Goal: Task Accomplishment & Management: Use online tool/utility

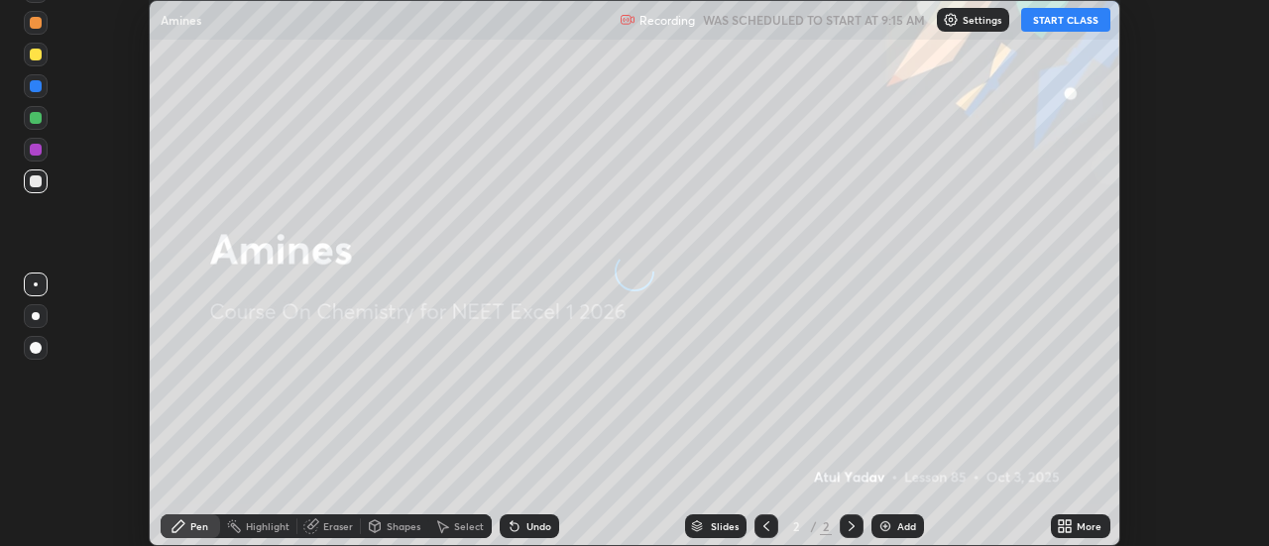
scroll to position [546, 1268]
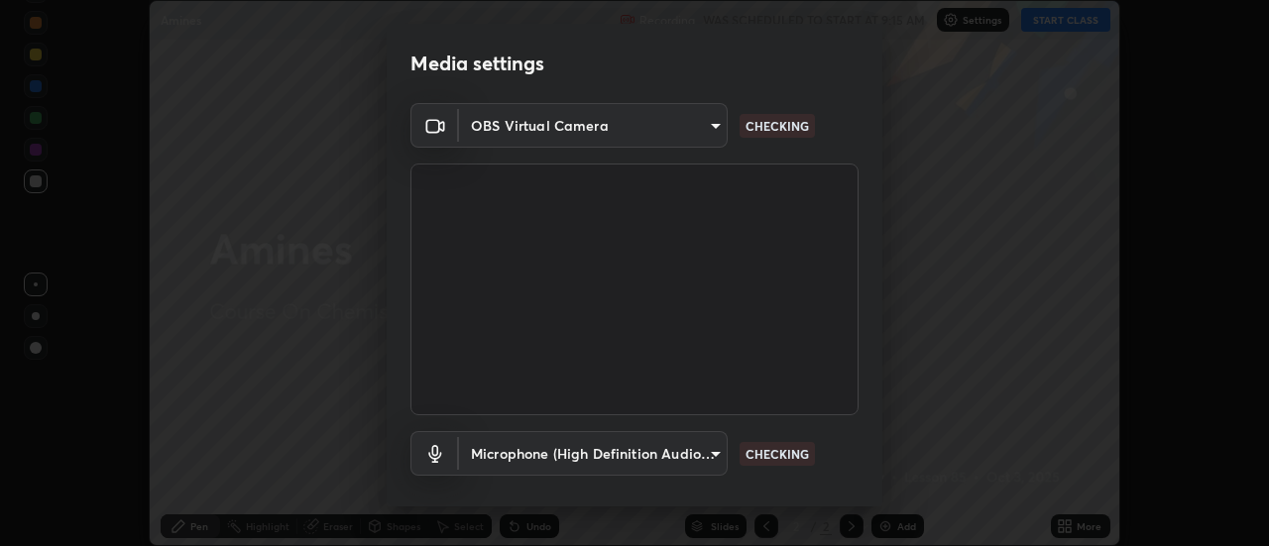
type input "4825068a70354f6bb8b87b711ec46b654dc523af82fc6d37acb8a926ccdce8f5"
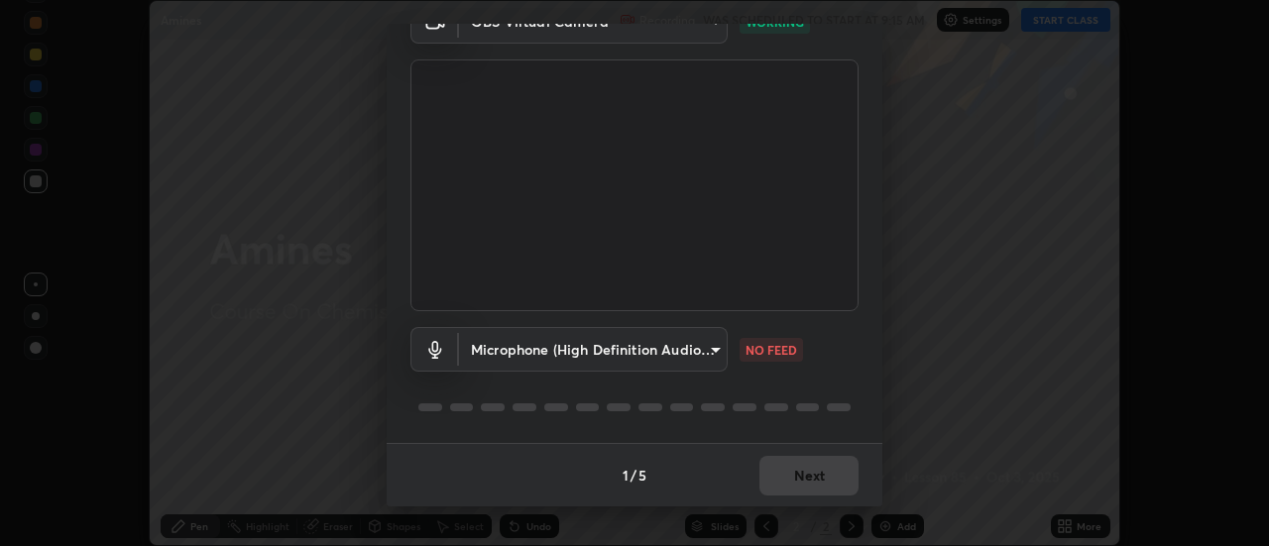
click at [714, 346] on body "Erase all Amines Recording WAS SCHEDULED TO START AT 9:15 AM Settings START CLA…" at bounding box center [634, 273] width 1269 height 546
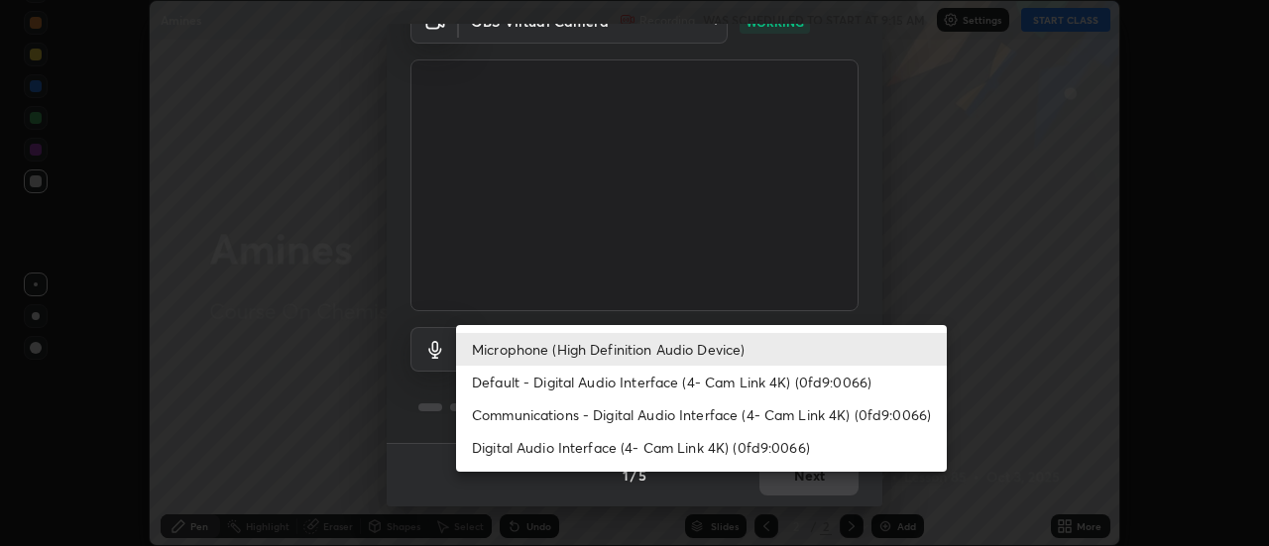
click at [710, 379] on li "Default - Digital Audio Interface (4- Cam Link 4K) (0fd9:0066)" at bounding box center [701, 382] width 491 height 33
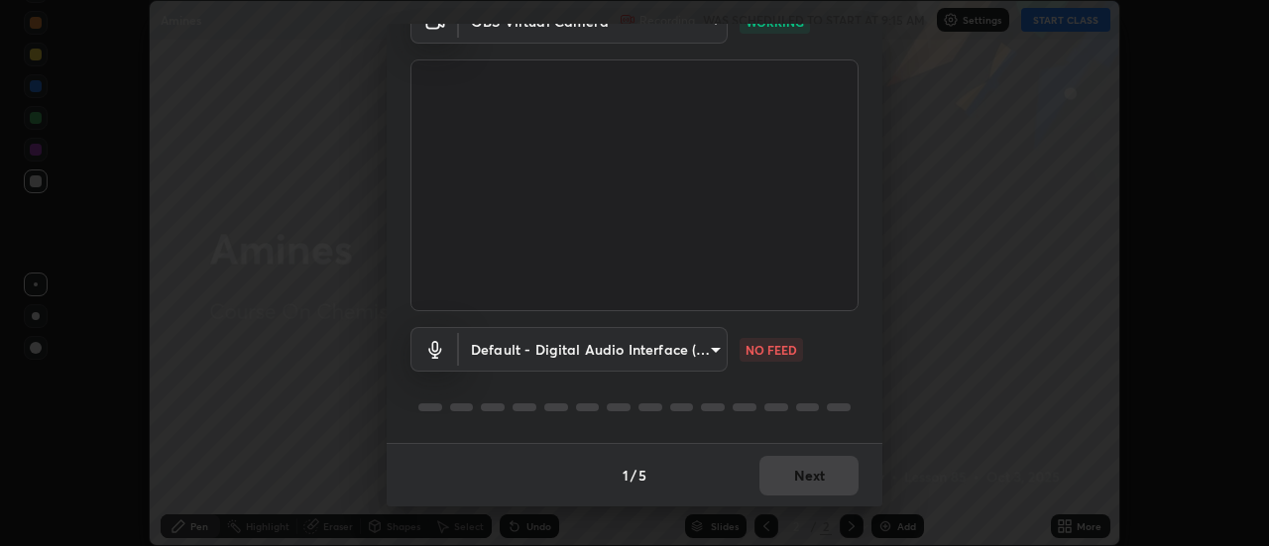
click at [713, 351] on body "Erase all Amines Recording WAS SCHEDULED TO START AT 9:15 AM Settings START CLA…" at bounding box center [634, 273] width 1269 height 546
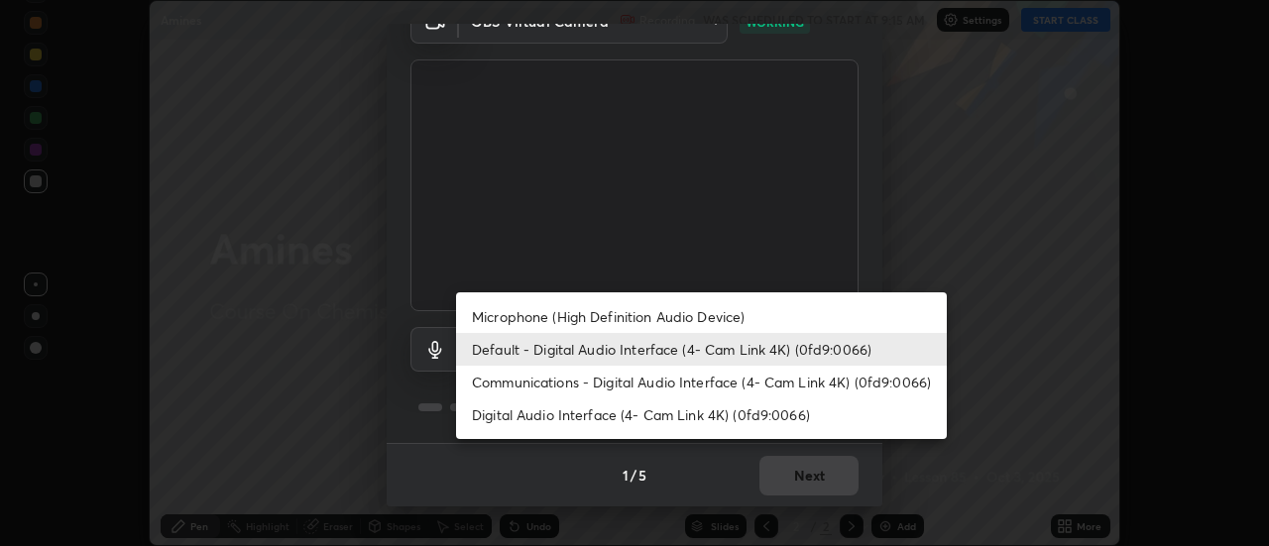
click at [737, 322] on li "Microphone (High Definition Audio Device)" at bounding box center [701, 316] width 491 height 33
type input "b65c06b14c7faa051d685f993ec14b3b84b1815ea69a0656019fd51a5eccf492"
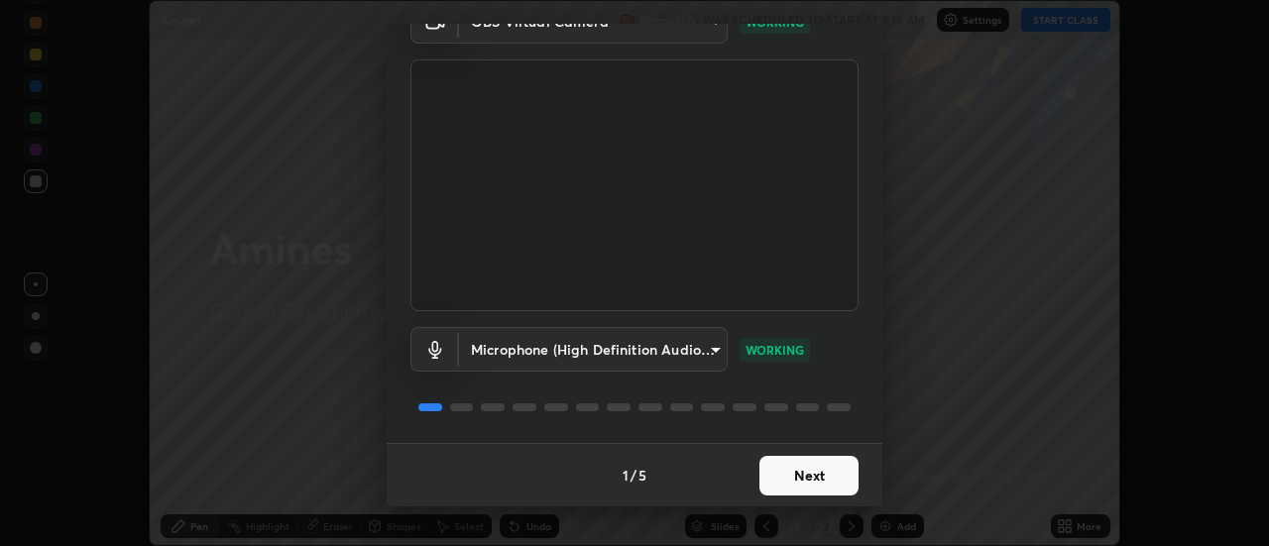
click at [835, 469] on button "Next" at bounding box center [809, 476] width 99 height 40
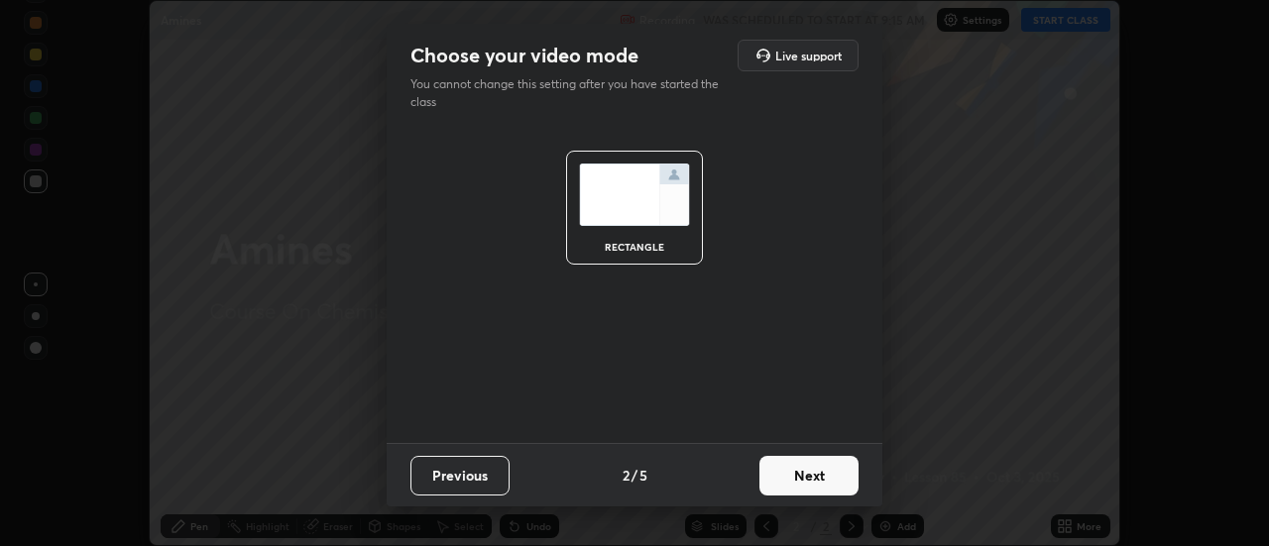
click at [839, 469] on button "Next" at bounding box center [809, 476] width 99 height 40
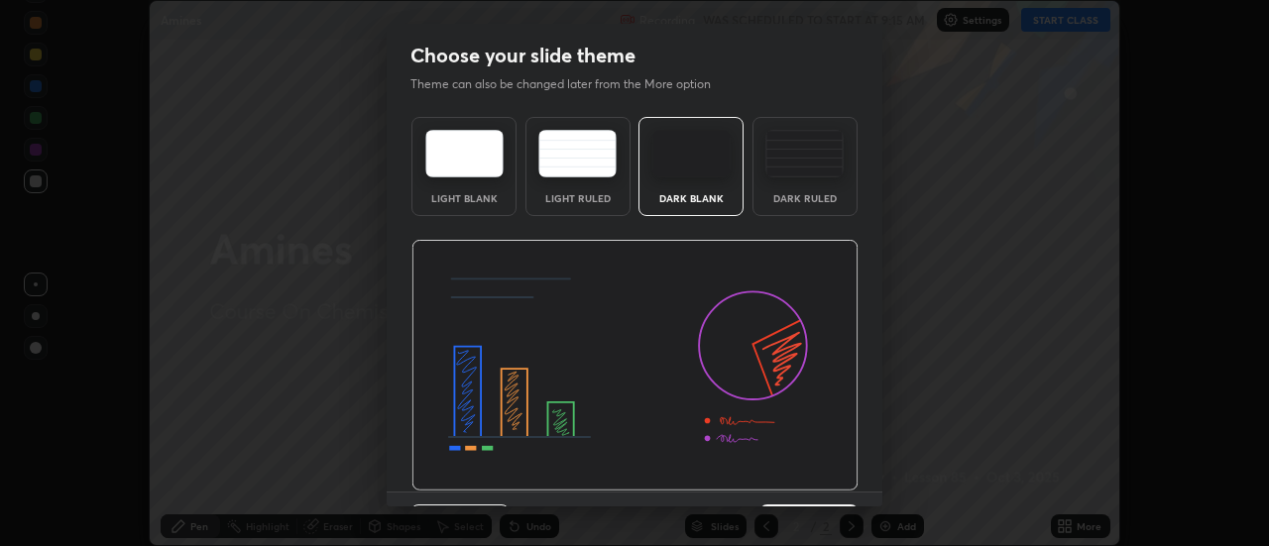
click at [847, 481] on img at bounding box center [634, 366] width 447 height 252
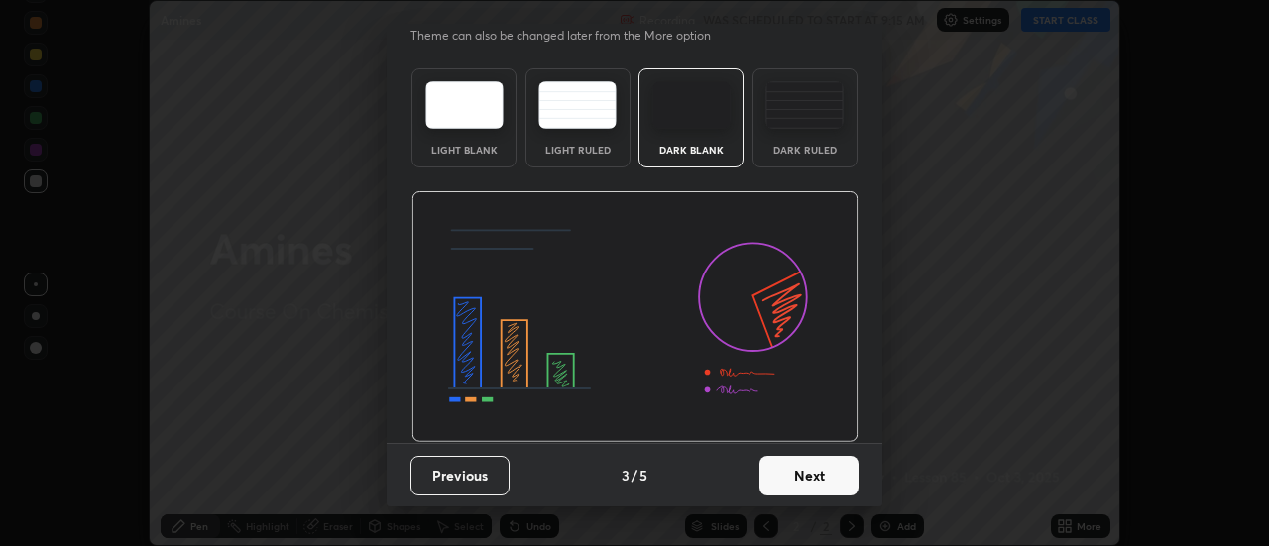
click at [838, 468] on button "Next" at bounding box center [809, 476] width 99 height 40
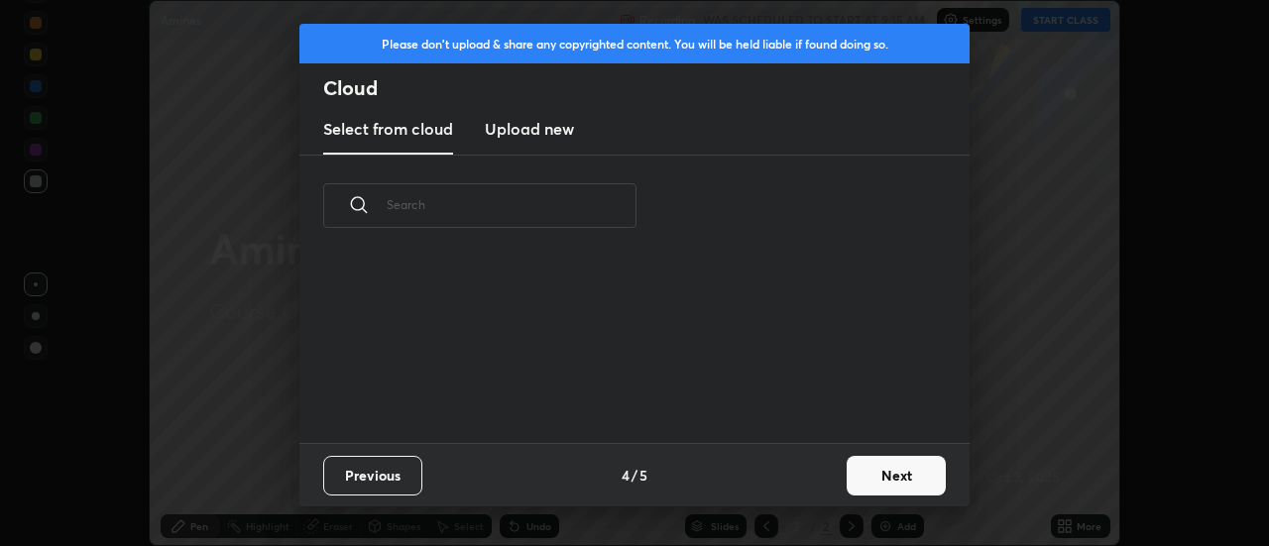
scroll to position [0, 0]
click at [849, 473] on button "Next" at bounding box center [896, 476] width 99 height 40
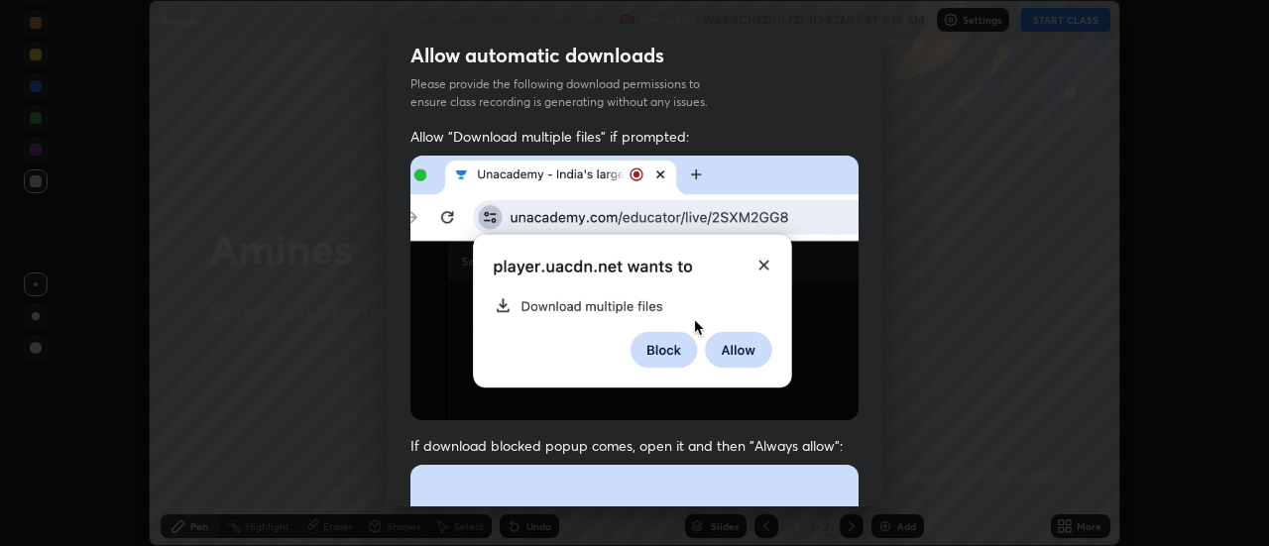
click at [859, 481] on div "Allow "Download multiple files" if prompted: If download blocked popup comes, o…" at bounding box center [635, 544] width 496 height 835
click at [865, 481] on div "Allow "Download multiple files" if prompted: If download blocked popup comes, o…" at bounding box center [635, 544] width 496 height 835
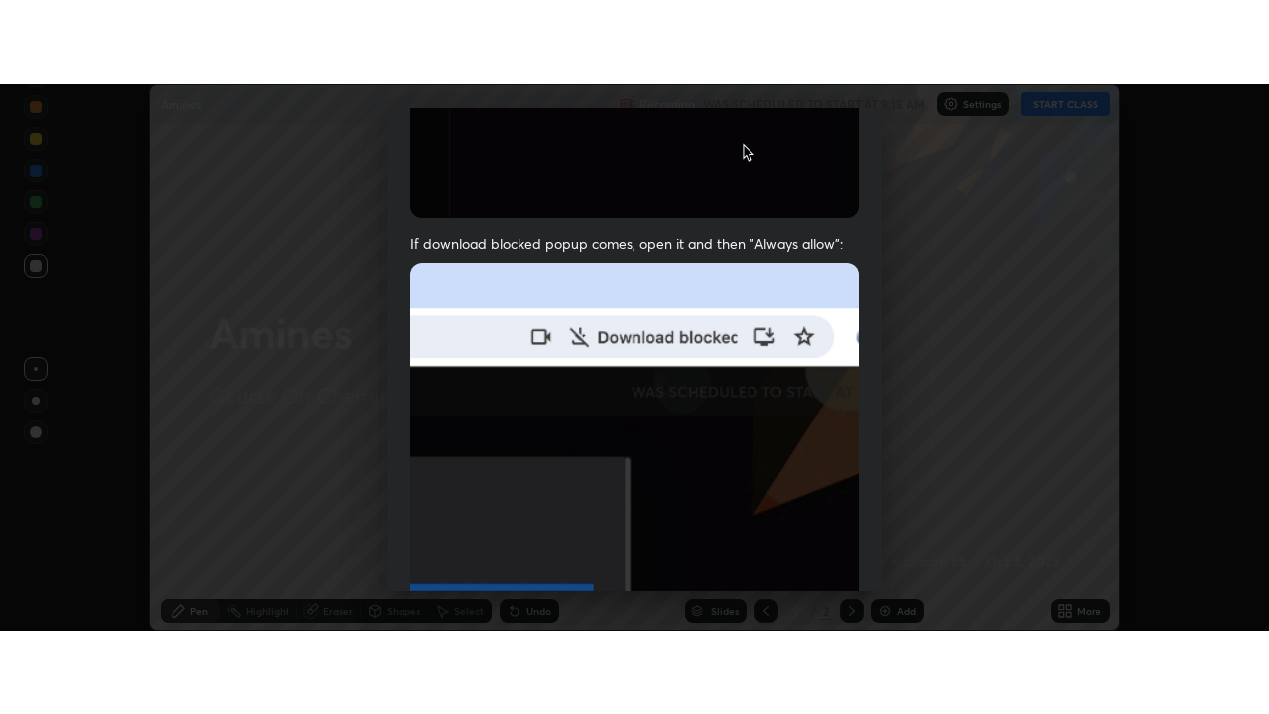
scroll to position [509, 0]
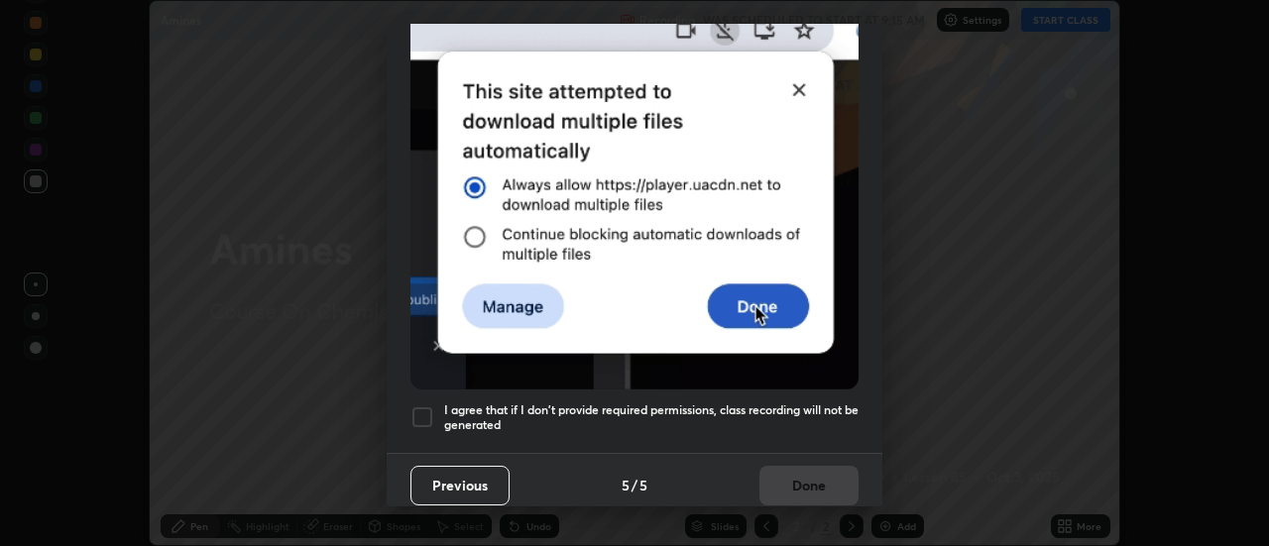
click at [822, 403] on h5 "I agree that if I don't provide required permissions, class recording will not …" at bounding box center [651, 418] width 414 height 31
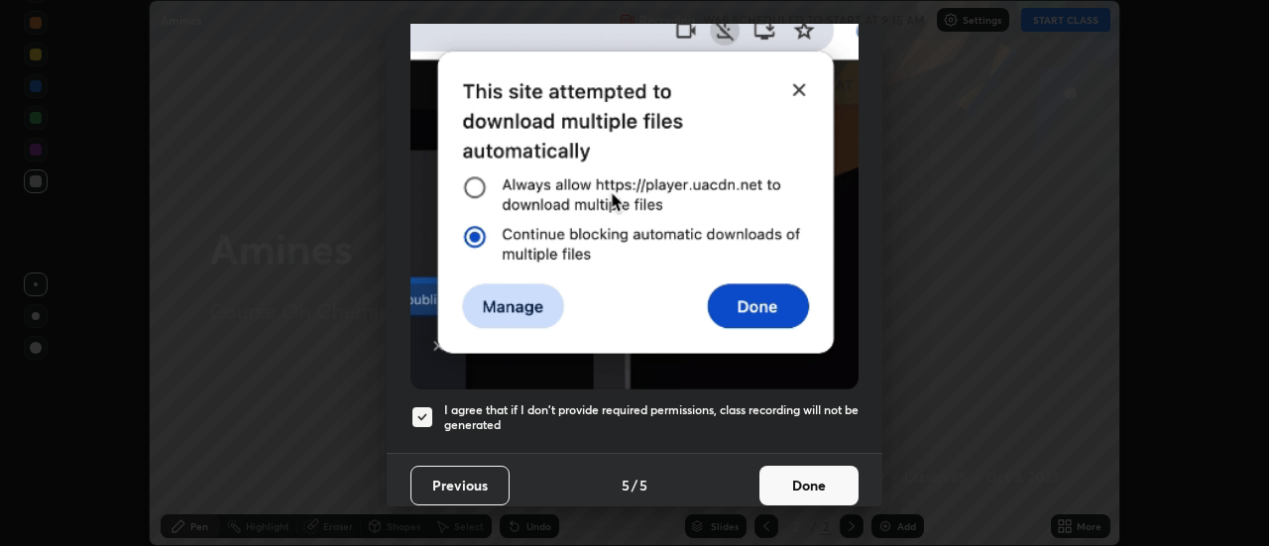
click at [827, 477] on button "Done" at bounding box center [809, 486] width 99 height 40
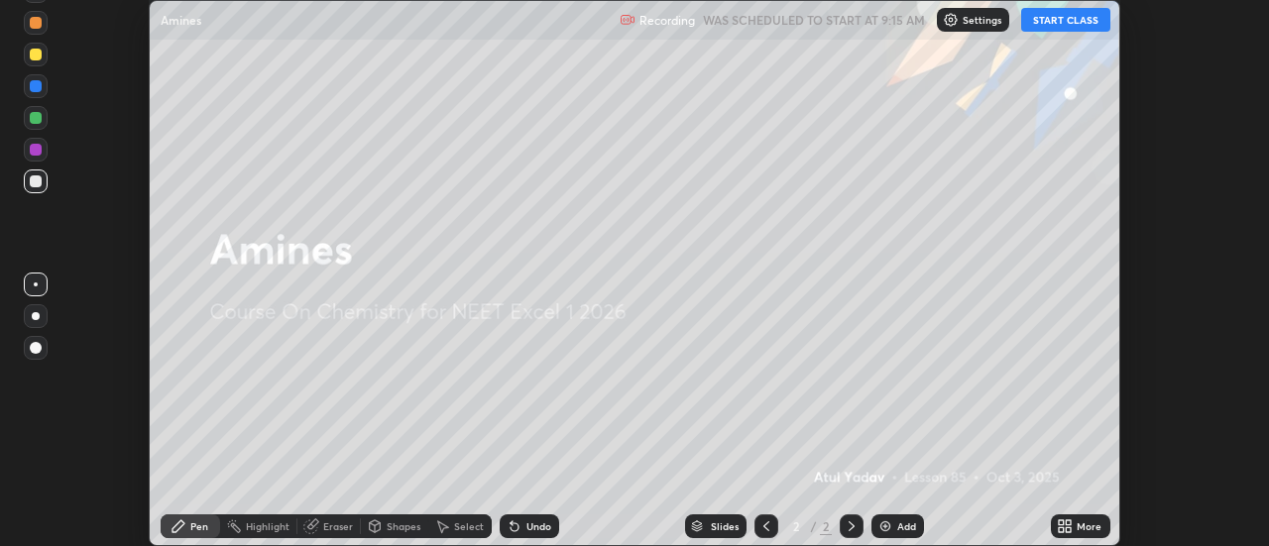
click at [1072, 22] on button "START CLASS" at bounding box center [1065, 20] width 89 height 24
click at [1083, 531] on div "More" at bounding box center [1089, 527] width 25 height 10
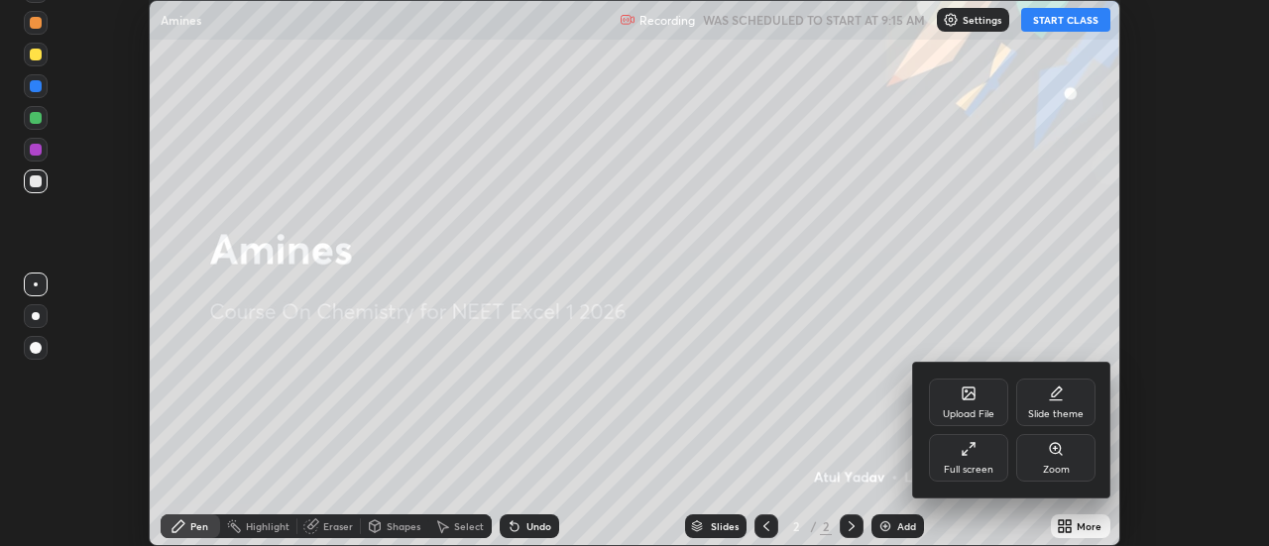
click at [991, 451] on div "Full screen" at bounding box center [968, 458] width 79 height 48
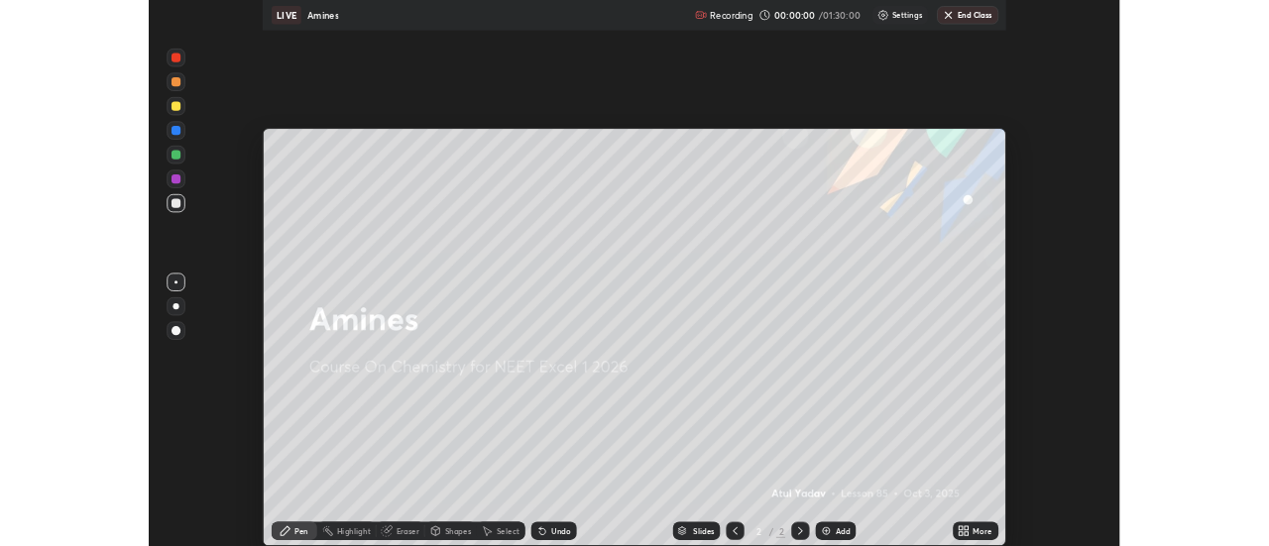
scroll to position [714, 1269]
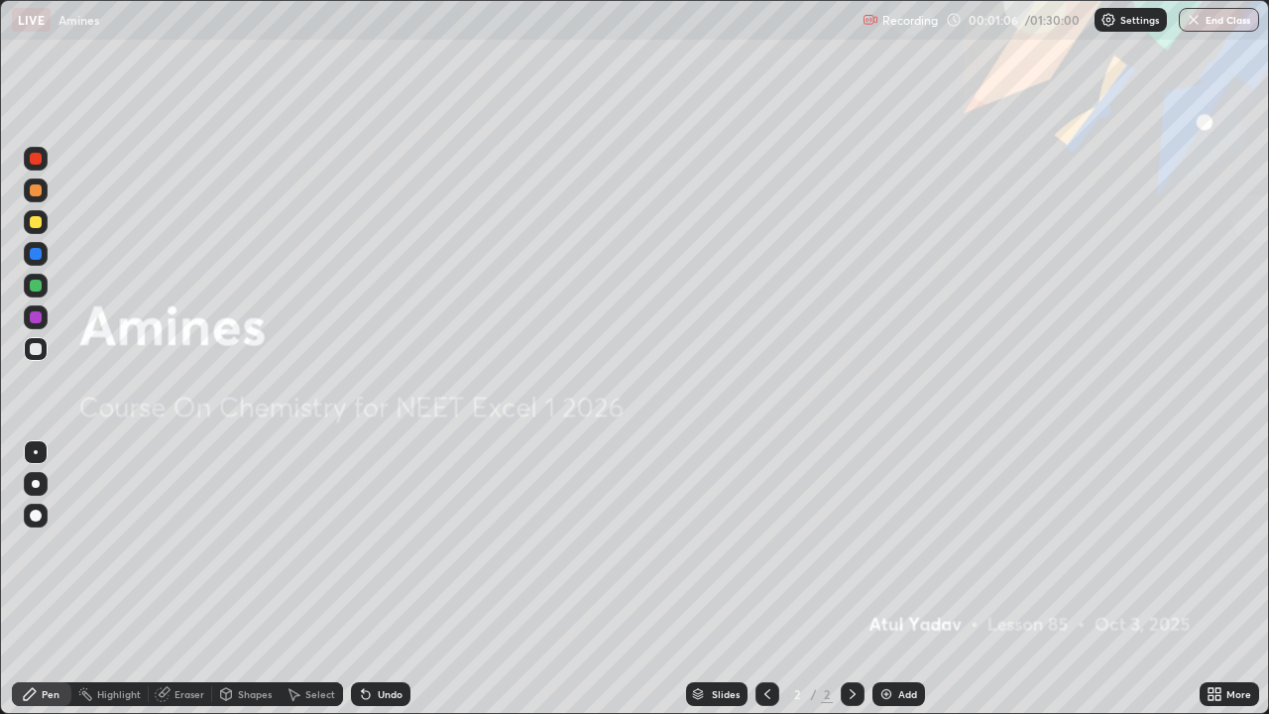
click at [903, 545] on div "Add" at bounding box center [899, 694] width 53 height 24
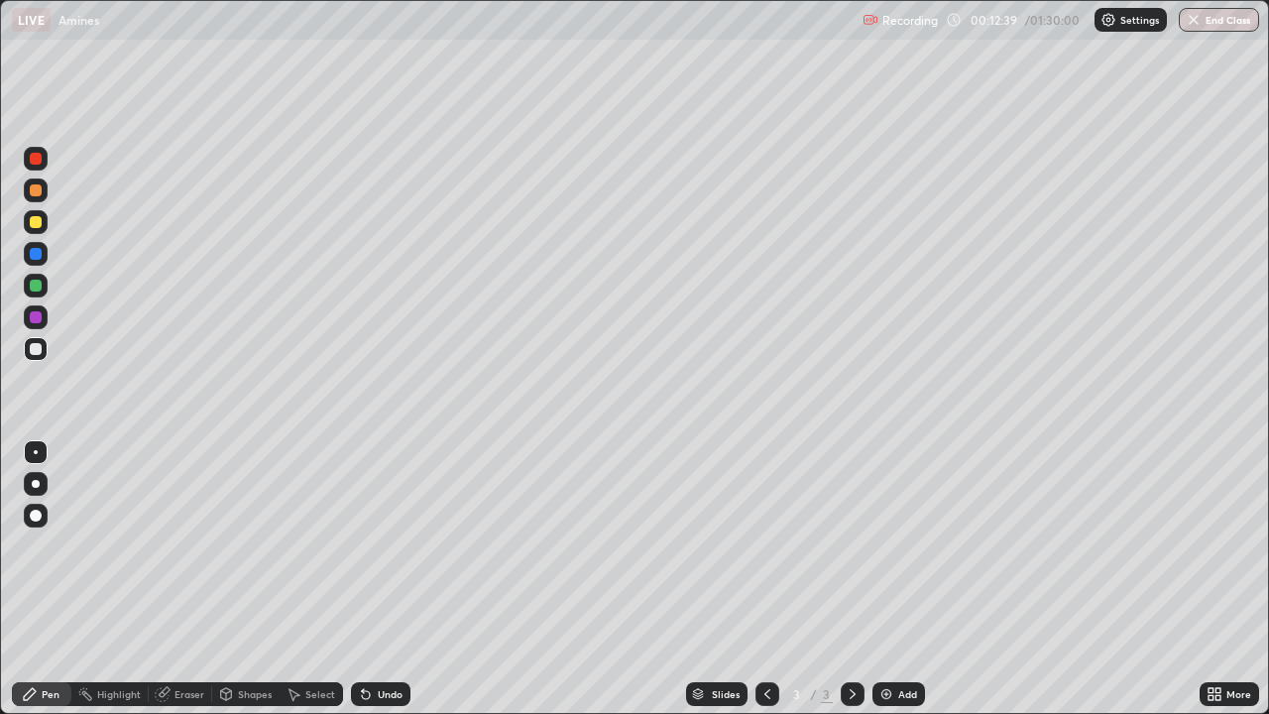
click at [898, 545] on div "Add" at bounding box center [907, 694] width 19 height 10
click at [45, 222] on div at bounding box center [36, 222] width 24 height 24
click at [45, 485] on div at bounding box center [36, 484] width 24 height 24
click at [45, 292] on div at bounding box center [36, 286] width 24 height 24
click at [372, 545] on div "Undo" at bounding box center [380, 694] width 59 height 24
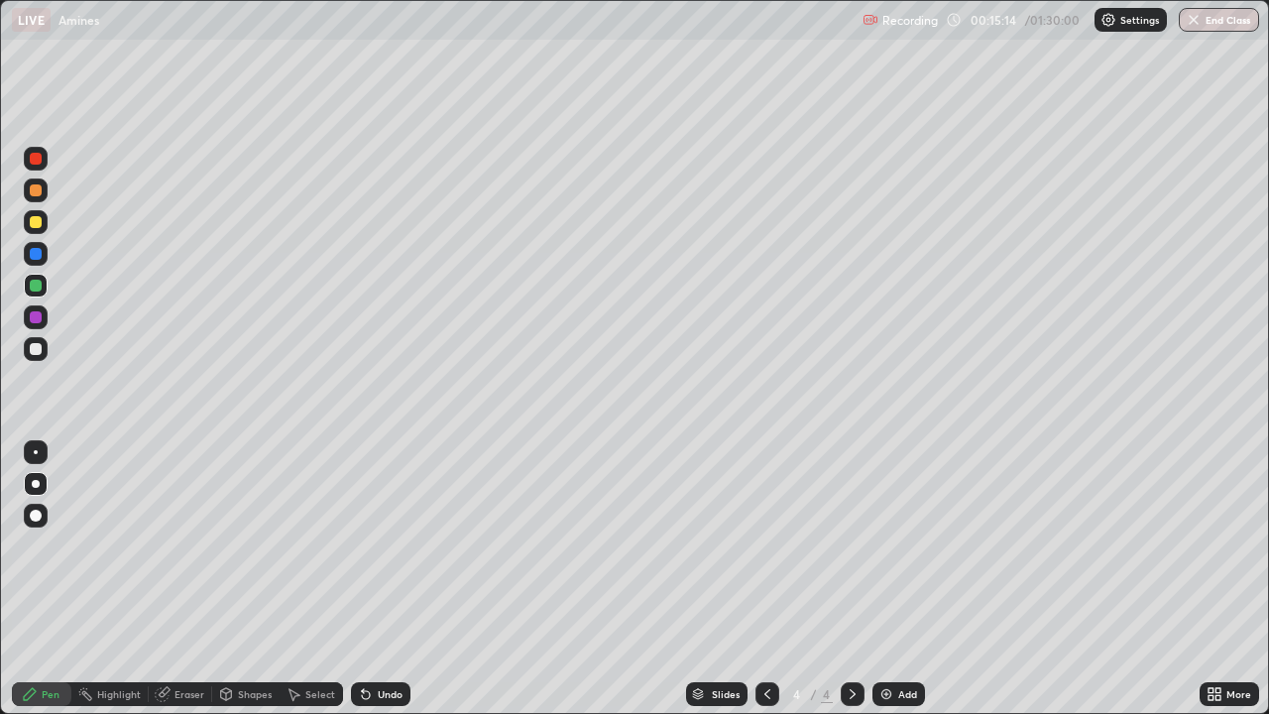
click at [41, 341] on div at bounding box center [36, 349] width 24 height 24
click at [364, 545] on div "Undo" at bounding box center [380, 694] width 59 height 24
click at [363, 545] on div "Undo" at bounding box center [376, 694] width 67 height 40
click at [363, 545] on icon at bounding box center [366, 695] width 8 height 8
click at [365, 545] on div "Undo" at bounding box center [376, 694] width 67 height 40
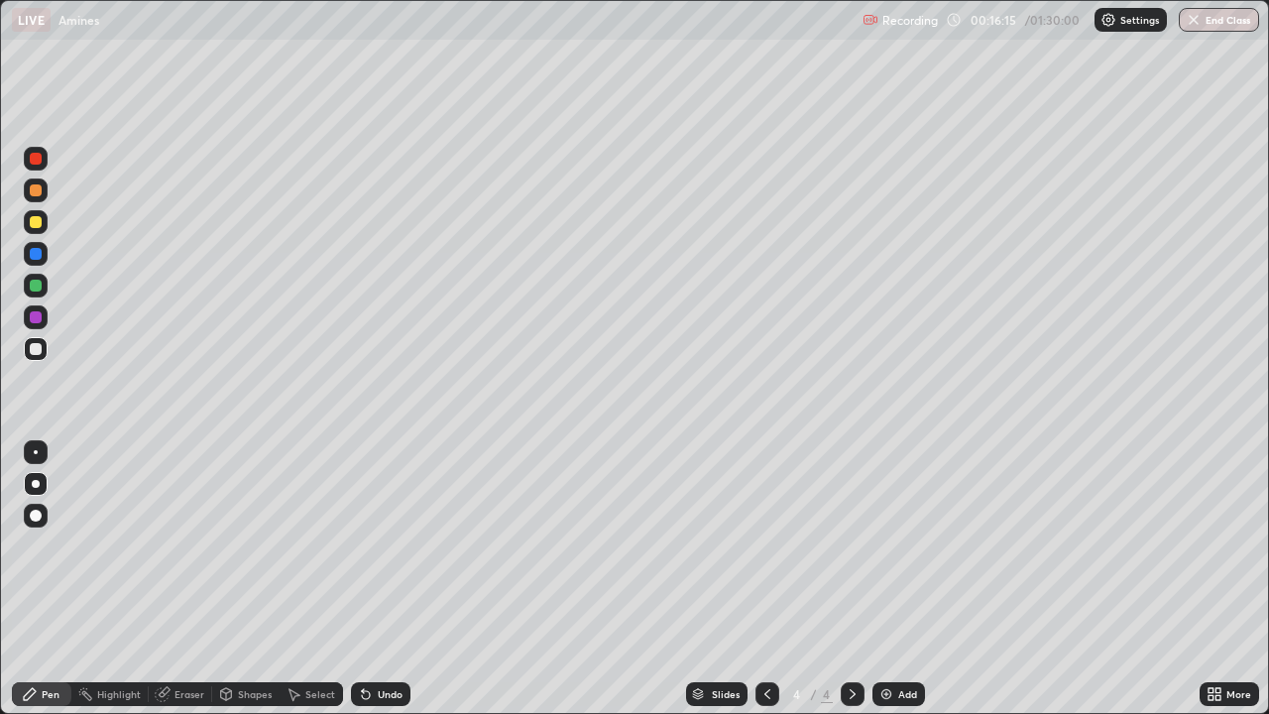
click at [45, 315] on div at bounding box center [36, 317] width 24 height 24
click at [45, 286] on div at bounding box center [36, 286] width 24 height 24
click at [367, 545] on icon at bounding box center [366, 695] width 8 height 8
click at [367, 545] on div "Undo" at bounding box center [380, 694] width 59 height 24
click at [363, 545] on icon at bounding box center [366, 695] width 8 height 8
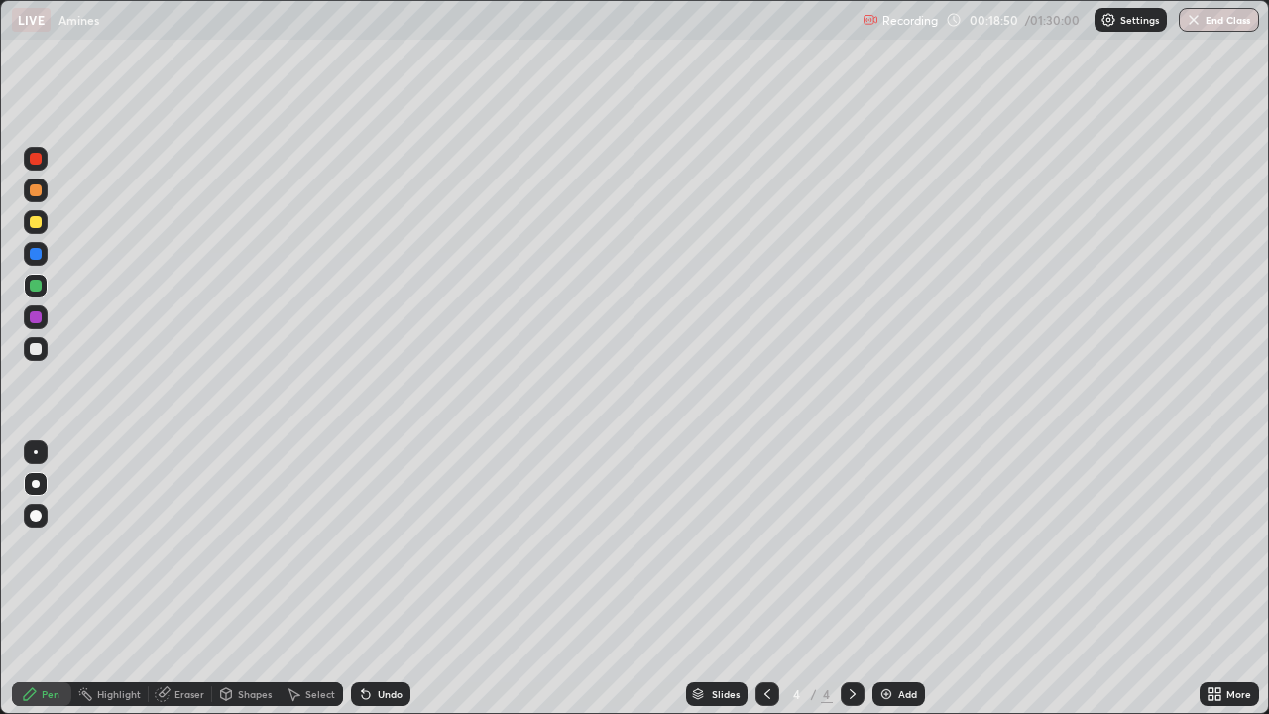
click at [363, 545] on icon at bounding box center [366, 695] width 8 height 8
click at [44, 352] on div at bounding box center [36, 349] width 24 height 24
click at [892, 545] on div "Add" at bounding box center [899, 694] width 53 height 24
click at [39, 317] on div at bounding box center [36, 317] width 12 height 12
click at [383, 545] on div "Undo" at bounding box center [390, 694] width 25 height 10
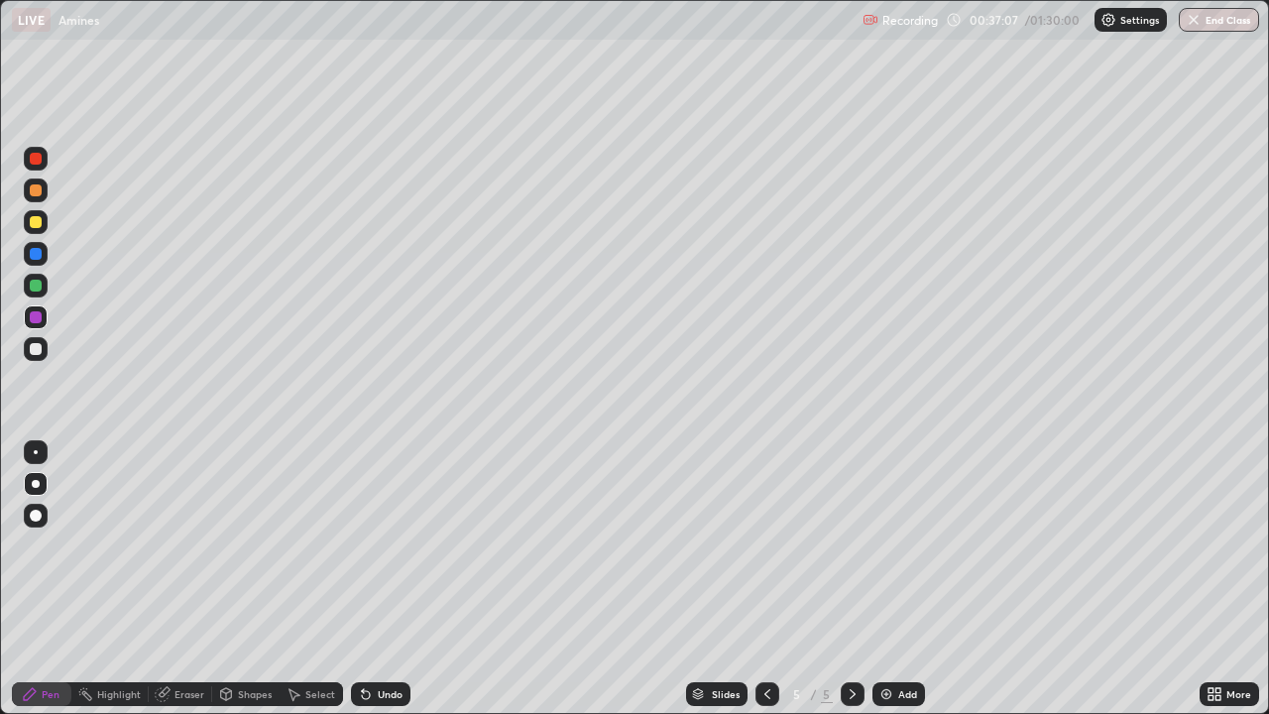
click at [379, 545] on div "Undo" at bounding box center [380, 694] width 59 height 24
click at [381, 545] on div "Undo" at bounding box center [390, 694] width 25 height 10
click at [182, 545] on div "Eraser" at bounding box center [190, 694] width 30 height 10
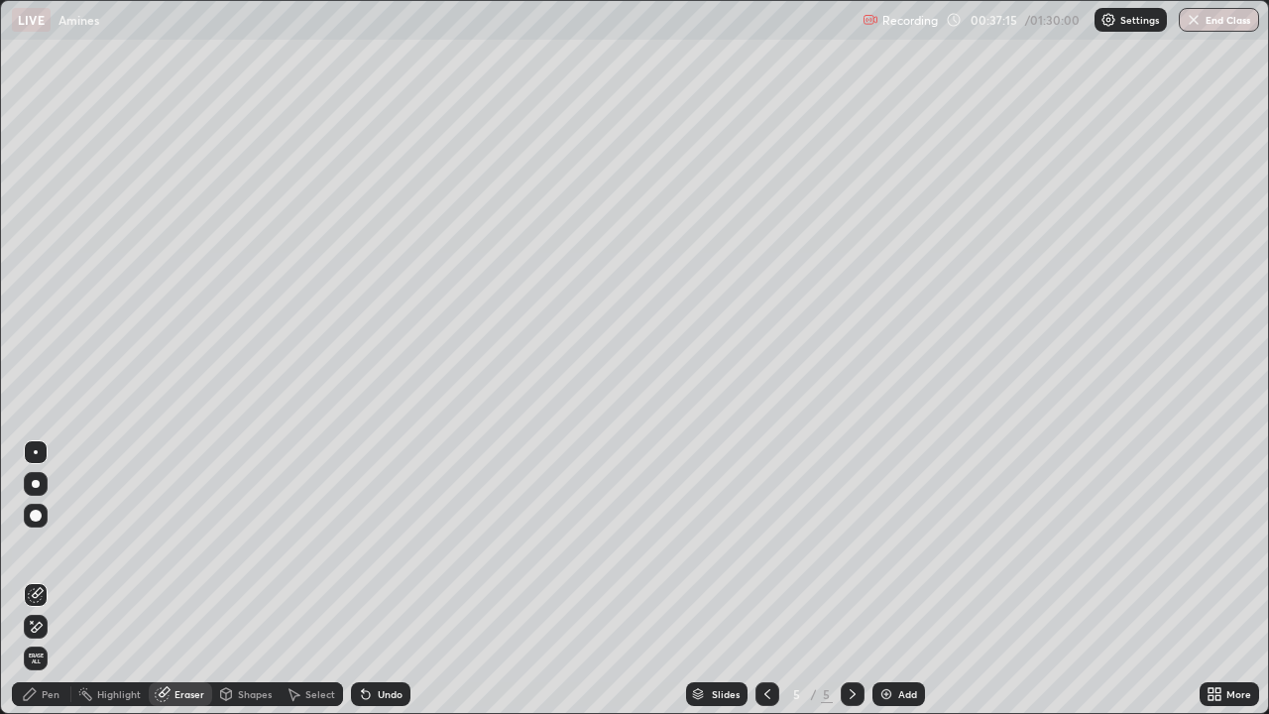
click at [47, 545] on div at bounding box center [36, 627] width 24 height 24
click at [39, 545] on div "Pen" at bounding box center [41, 694] width 59 height 24
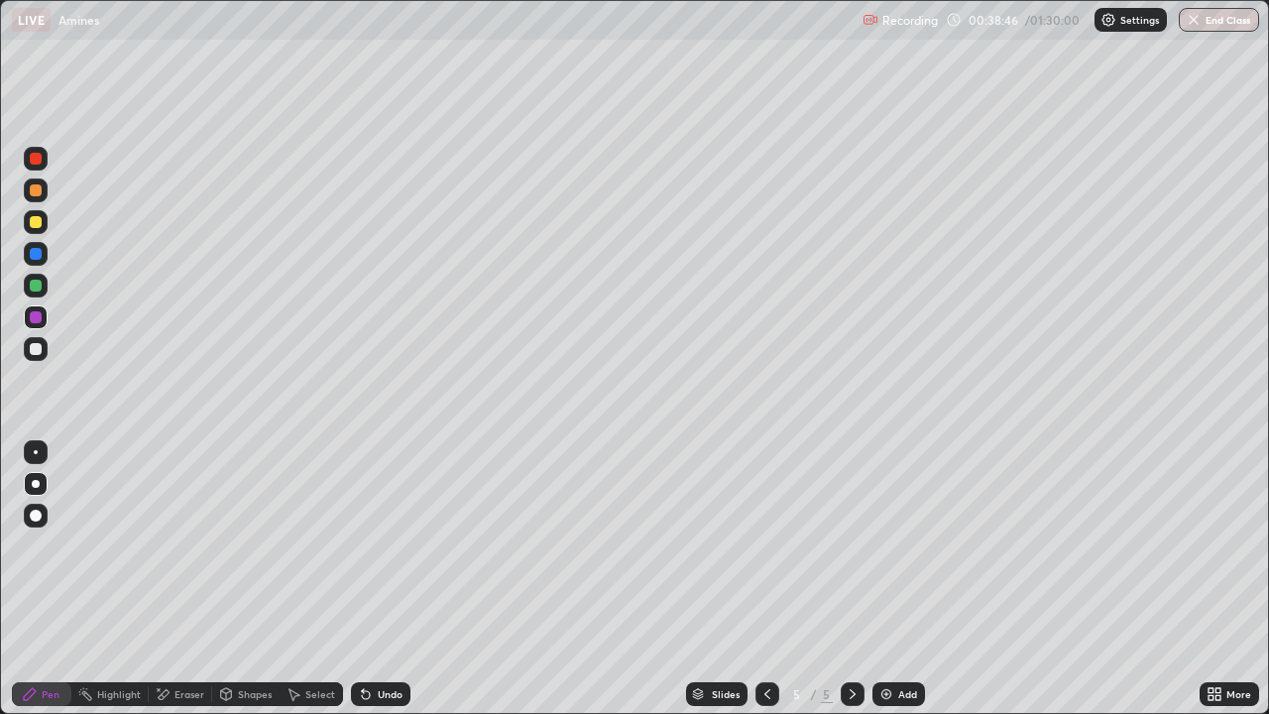
click at [765, 545] on icon at bounding box center [768, 694] width 16 height 16
click at [768, 545] on div at bounding box center [768, 694] width 24 height 24
click at [851, 545] on icon at bounding box center [853, 694] width 16 height 16
click at [849, 545] on icon at bounding box center [853, 694] width 16 height 16
click at [845, 545] on icon at bounding box center [853, 694] width 16 height 16
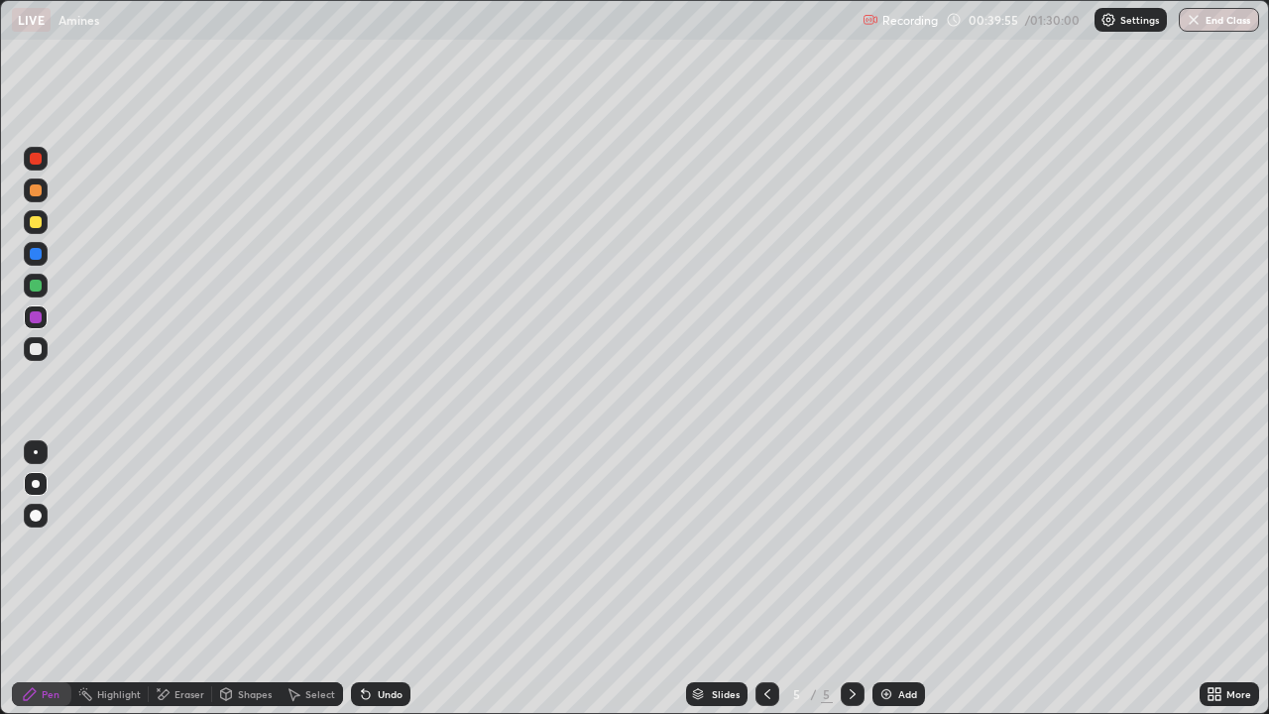
click at [851, 545] on icon at bounding box center [853, 694] width 16 height 16
click at [890, 545] on img at bounding box center [887, 694] width 16 height 16
click at [40, 224] on div at bounding box center [36, 222] width 12 height 12
click at [45, 317] on div at bounding box center [36, 317] width 24 height 24
click at [874, 545] on div "Add" at bounding box center [899, 694] width 53 height 24
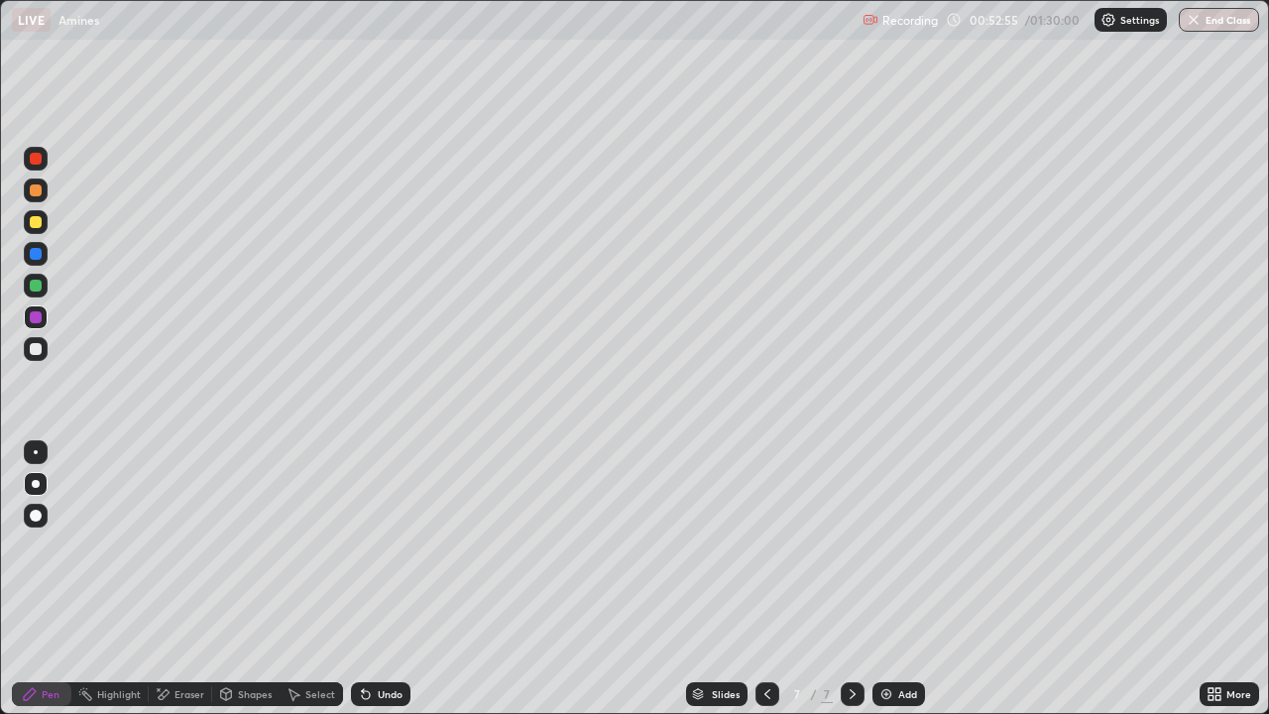
click at [381, 545] on div "Undo" at bounding box center [380, 694] width 59 height 24
click at [41, 287] on div at bounding box center [36, 286] width 12 height 12
click at [765, 545] on icon at bounding box center [768, 694] width 16 height 16
click at [845, 545] on icon at bounding box center [853, 694] width 16 height 16
click at [375, 545] on div "Undo" at bounding box center [380, 694] width 59 height 24
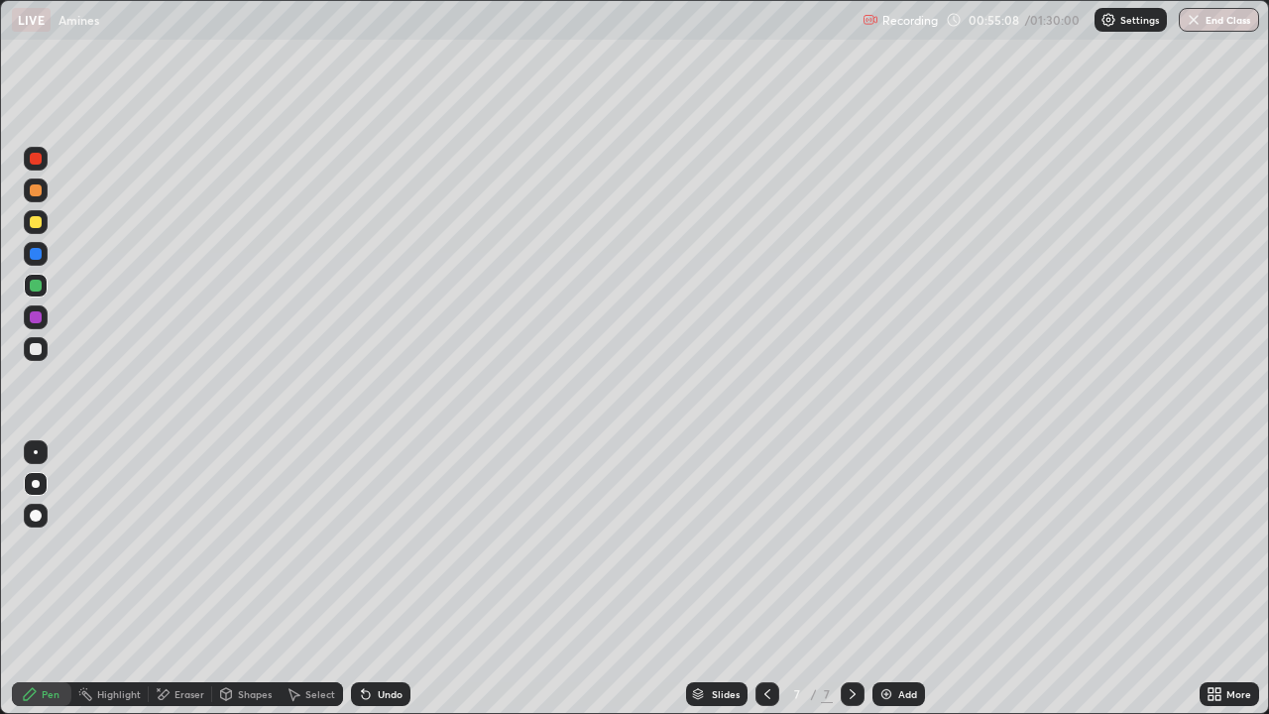
click at [372, 545] on div "Undo" at bounding box center [380, 694] width 59 height 24
click at [373, 545] on div "Undo" at bounding box center [380, 694] width 59 height 24
click at [372, 545] on div "Undo" at bounding box center [380, 694] width 59 height 24
click at [370, 545] on icon at bounding box center [366, 694] width 16 height 16
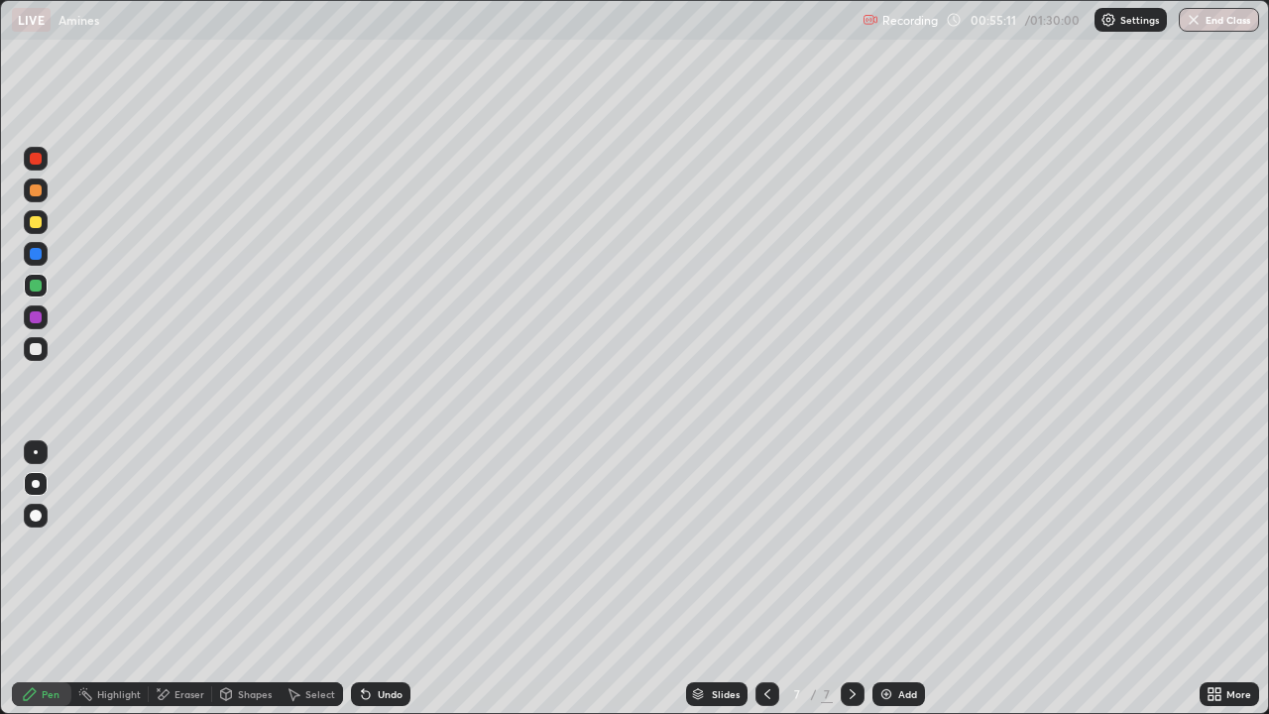
click at [363, 545] on icon at bounding box center [366, 695] width 8 height 8
click at [392, 545] on div "Undo" at bounding box center [390, 694] width 25 height 10
click at [891, 545] on img at bounding box center [887, 694] width 16 height 16
click at [378, 545] on div "Undo" at bounding box center [380, 694] width 59 height 24
click at [378, 545] on div "Undo" at bounding box center [390, 694] width 25 height 10
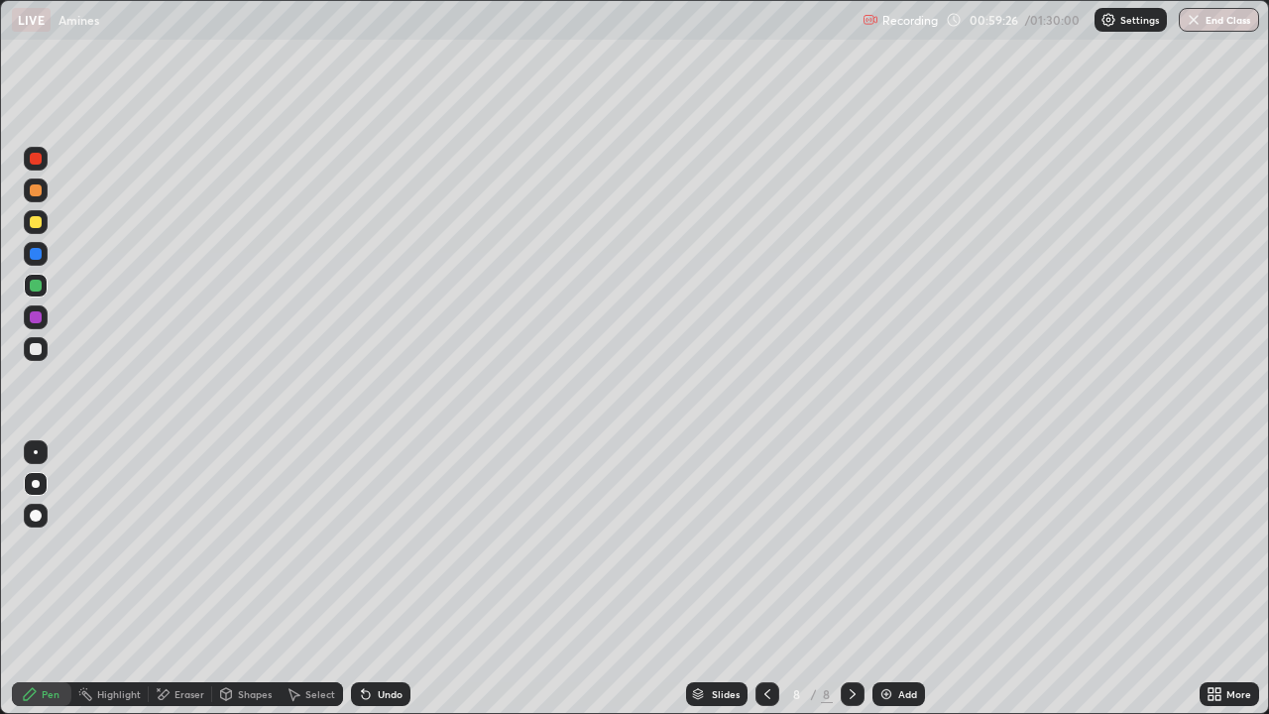
click at [386, 545] on div "Undo" at bounding box center [390, 694] width 25 height 10
click at [44, 188] on div at bounding box center [36, 190] width 24 height 24
click at [382, 545] on div "Undo" at bounding box center [390, 694] width 25 height 10
click at [898, 545] on div "Add" at bounding box center [907, 694] width 19 height 10
click at [43, 287] on div at bounding box center [36, 286] width 24 height 24
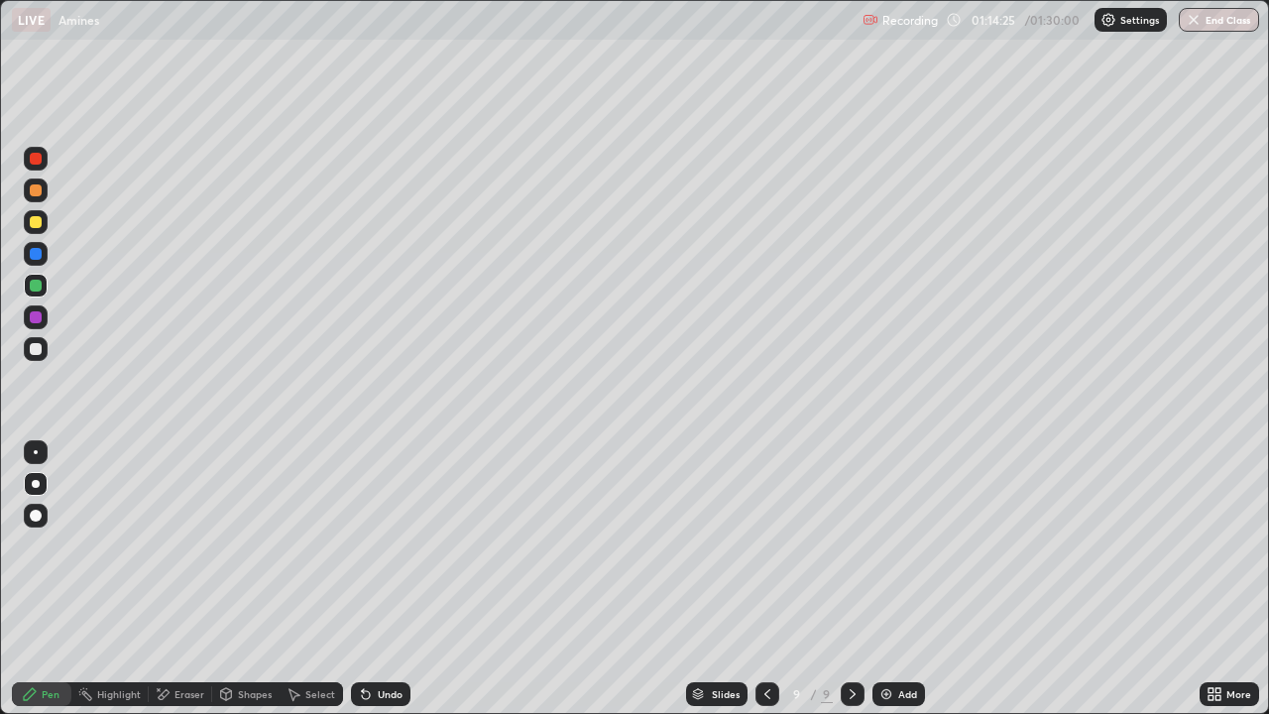
click at [186, 545] on div "Eraser" at bounding box center [180, 694] width 63 height 24
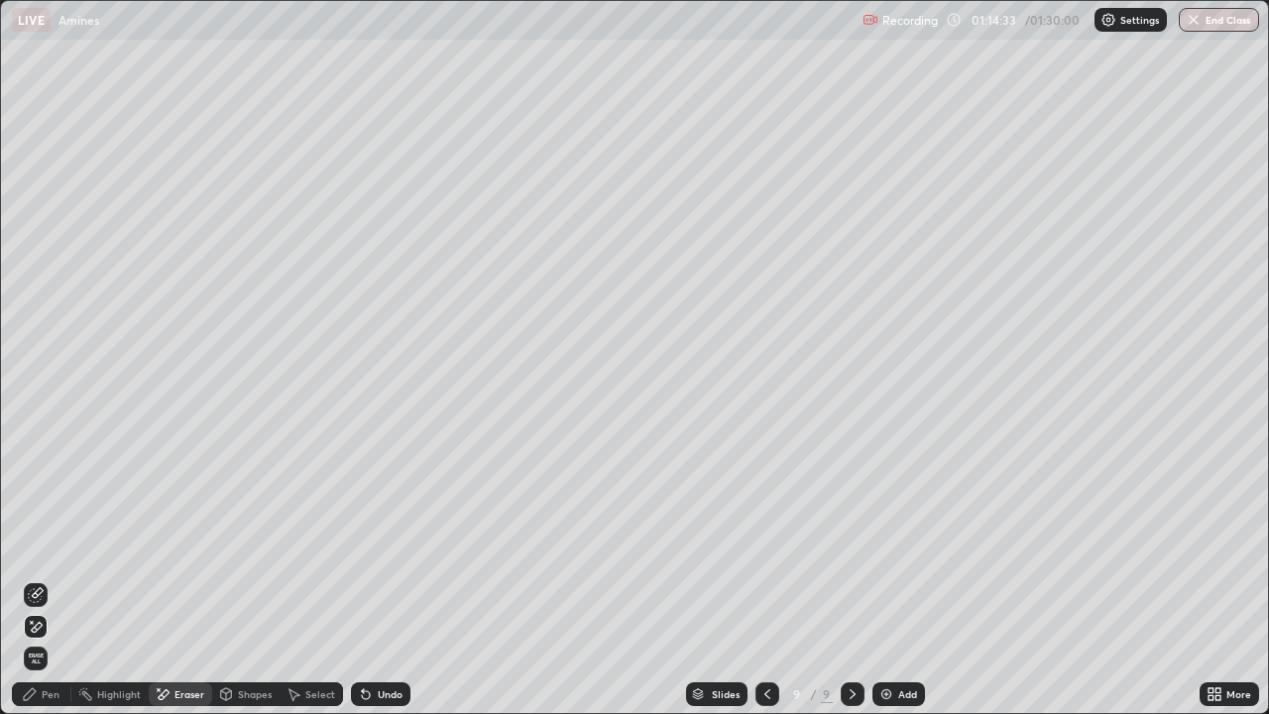
click at [52, 545] on div "Pen" at bounding box center [51, 694] width 18 height 10
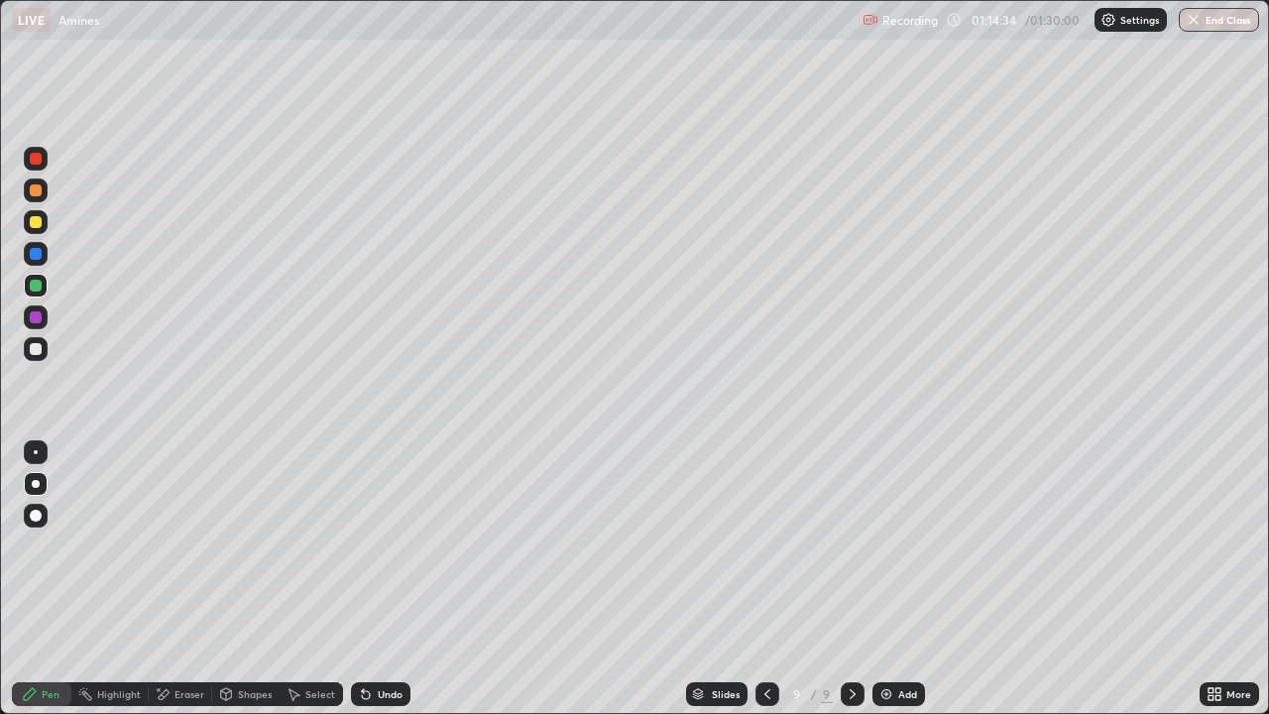
click at [44, 353] on div at bounding box center [36, 349] width 24 height 24
click at [41, 162] on div at bounding box center [36, 159] width 12 height 12
click at [44, 312] on div at bounding box center [36, 317] width 24 height 24
click at [176, 545] on div "Eraser" at bounding box center [190, 694] width 30 height 10
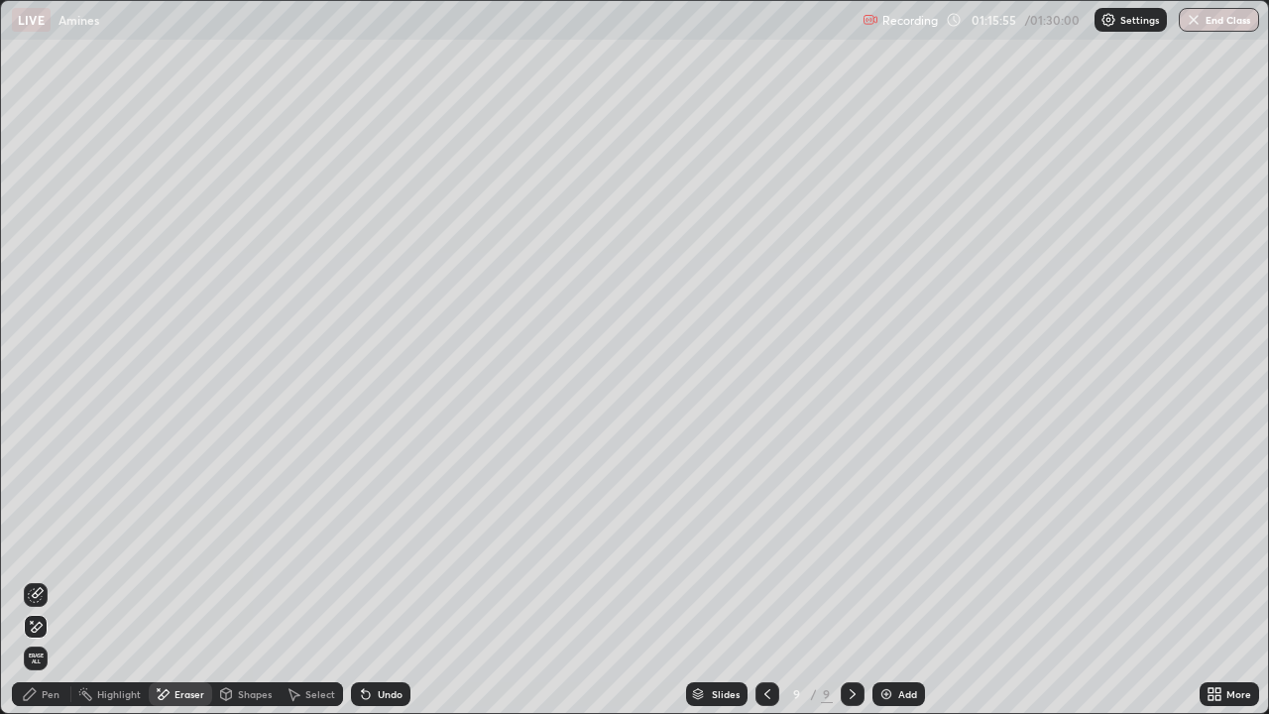
click at [387, 545] on div "Undo" at bounding box center [390, 694] width 25 height 10
click at [33, 545] on icon at bounding box center [30, 694] width 12 height 12
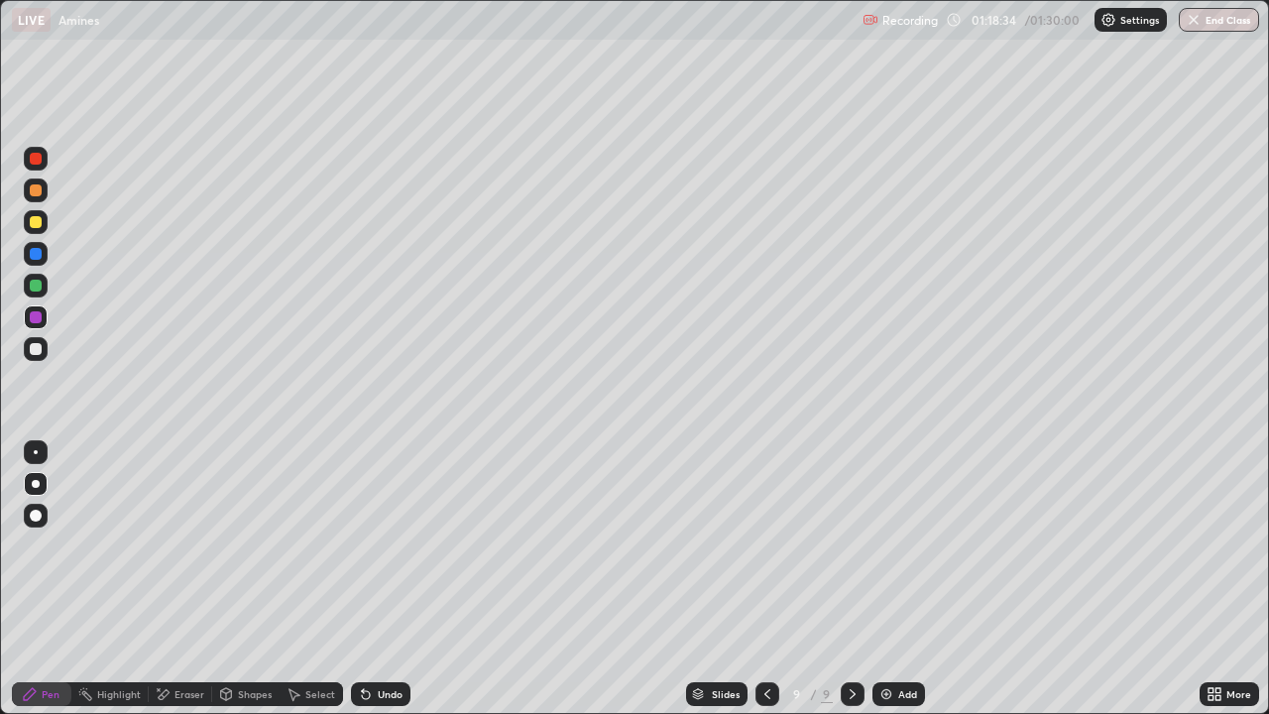
click at [890, 545] on img at bounding box center [887, 694] width 16 height 16
click at [379, 545] on div "Undo" at bounding box center [380, 694] width 59 height 24
click at [382, 545] on div "Undo" at bounding box center [380, 694] width 59 height 24
click at [377, 545] on div "Undo" at bounding box center [380, 694] width 59 height 24
click at [43, 155] on div at bounding box center [36, 159] width 24 height 24
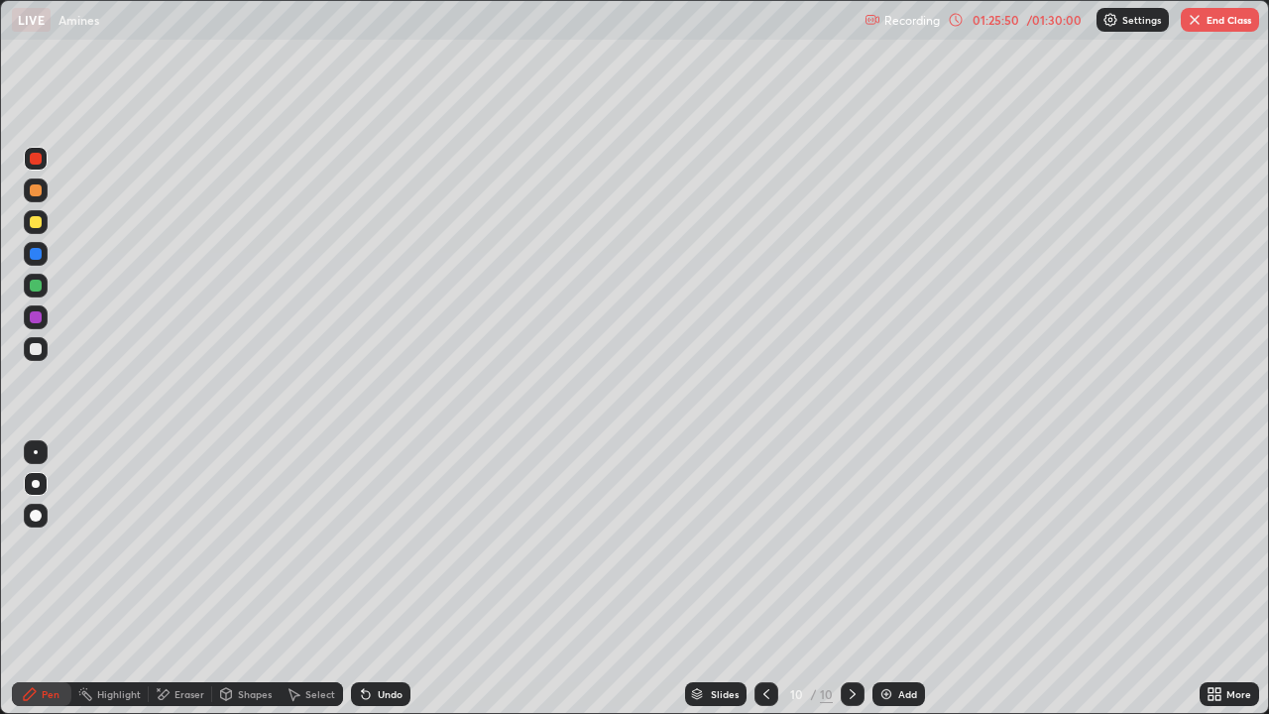
click at [37, 219] on div at bounding box center [36, 222] width 12 height 12
click at [172, 545] on div "Eraser" at bounding box center [180, 694] width 63 height 24
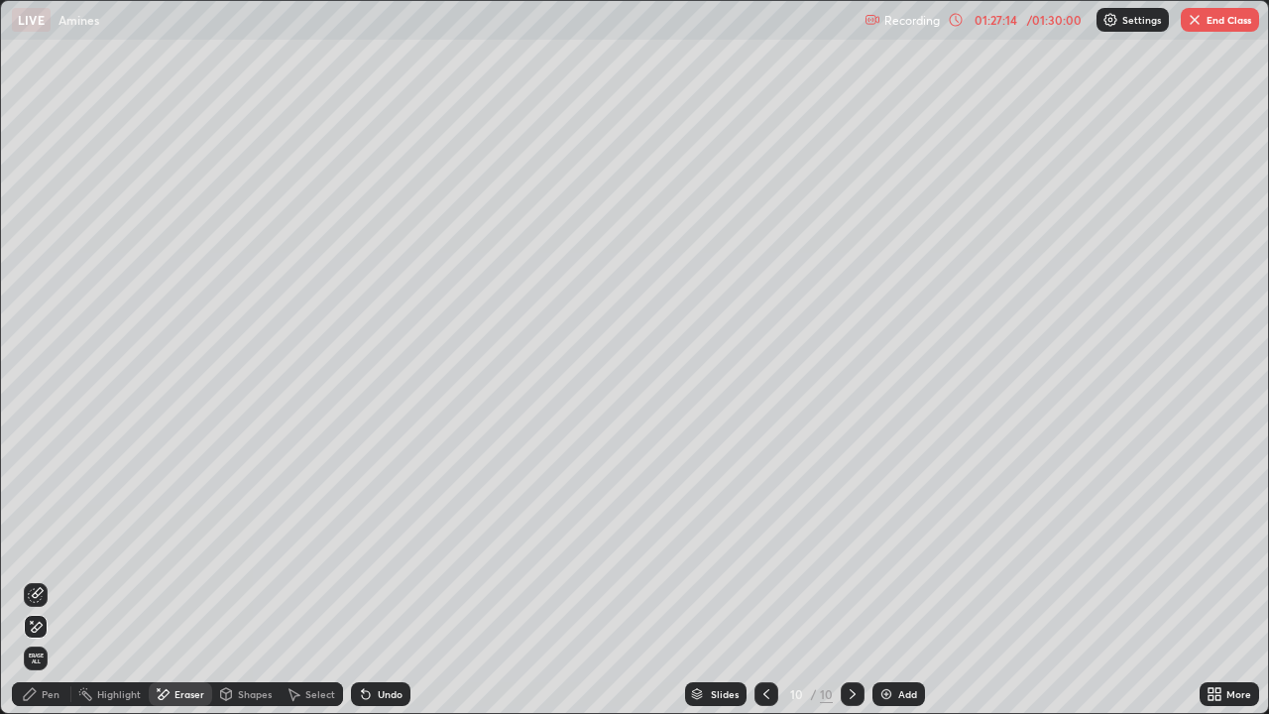
click at [51, 545] on div "Pen" at bounding box center [41, 694] width 59 height 24
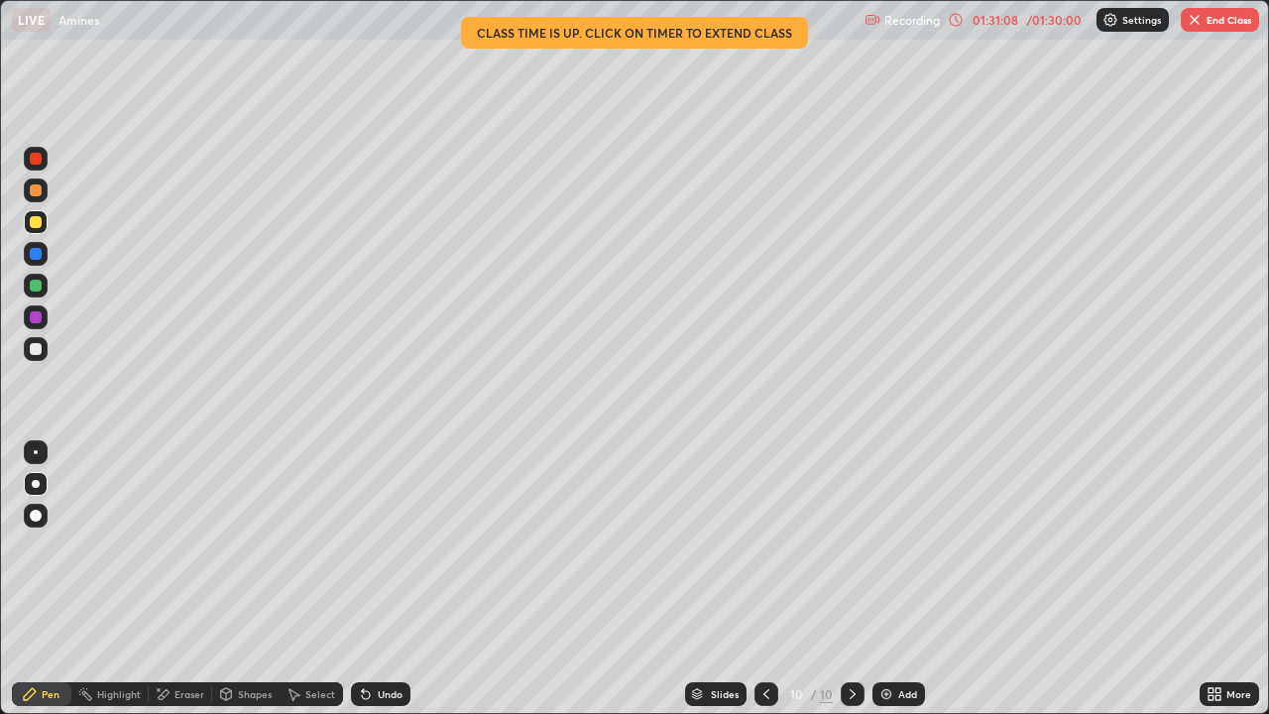
click at [989, 25] on div "01:31:08" at bounding box center [996, 20] width 56 height 12
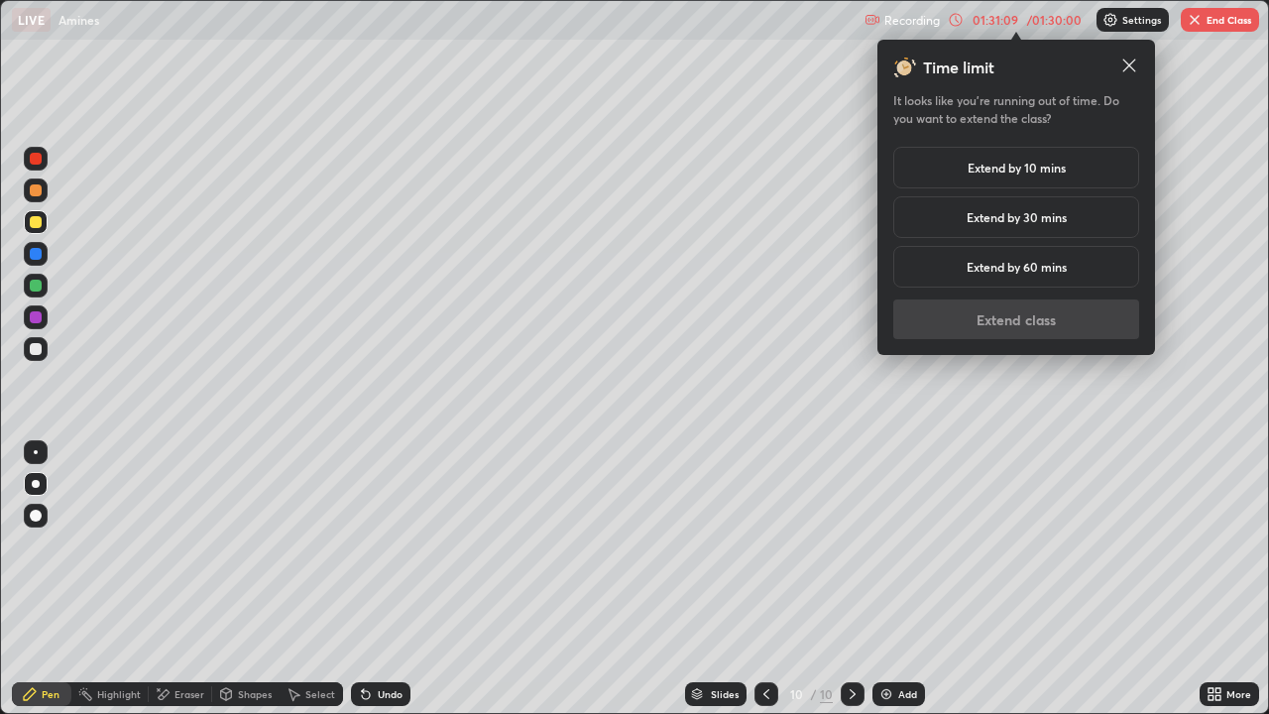
click at [1002, 167] on h5 "Extend by 10 mins" at bounding box center [1017, 168] width 98 height 18
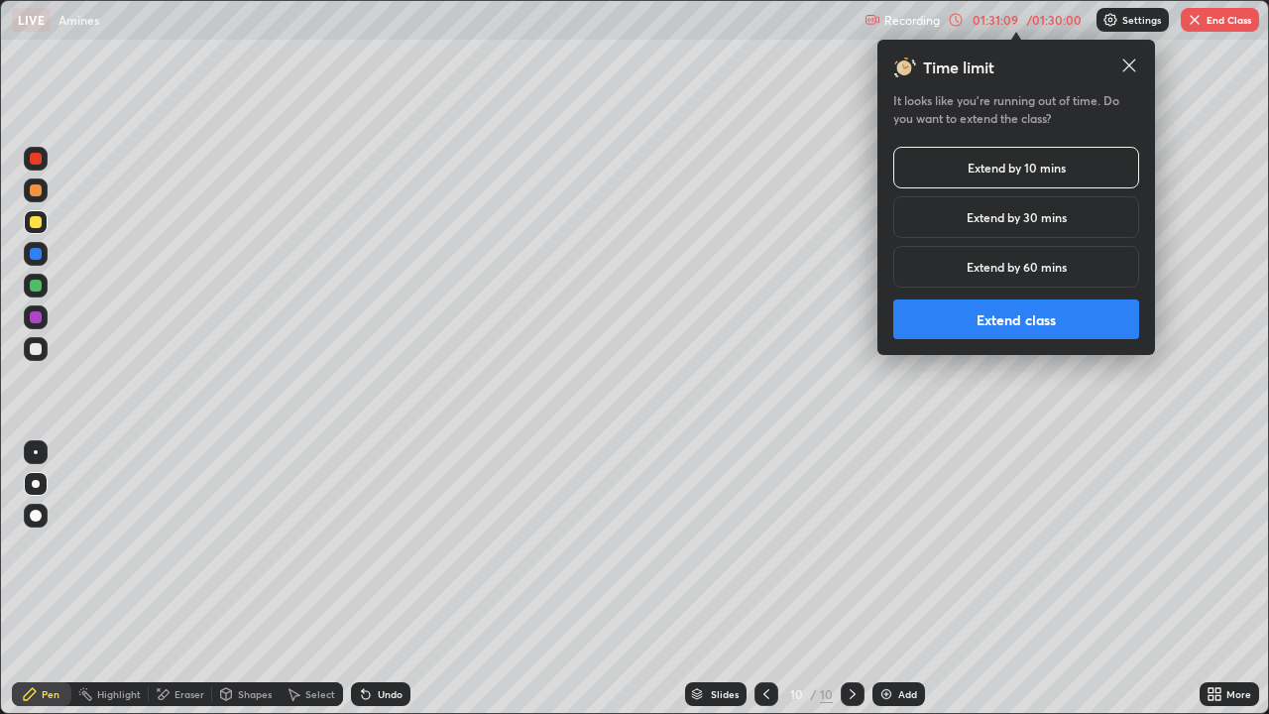
click at [1010, 327] on button "Extend class" at bounding box center [1016, 319] width 246 height 40
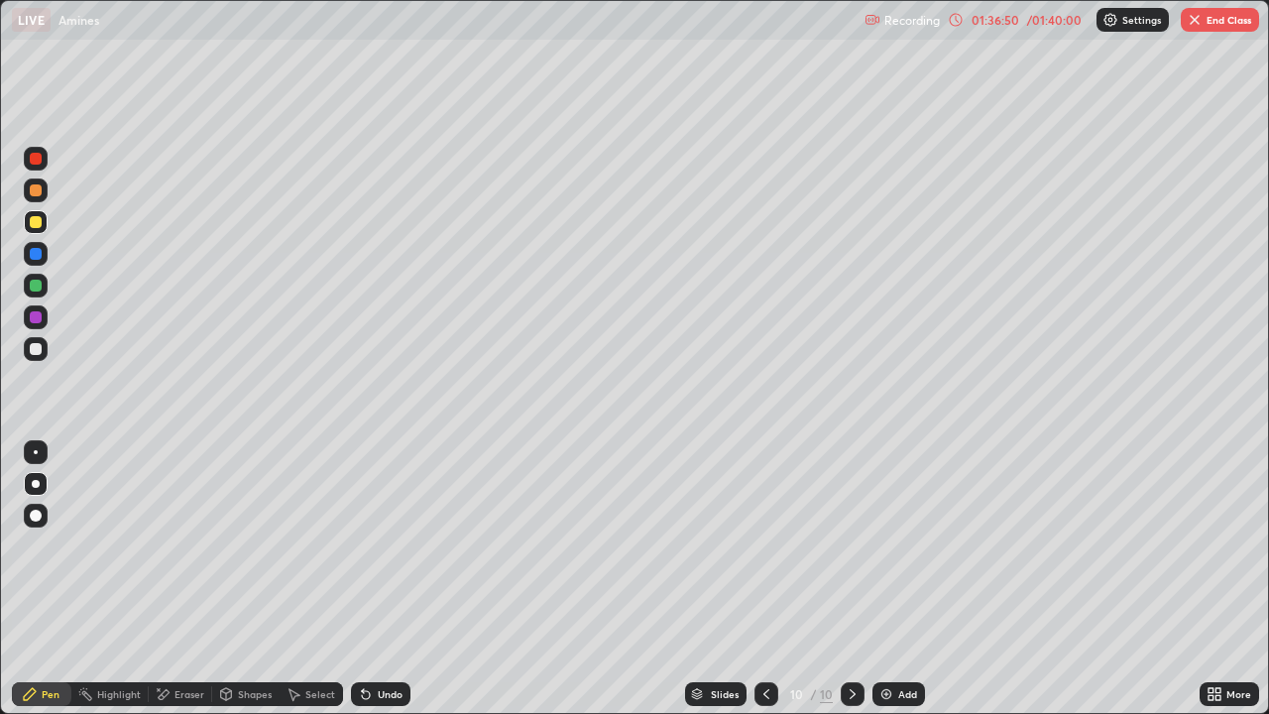
click at [1199, 22] on img "button" at bounding box center [1195, 20] width 16 height 16
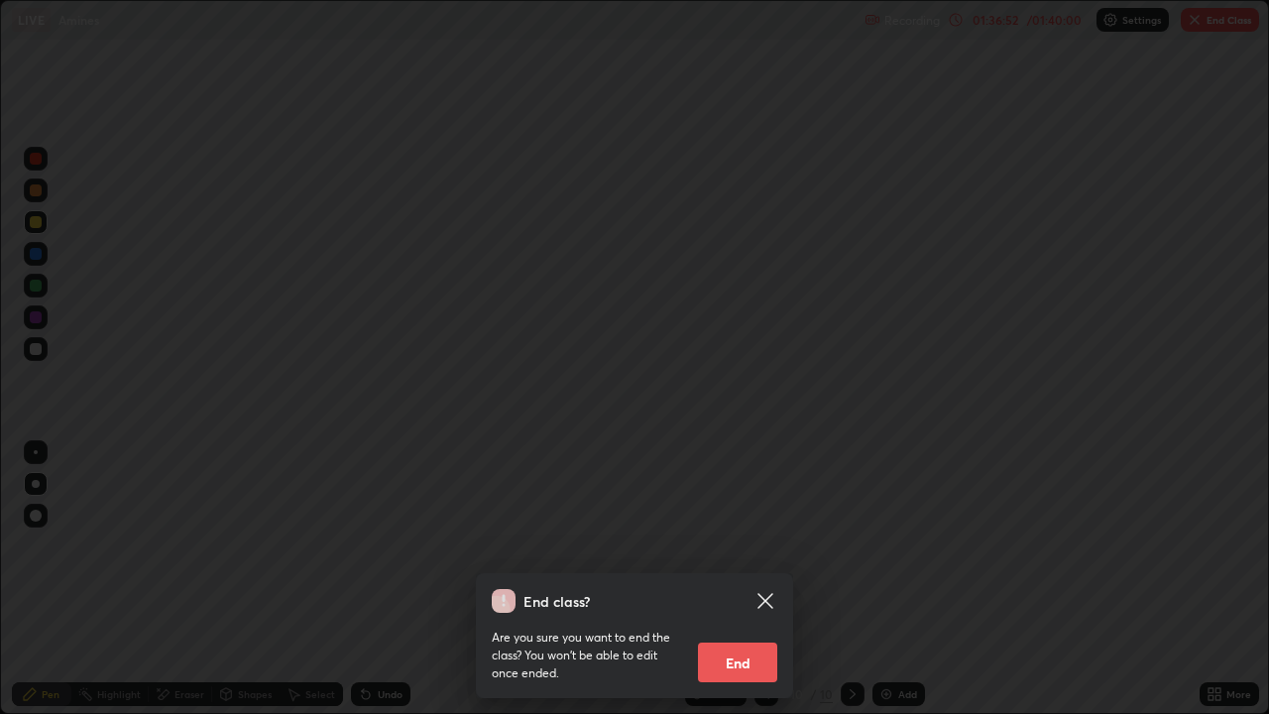
click at [740, 545] on button "End" at bounding box center [737, 663] width 79 height 40
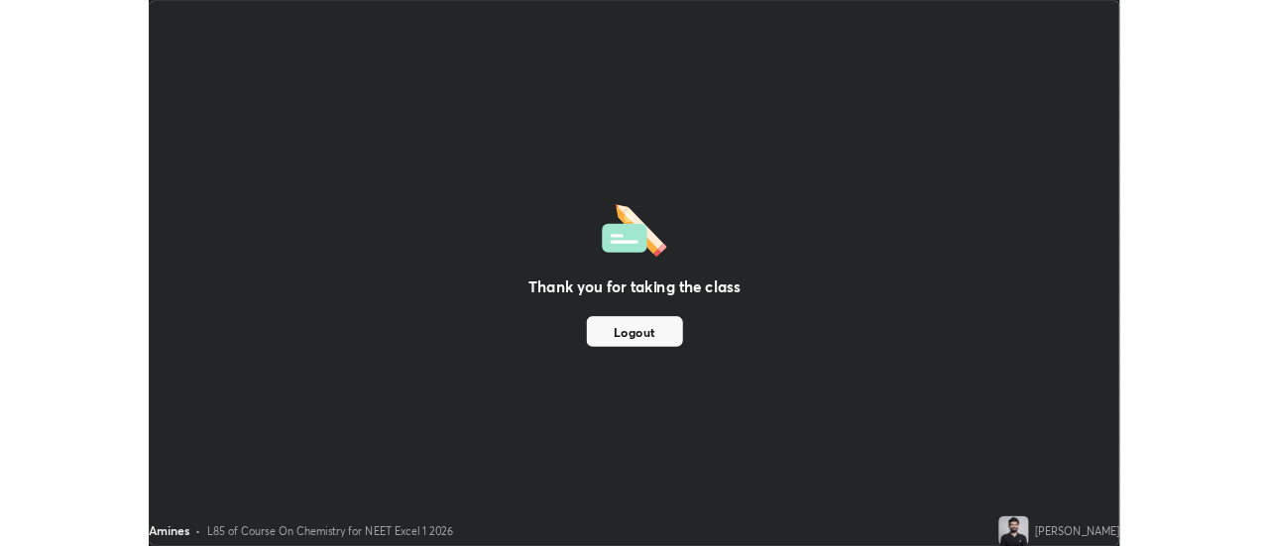
scroll to position [98610, 97887]
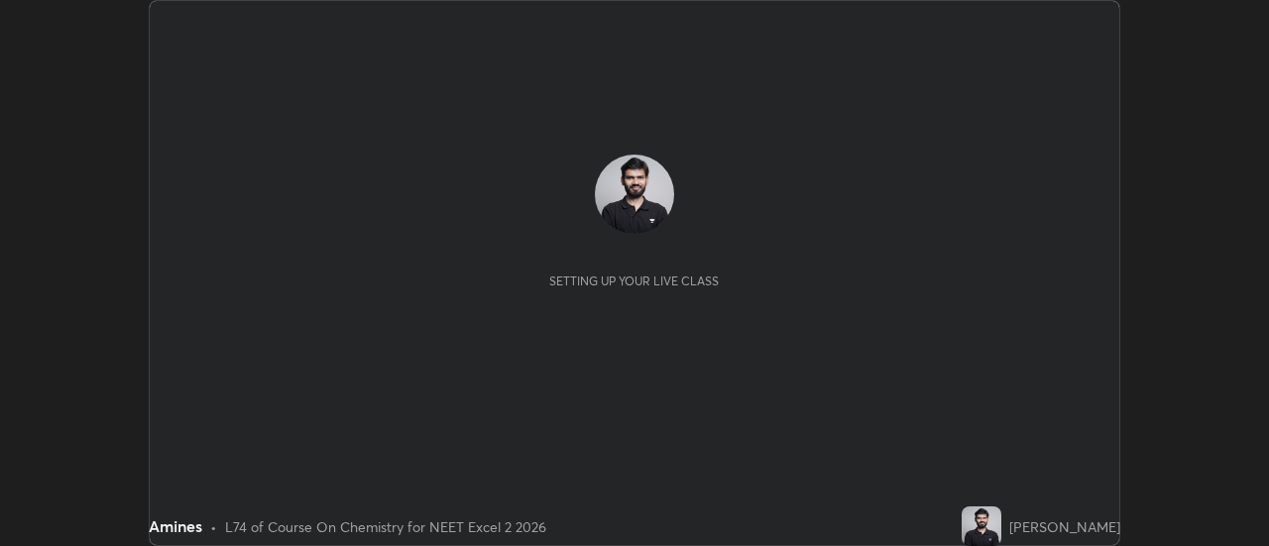
scroll to position [546, 1268]
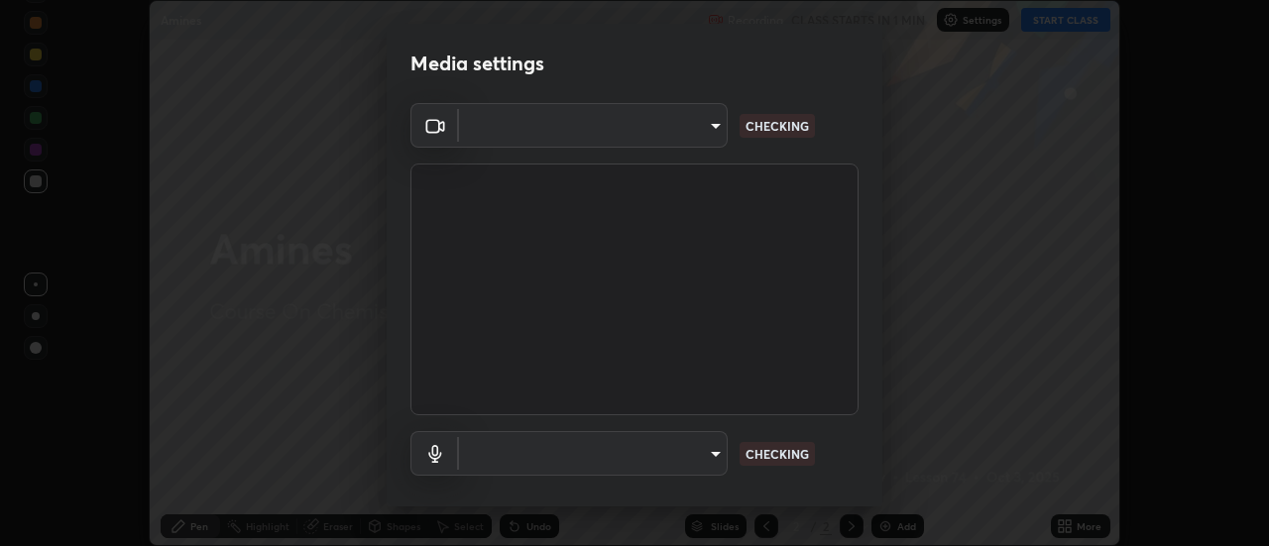
type input "4825068a70354f6bb8b87b711ec46b654dc523af82fc6d37acb8a926ccdce8f5"
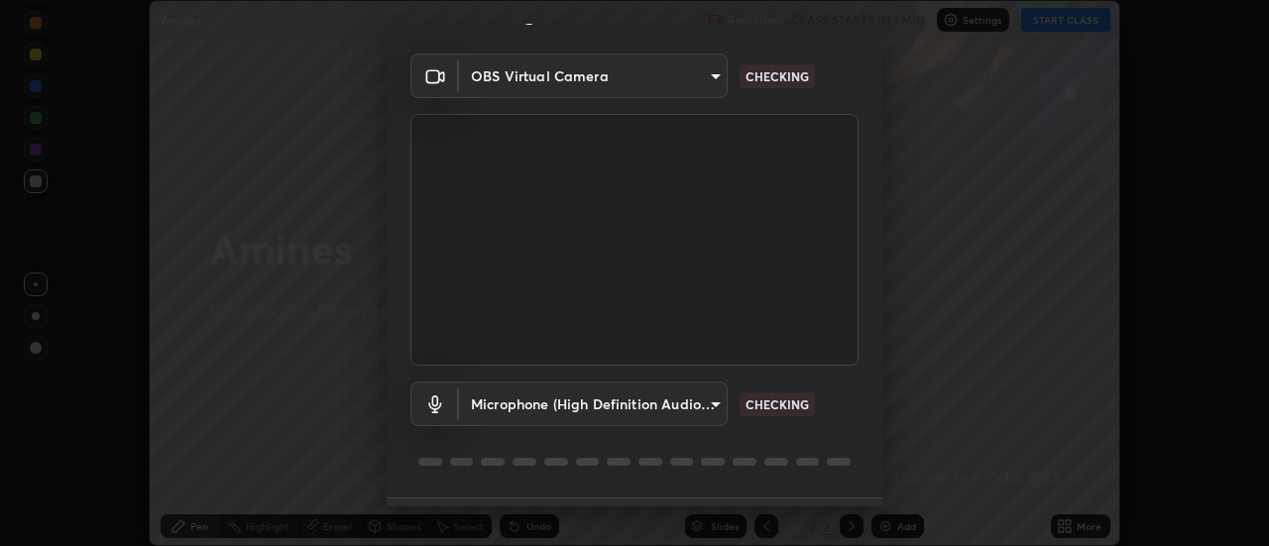
scroll to position [45, 0]
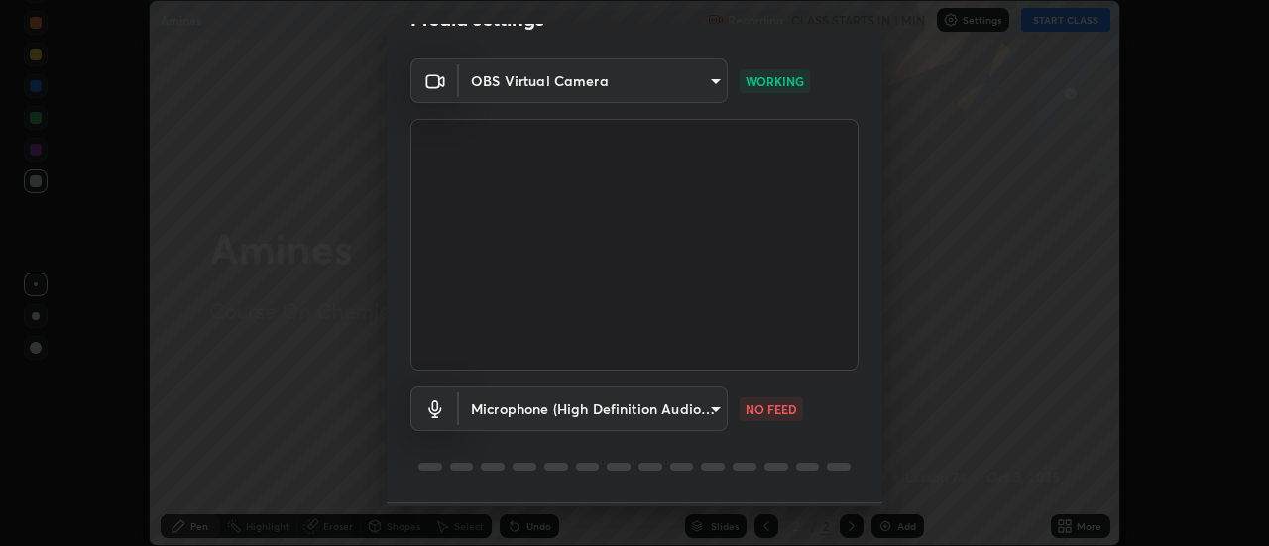
click at [707, 420] on body "Erase all Amines Recording CLASS STARTS IN 1 MIN Settings START CLASS Setting u…" at bounding box center [634, 273] width 1269 height 546
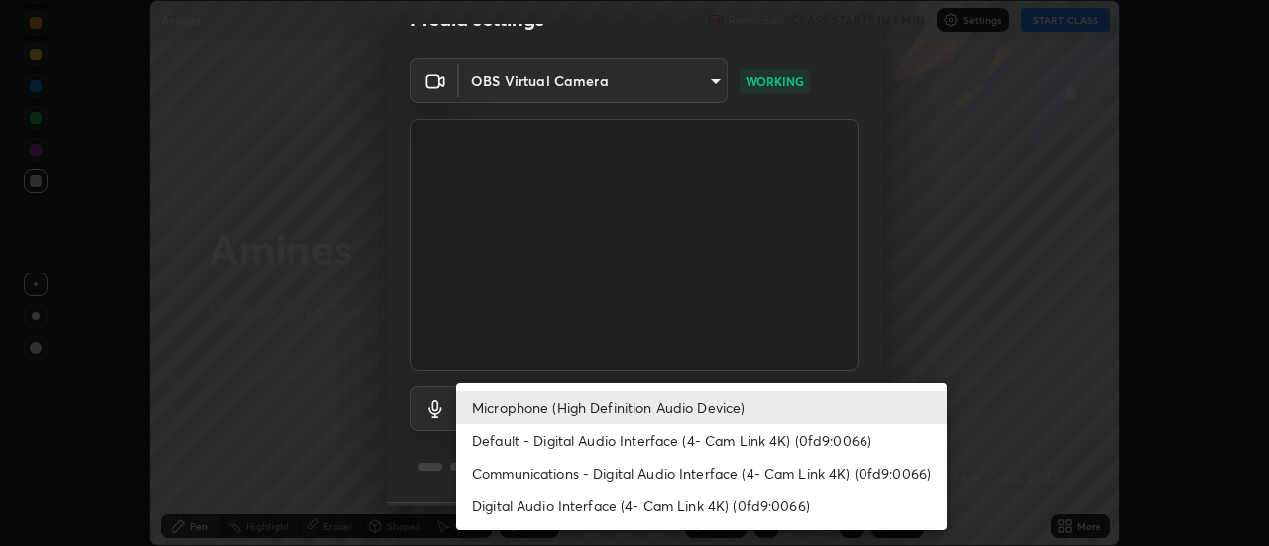
click at [695, 435] on li "Default - Digital Audio Interface (4- Cam Link 4K) (0fd9:0066)" at bounding box center [701, 440] width 491 height 33
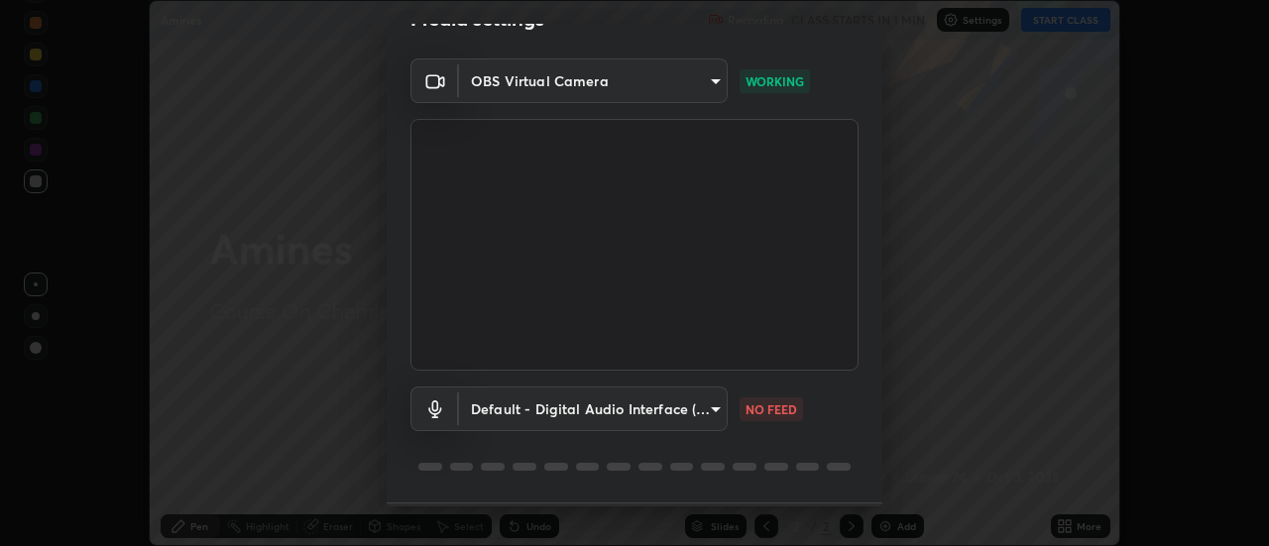
click at [689, 411] on body "Erase all Amines Recording CLASS STARTS IN 1 MIN Settings START CLASS Setting u…" at bounding box center [634, 273] width 1269 height 546
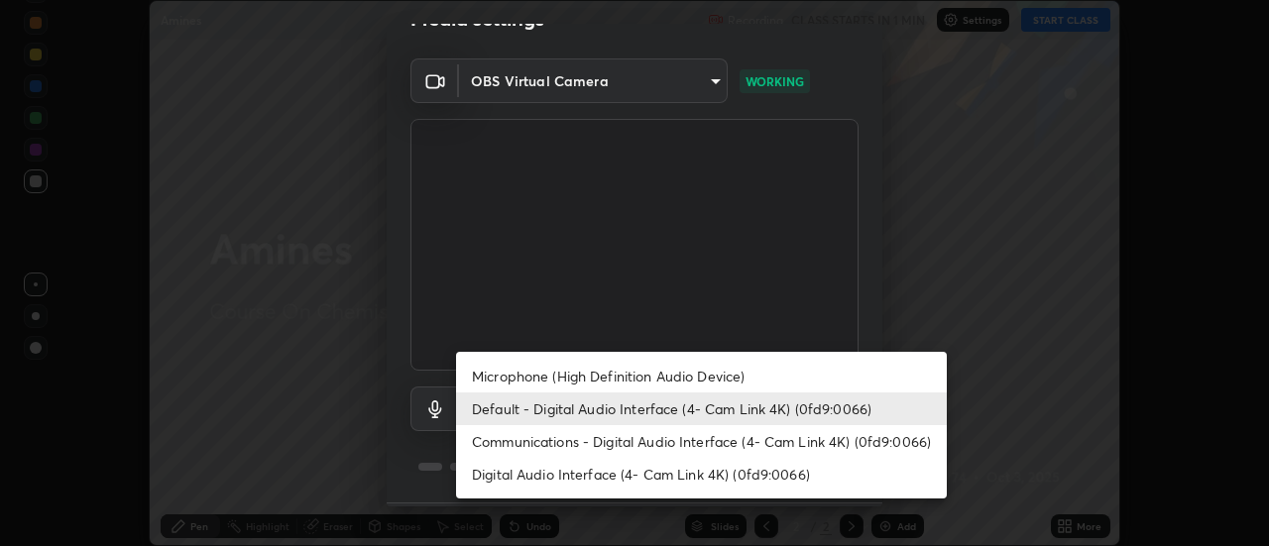
click at [695, 374] on li "Microphone (High Definition Audio Device)" at bounding box center [701, 376] width 491 height 33
type input "b65c06b14c7faa051d685f993ec14b3b84b1815ea69a0656019fd51a5eccf492"
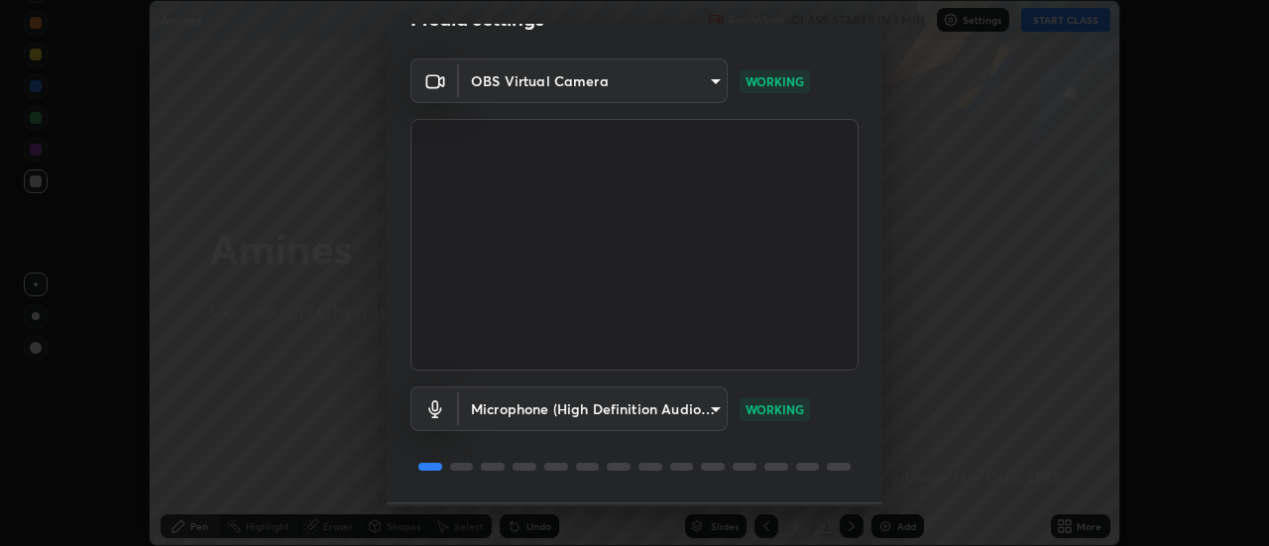
scroll to position [104, 0]
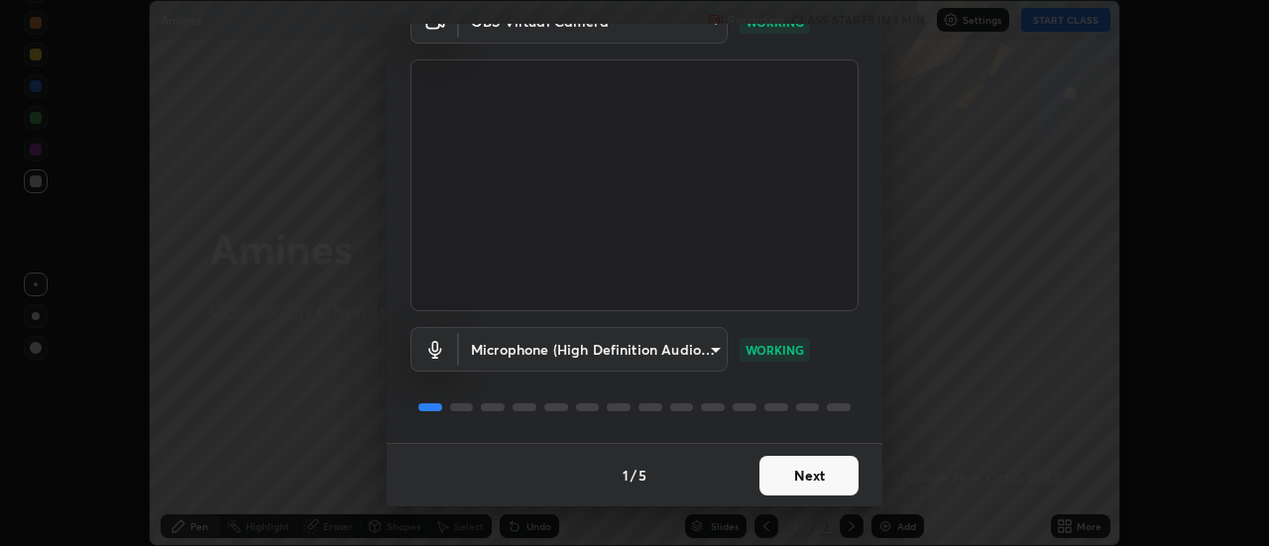
click at [816, 464] on button "Next" at bounding box center [809, 476] width 99 height 40
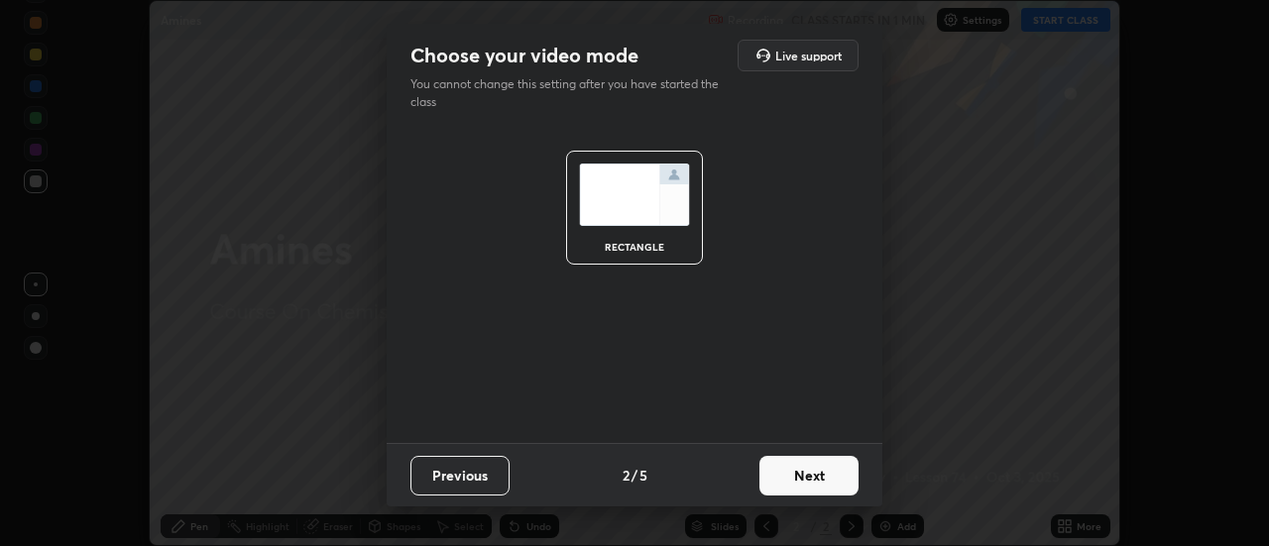
click at [809, 478] on button "Next" at bounding box center [809, 476] width 99 height 40
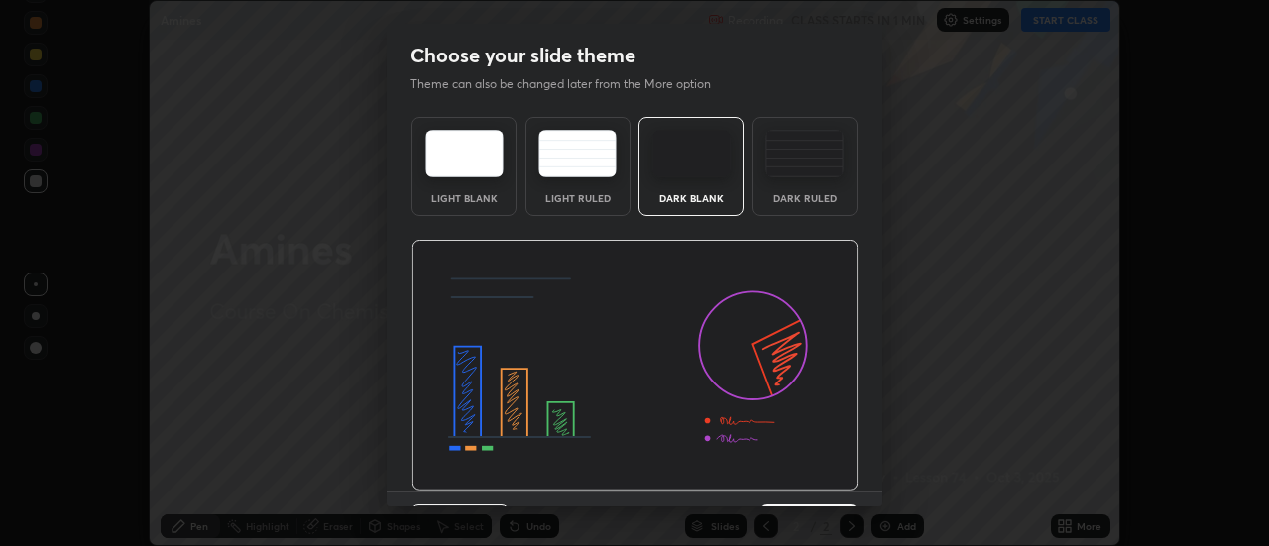
scroll to position [49, 0]
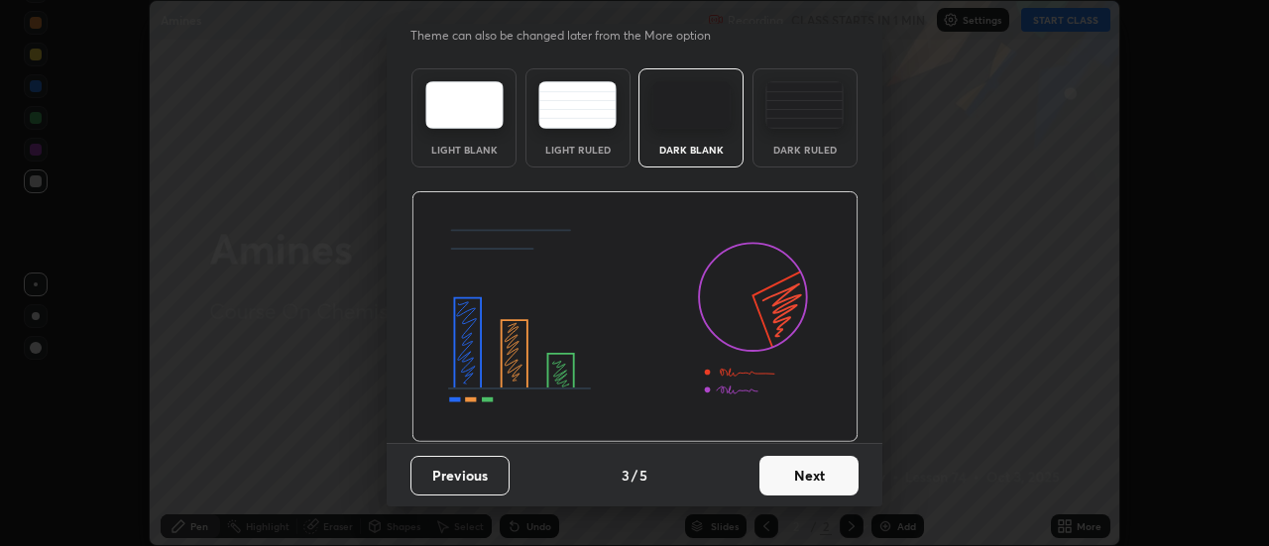
click at [814, 481] on button "Next" at bounding box center [809, 476] width 99 height 40
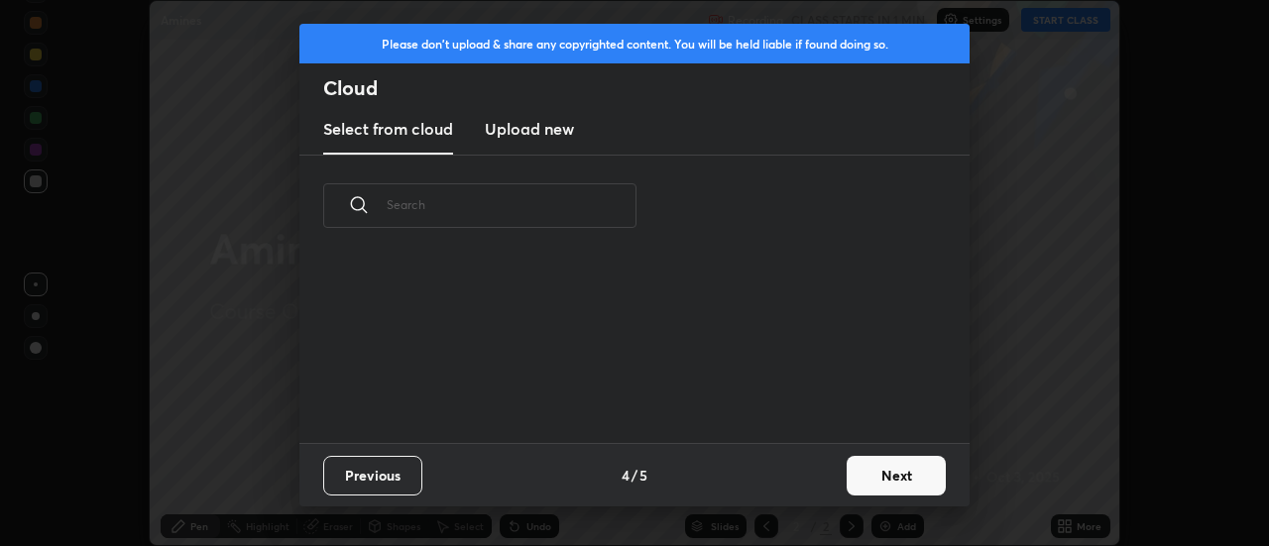
scroll to position [0, 0]
click at [871, 466] on button "Next" at bounding box center [896, 476] width 99 height 40
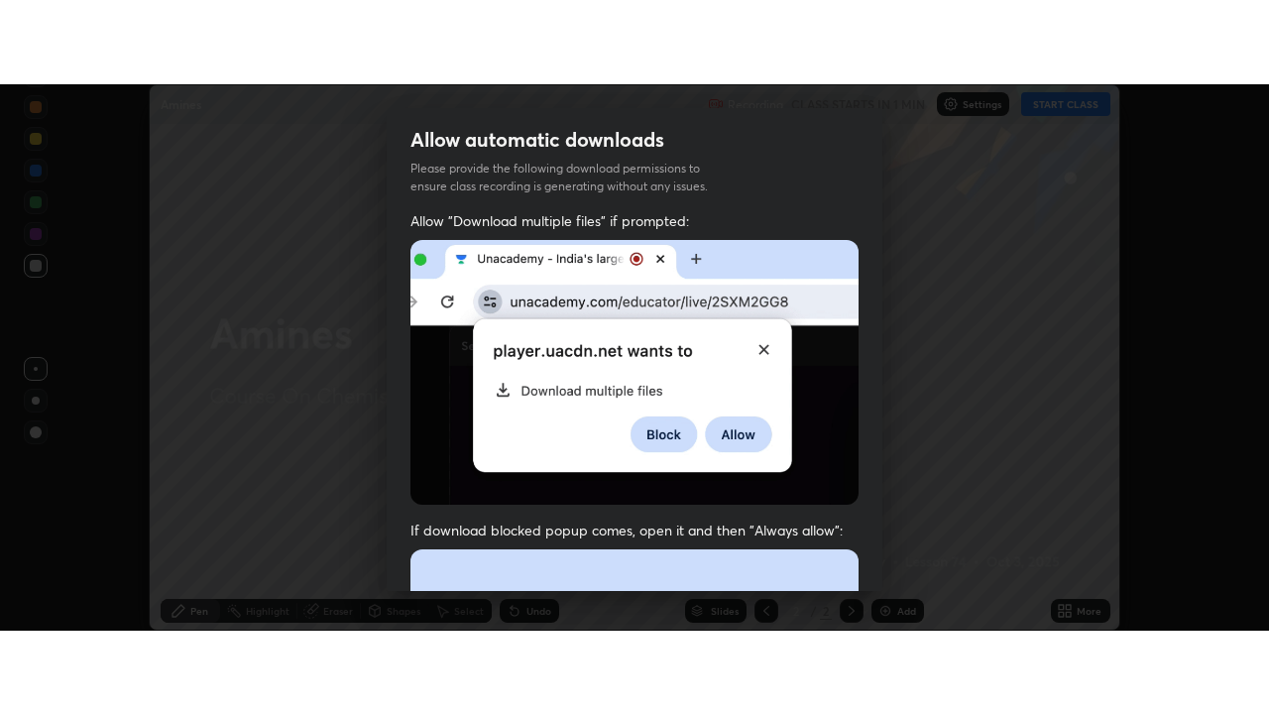
scroll to position [509, 0]
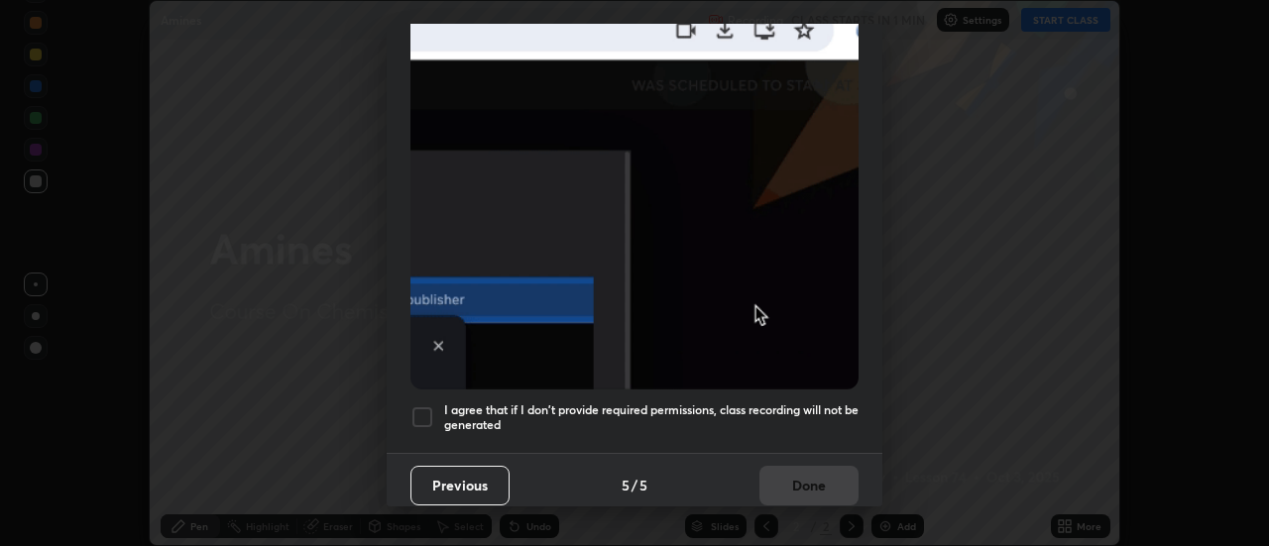
click at [810, 403] on h5 "I agree that if I don't provide required permissions, class recording will not …" at bounding box center [651, 418] width 414 height 31
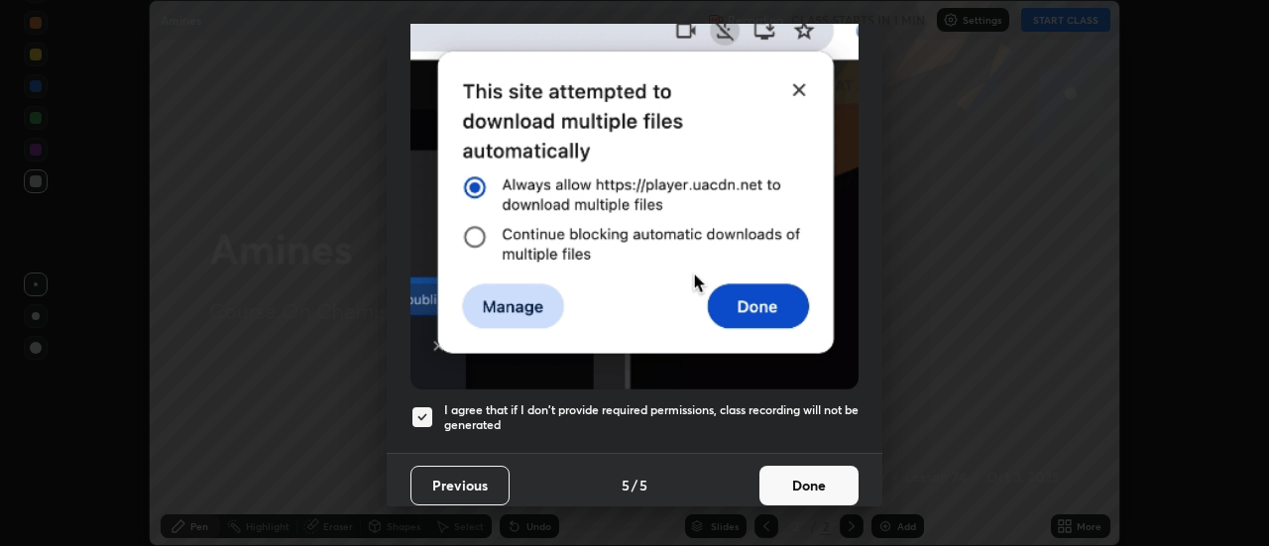
click at [809, 479] on button "Done" at bounding box center [809, 486] width 99 height 40
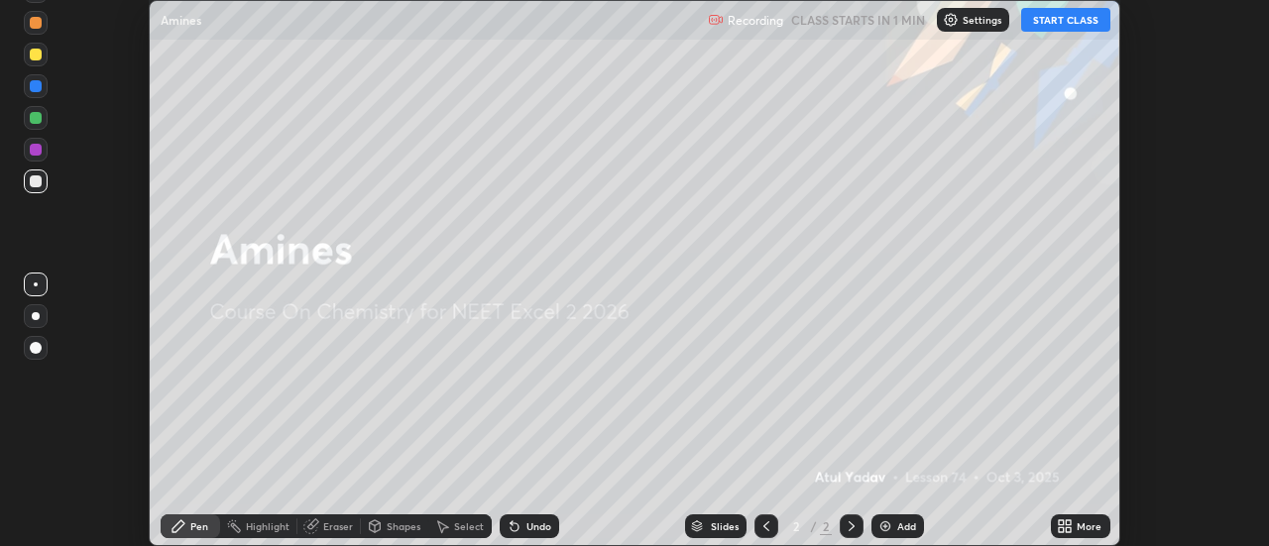
click at [1061, 17] on button "START CLASS" at bounding box center [1065, 20] width 89 height 24
click at [1083, 524] on div "More" at bounding box center [1089, 527] width 25 height 10
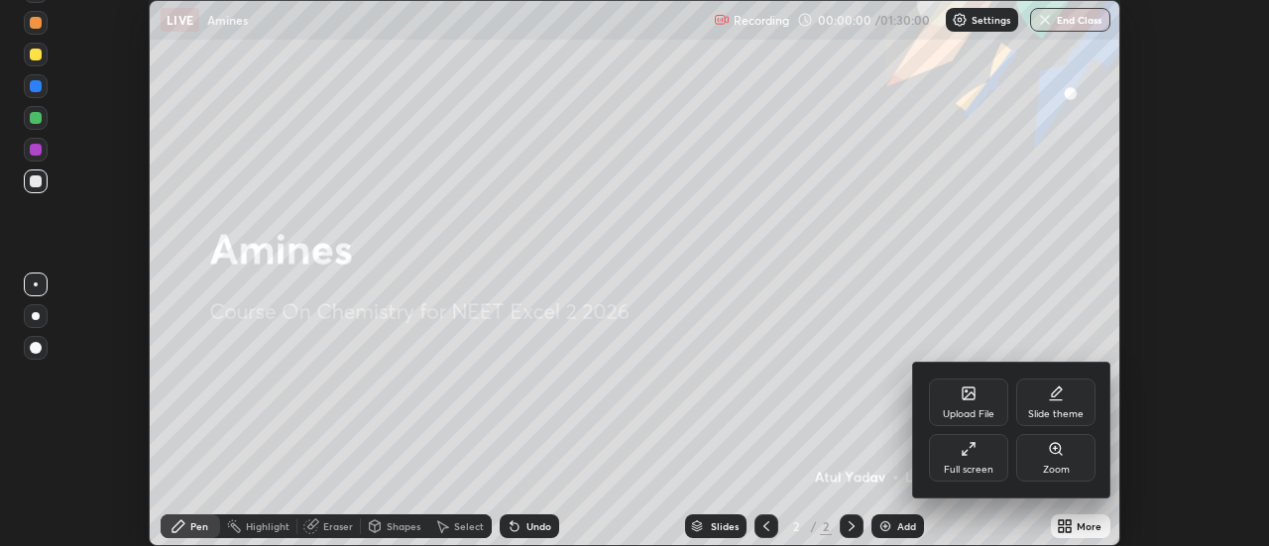
click at [978, 461] on div "Full screen" at bounding box center [968, 458] width 79 height 48
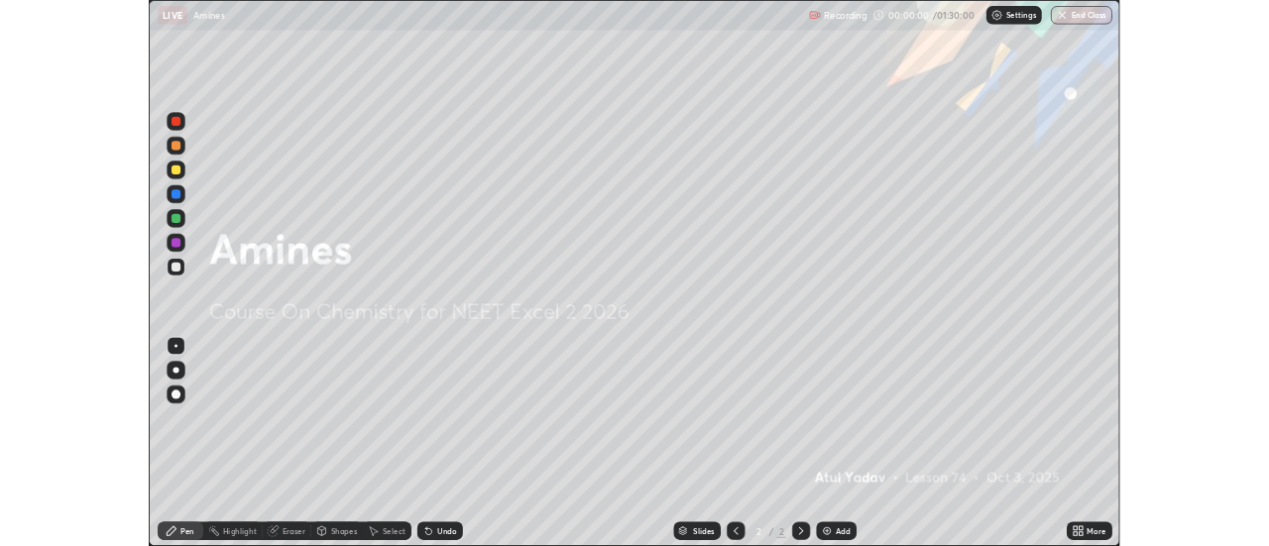
scroll to position [714, 1269]
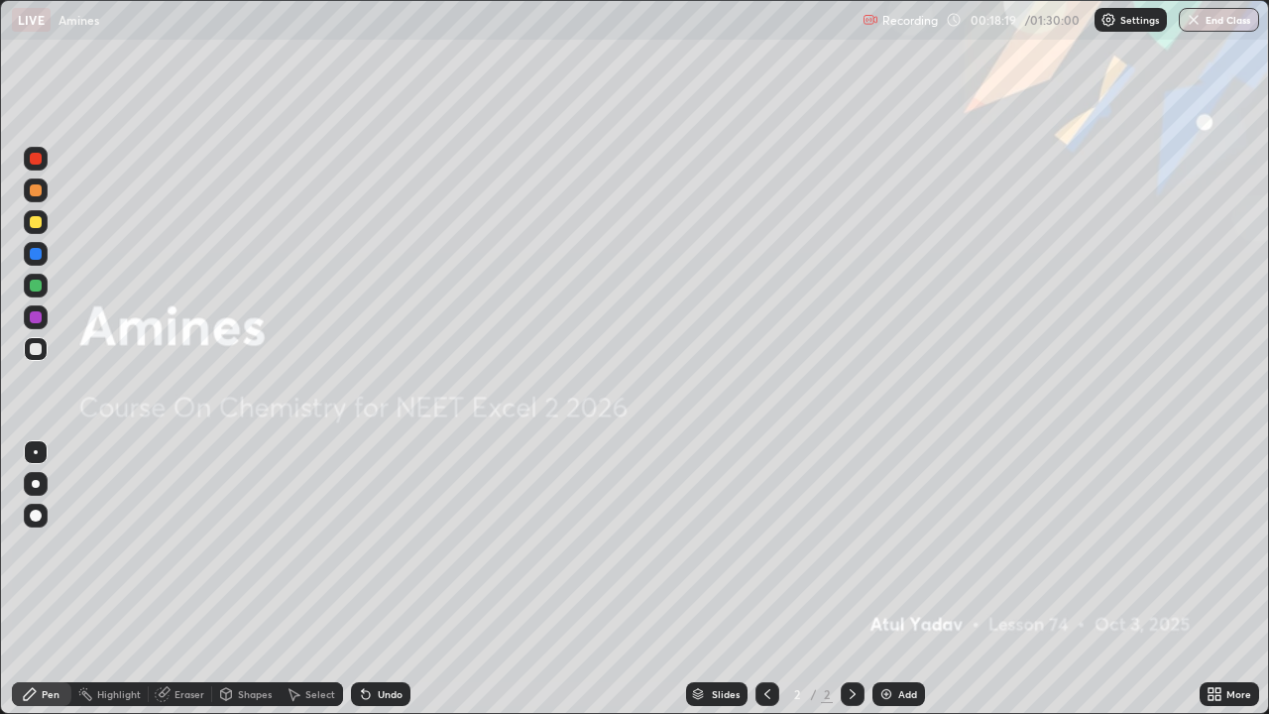
click at [888, 545] on img at bounding box center [887, 694] width 16 height 16
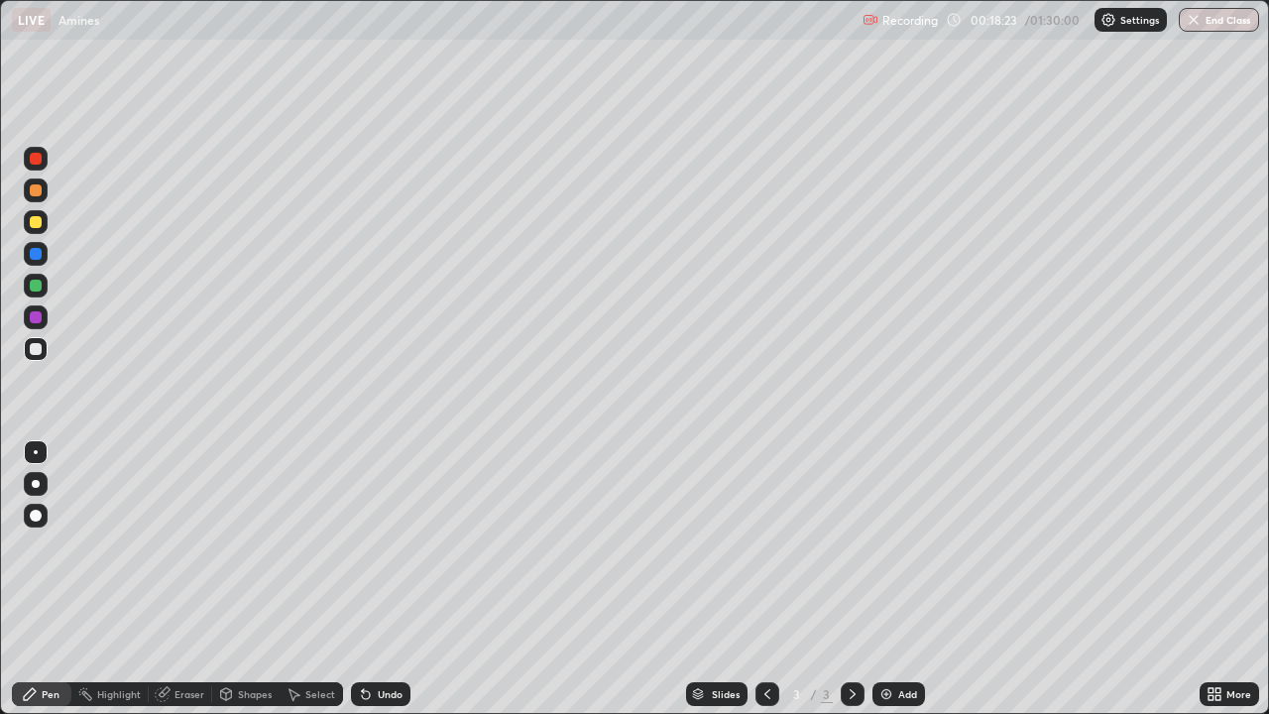
click at [42, 490] on div at bounding box center [36, 484] width 24 height 24
click at [46, 311] on div at bounding box center [36, 317] width 24 height 24
click at [378, 545] on div "Undo" at bounding box center [390, 694] width 25 height 10
click at [372, 545] on div "Undo" at bounding box center [380, 694] width 59 height 24
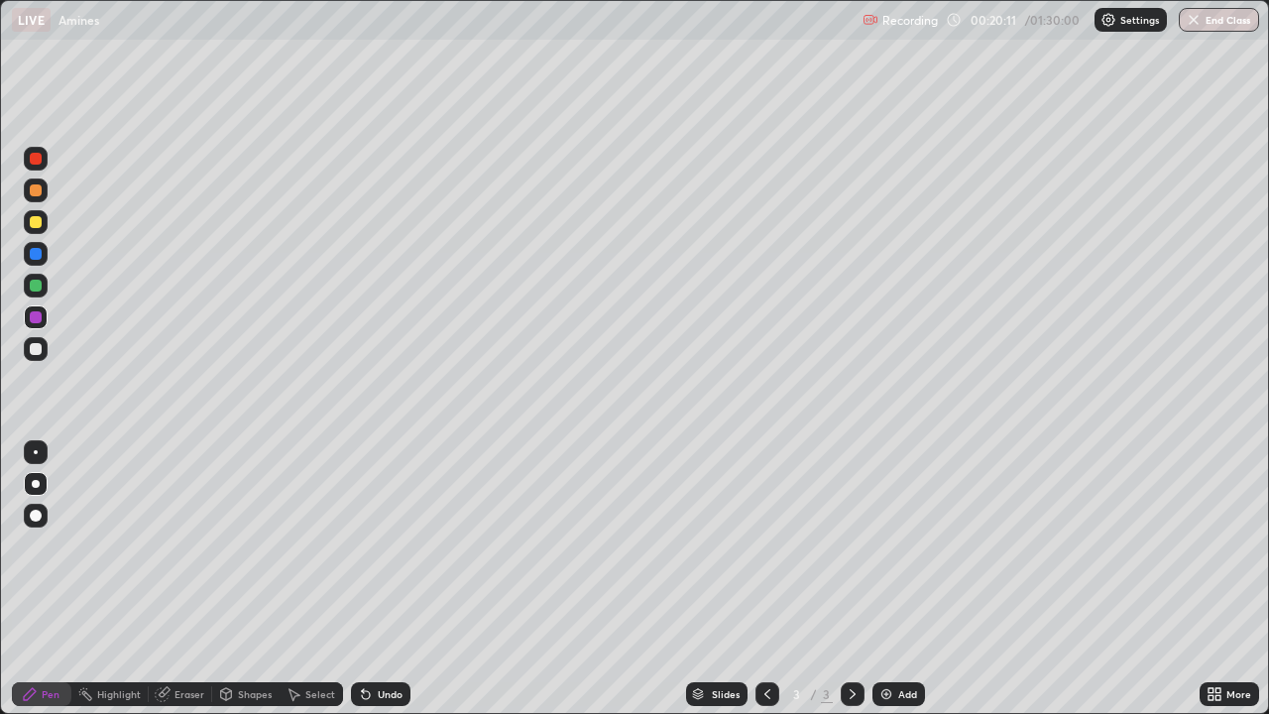
click at [372, 545] on div "Undo" at bounding box center [380, 694] width 59 height 24
click at [363, 545] on icon at bounding box center [366, 694] width 16 height 16
click at [380, 545] on div "Undo" at bounding box center [390, 694] width 25 height 10
click at [389, 545] on div "Undo" at bounding box center [390, 694] width 25 height 10
click at [35, 350] on div at bounding box center [36, 349] width 12 height 12
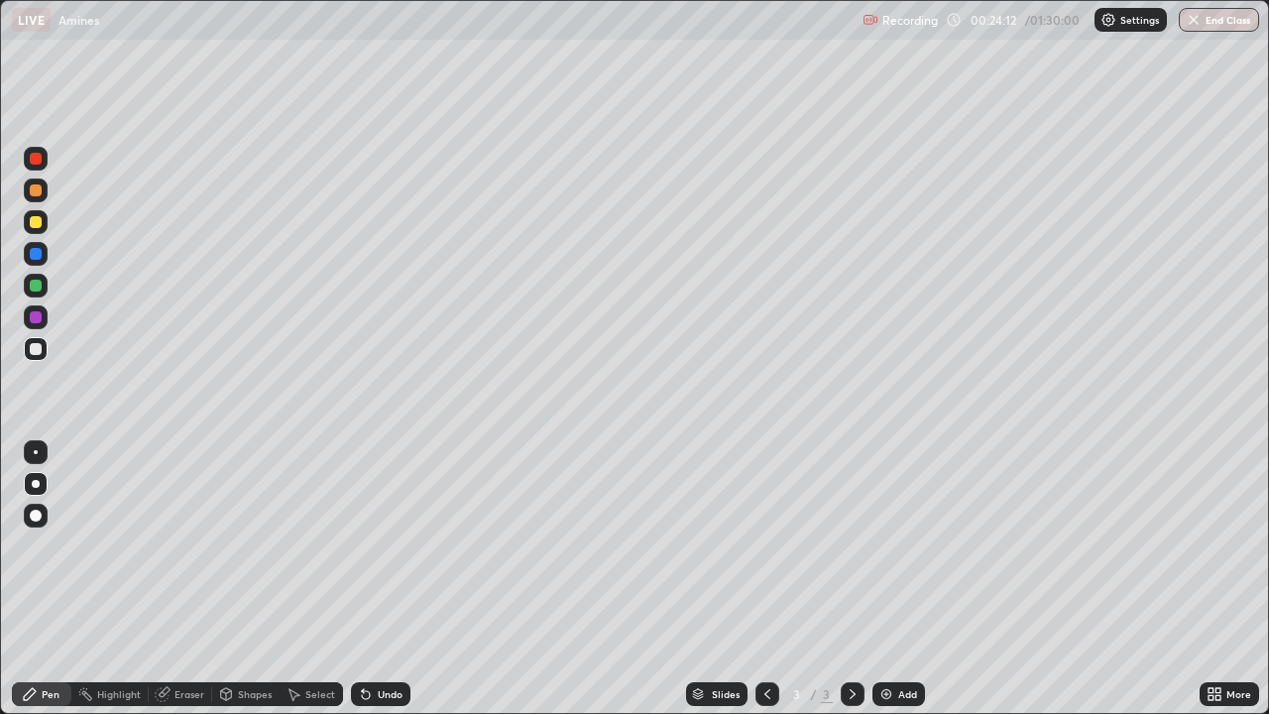
click at [182, 545] on div "Eraser" at bounding box center [190, 694] width 30 height 10
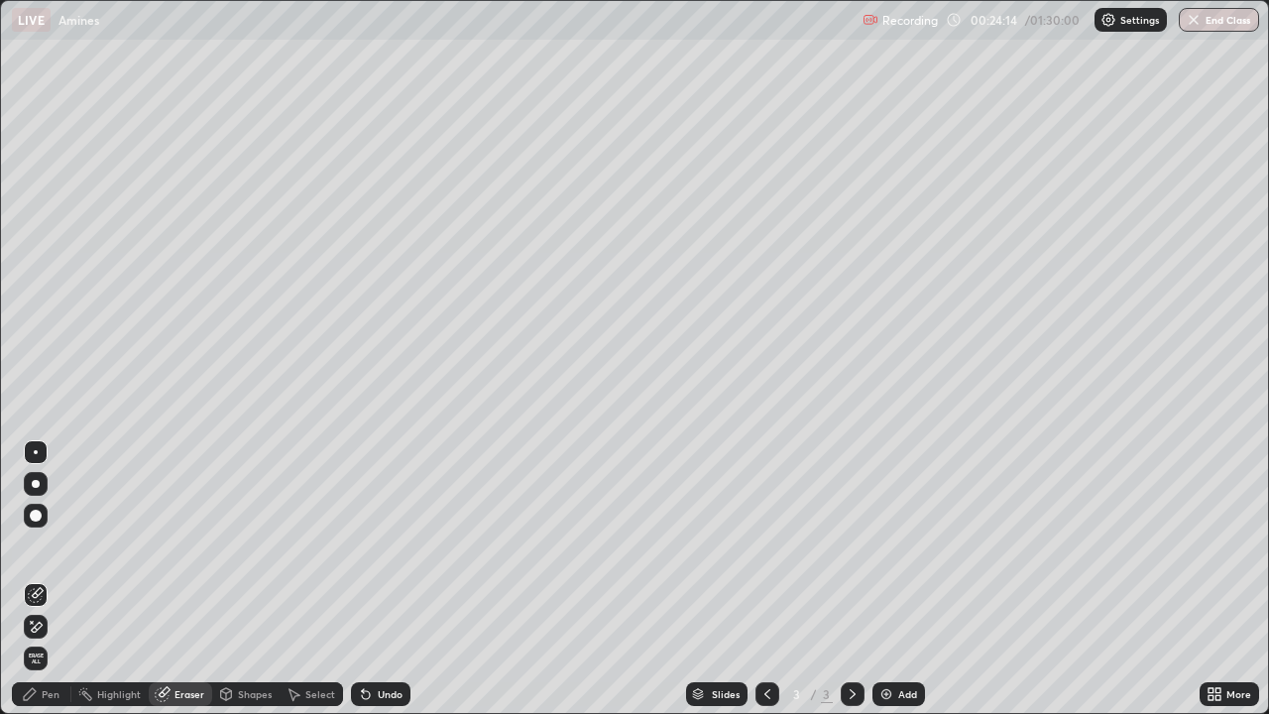
click at [45, 545] on div "Pen" at bounding box center [51, 694] width 18 height 10
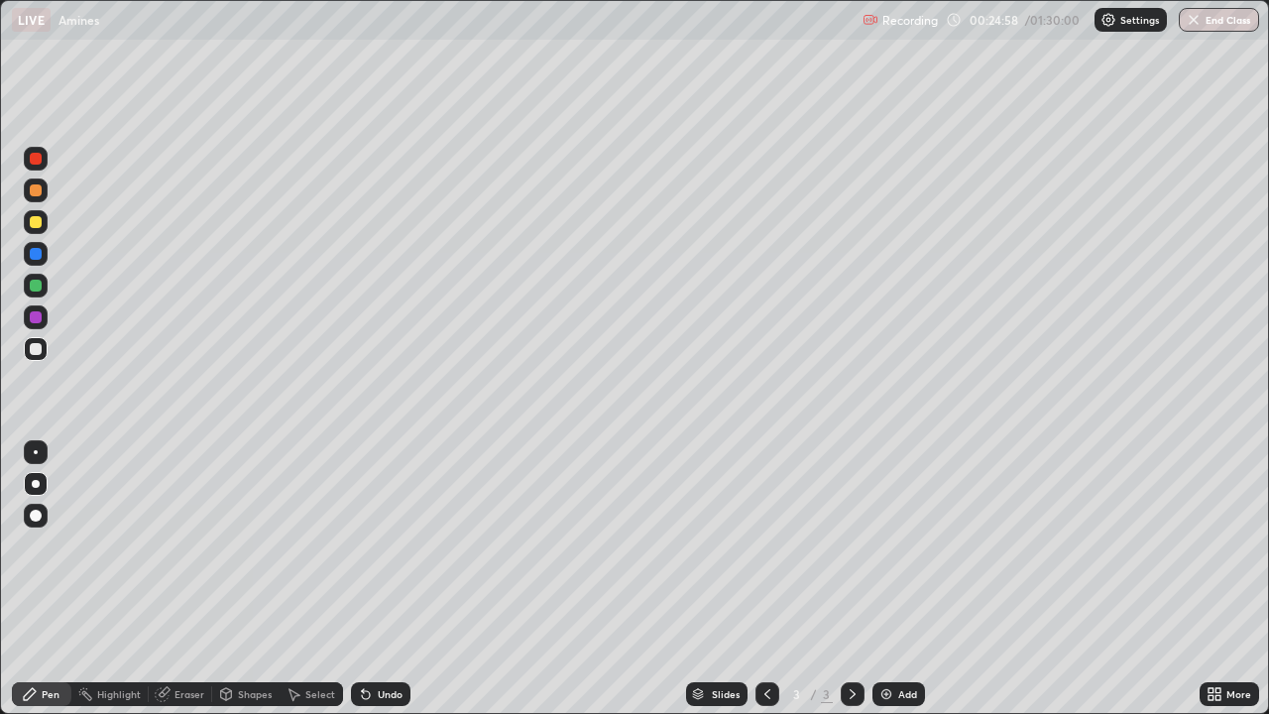
click at [1089, 545] on div "Slides 3 / 3 Add" at bounding box center [805, 694] width 789 height 40
click at [1092, 545] on div "Slides 3 / 3 Add" at bounding box center [805, 694] width 789 height 40
click at [36, 284] on div at bounding box center [36, 286] width 12 height 12
click at [1035, 545] on div "Slides 3 / 3 Add" at bounding box center [805, 694] width 789 height 40
click at [891, 545] on img at bounding box center [887, 694] width 16 height 16
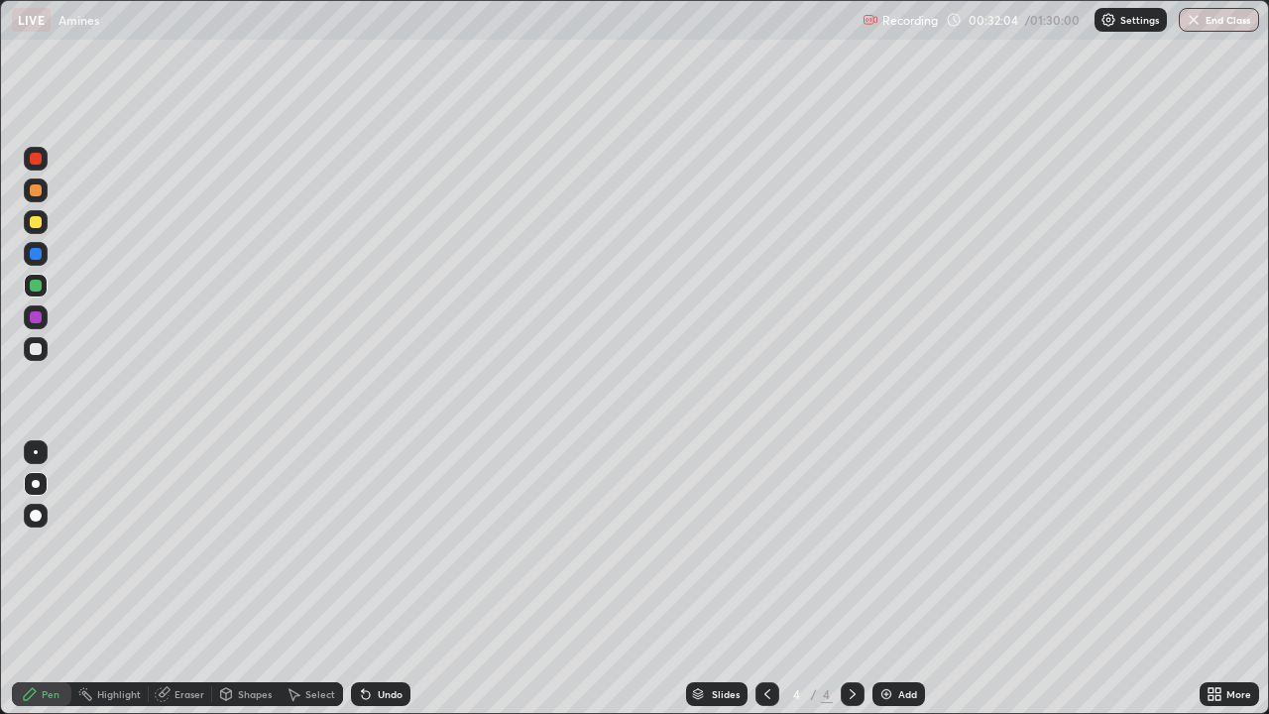
click at [378, 545] on div "Undo" at bounding box center [380, 694] width 59 height 24
click at [42, 221] on div at bounding box center [36, 222] width 24 height 24
click at [186, 545] on div "Eraser" at bounding box center [190, 694] width 30 height 10
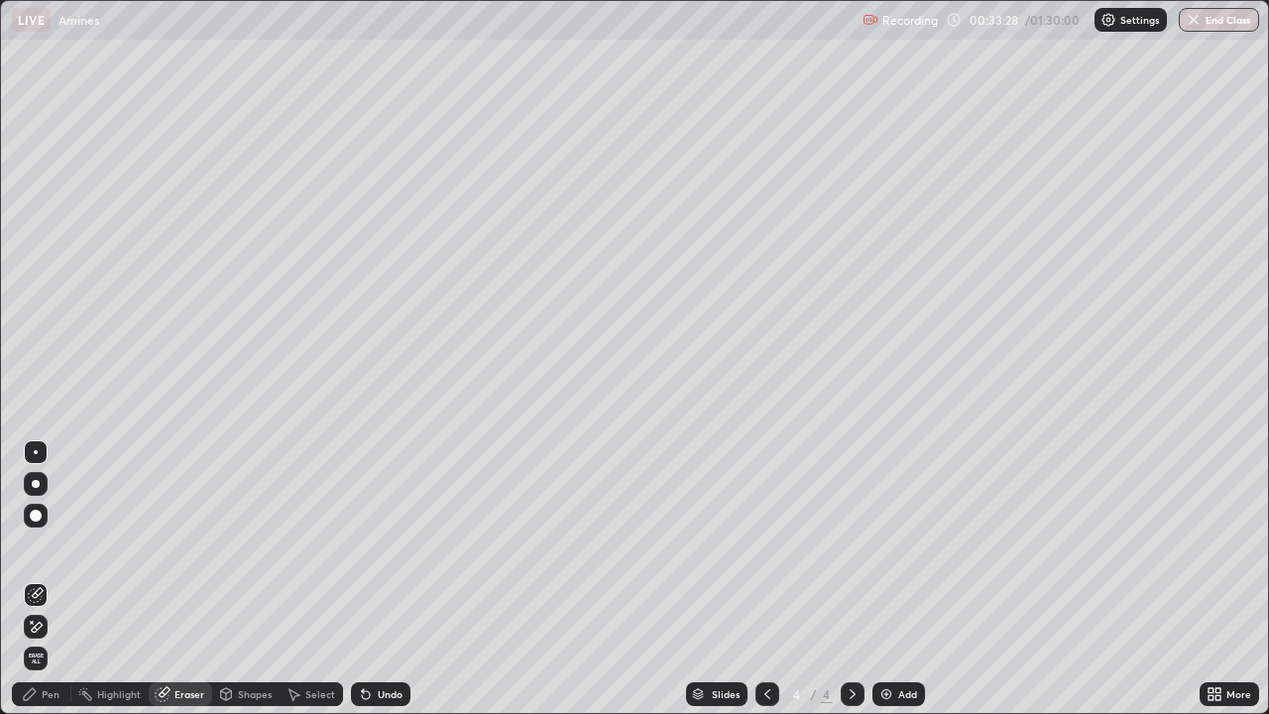
click at [38, 545] on div "Pen" at bounding box center [41, 694] width 59 height 24
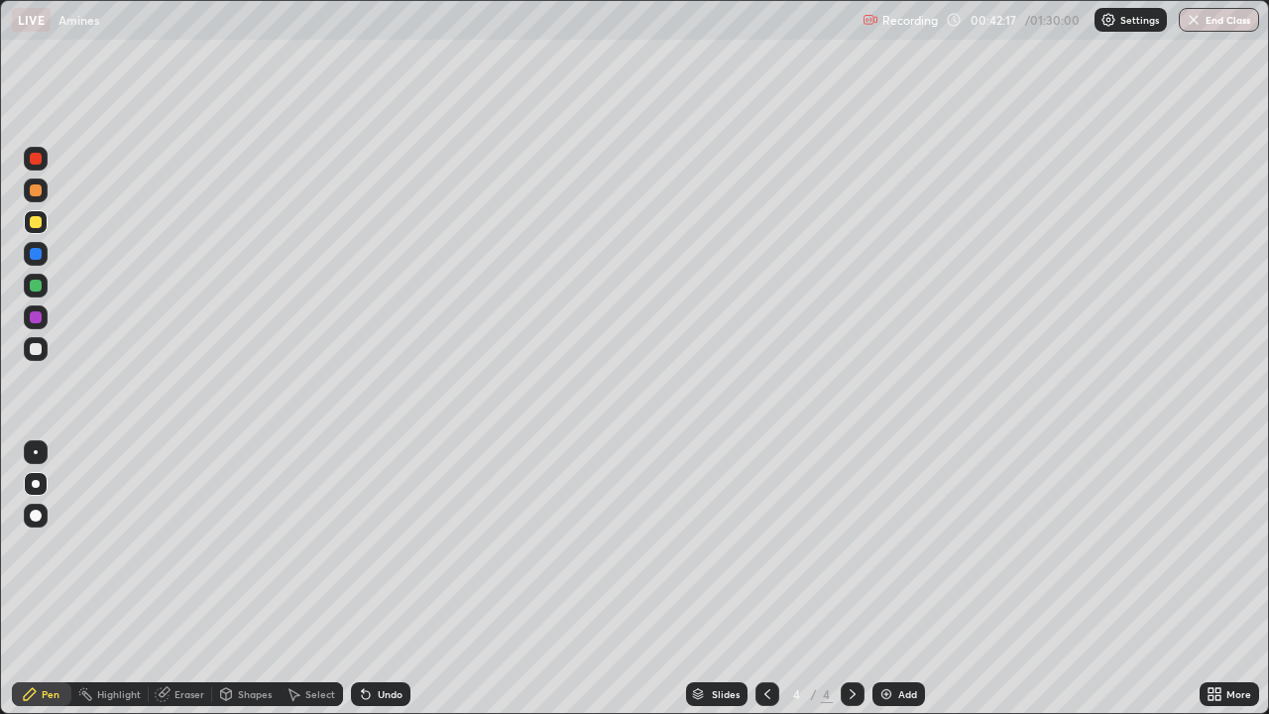
click at [884, 545] on img at bounding box center [887, 694] width 16 height 16
click at [42, 190] on div at bounding box center [36, 190] width 24 height 24
click at [42, 221] on div at bounding box center [36, 222] width 24 height 24
click at [44, 255] on div at bounding box center [36, 254] width 24 height 24
click at [365, 545] on icon at bounding box center [366, 695] width 8 height 8
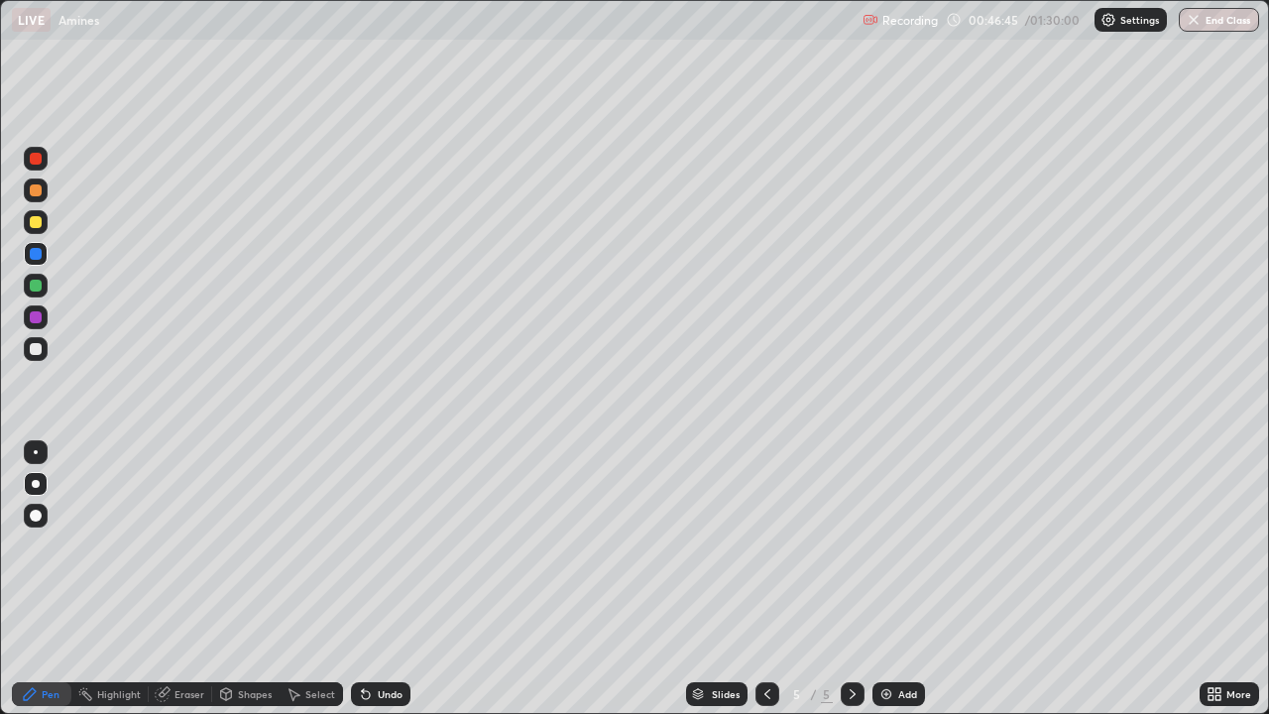
click at [386, 545] on div "Undo" at bounding box center [390, 694] width 25 height 10
click at [374, 545] on div "Undo" at bounding box center [380, 694] width 59 height 24
click at [378, 545] on div "Undo" at bounding box center [380, 694] width 59 height 24
click at [33, 159] on div at bounding box center [36, 159] width 12 height 12
click at [892, 545] on img at bounding box center [887, 694] width 16 height 16
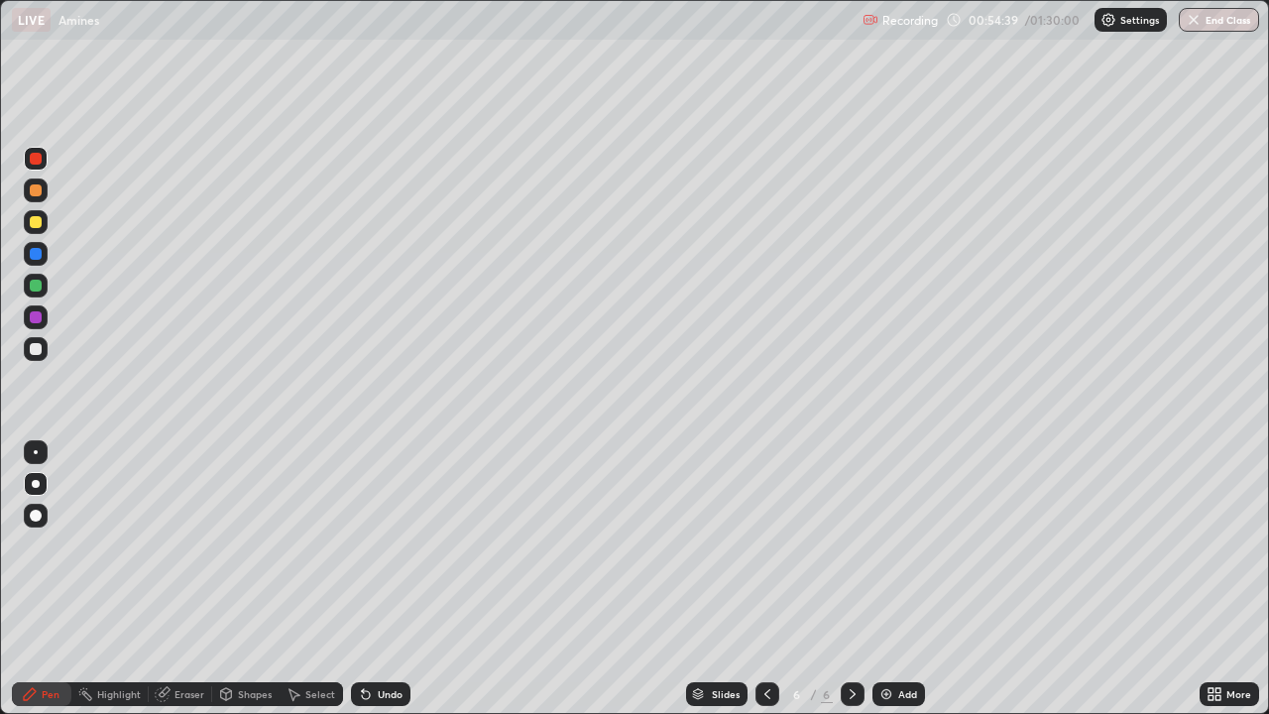
click at [39, 225] on div at bounding box center [36, 222] width 12 height 12
click at [378, 545] on div "Undo" at bounding box center [390, 694] width 25 height 10
click at [372, 545] on div "Undo" at bounding box center [380, 694] width 59 height 24
click at [757, 545] on div at bounding box center [768, 694] width 24 height 24
click at [847, 545] on div at bounding box center [853, 694] width 24 height 24
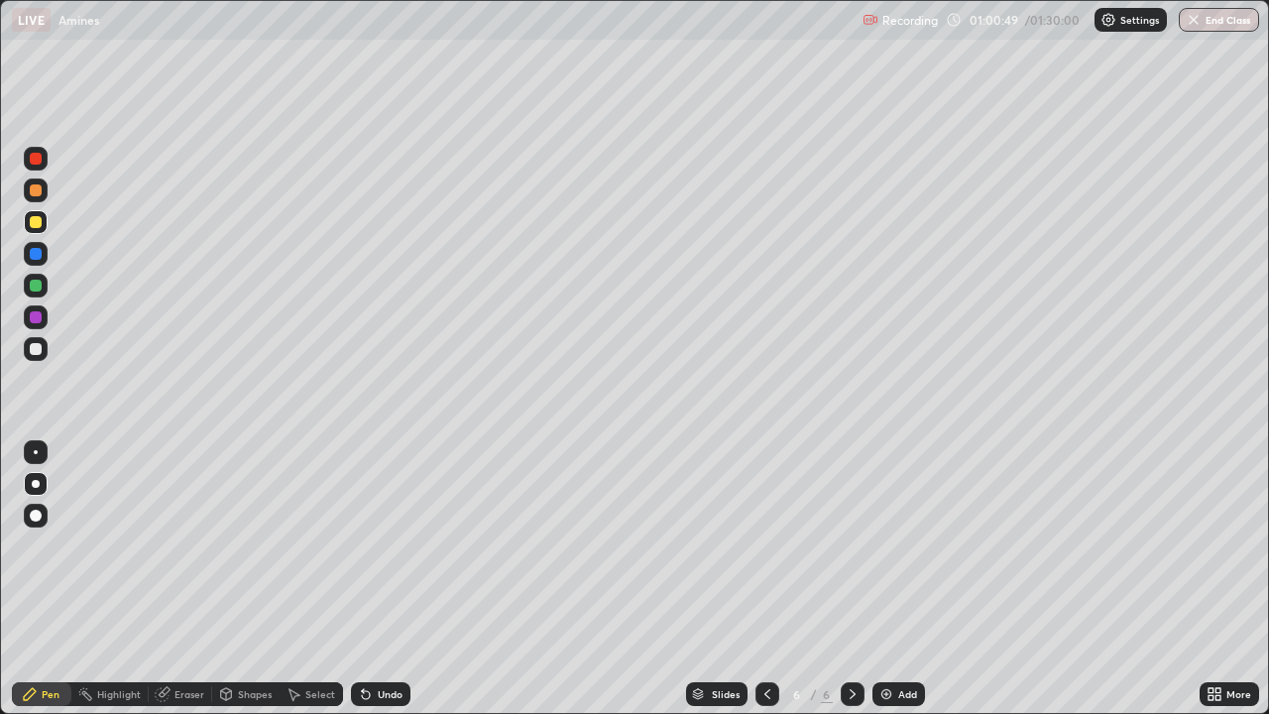
click at [898, 545] on div "Add" at bounding box center [907, 694] width 19 height 10
click at [37, 286] on div at bounding box center [36, 286] width 12 height 12
click at [379, 545] on div "Undo" at bounding box center [390, 694] width 25 height 10
click at [46, 156] on div at bounding box center [36, 159] width 24 height 24
click at [40, 226] on div at bounding box center [36, 222] width 12 height 12
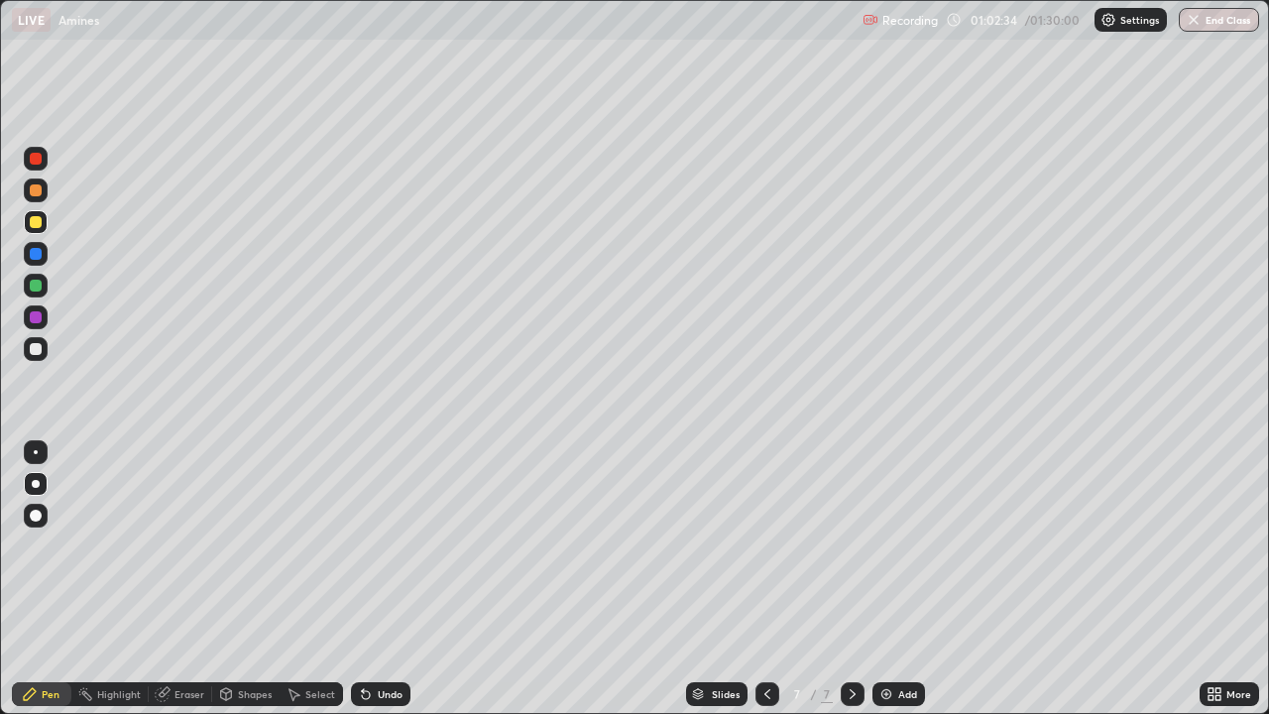
click at [764, 545] on icon at bounding box center [768, 694] width 16 height 16
click at [845, 545] on icon at bounding box center [853, 694] width 16 height 16
click at [45, 317] on div at bounding box center [36, 317] width 24 height 24
click at [41, 252] on div at bounding box center [36, 254] width 12 height 12
click at [40, 217] on div at bounding box center [36, 222] width 12 height 12
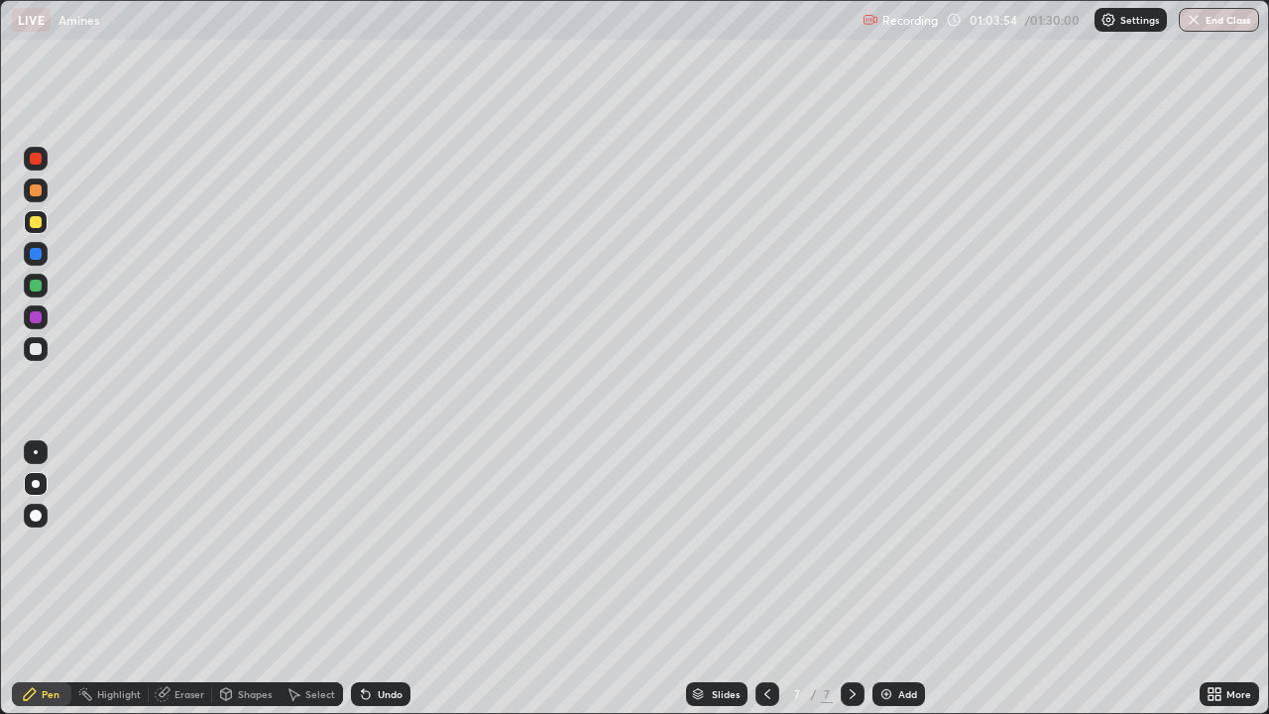
click at [40, 283] on div at bounding box center [36, 286] width 12 height 12
click at [45, 222] on div at bounding box center [36, 222] width 24 height 24
click at [43, 351] on div at bounding box center [36, 349] width 24 height 24
click at [882, 545] on img at bounding box center [887, 694] width 16 height 16
click at [370, 545] on icon at bounding box center [366, 694] width 16 height 16
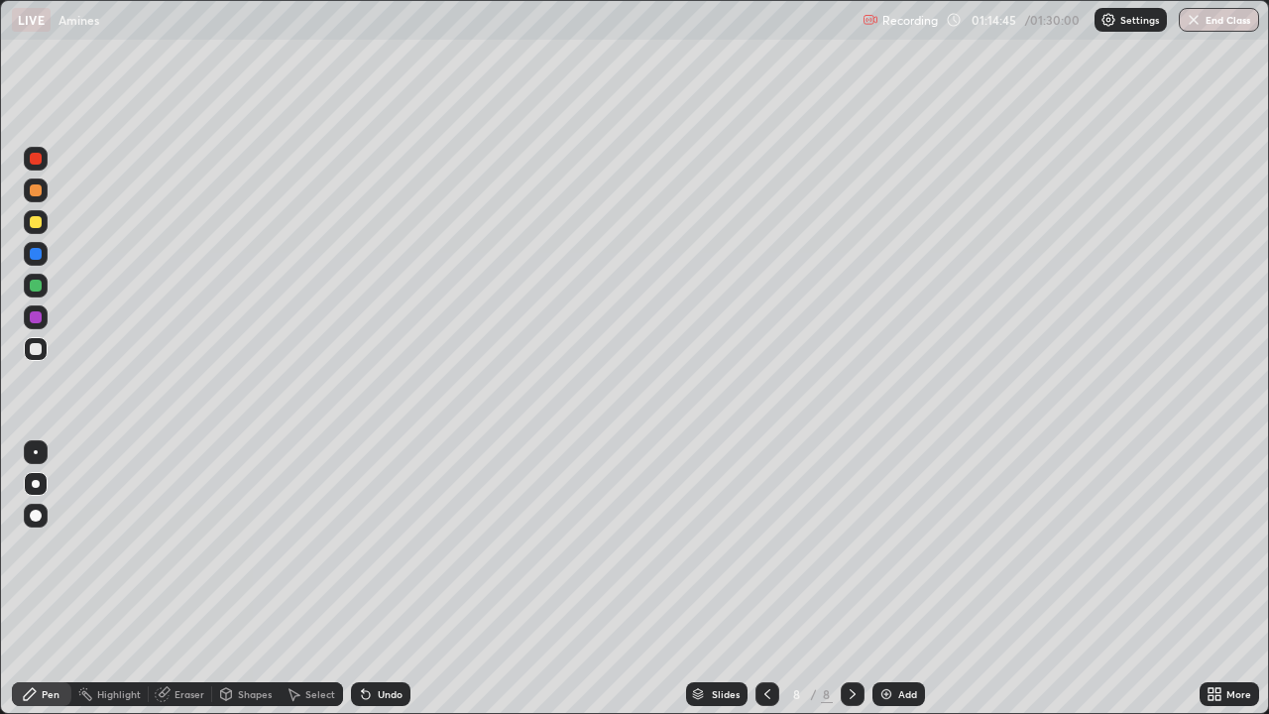
click at [37, 222] on div at bounding box center [36, 222] width 12 height 12
click at [157, 545] on icon at bounding box center [163, 694] width 16 height 16
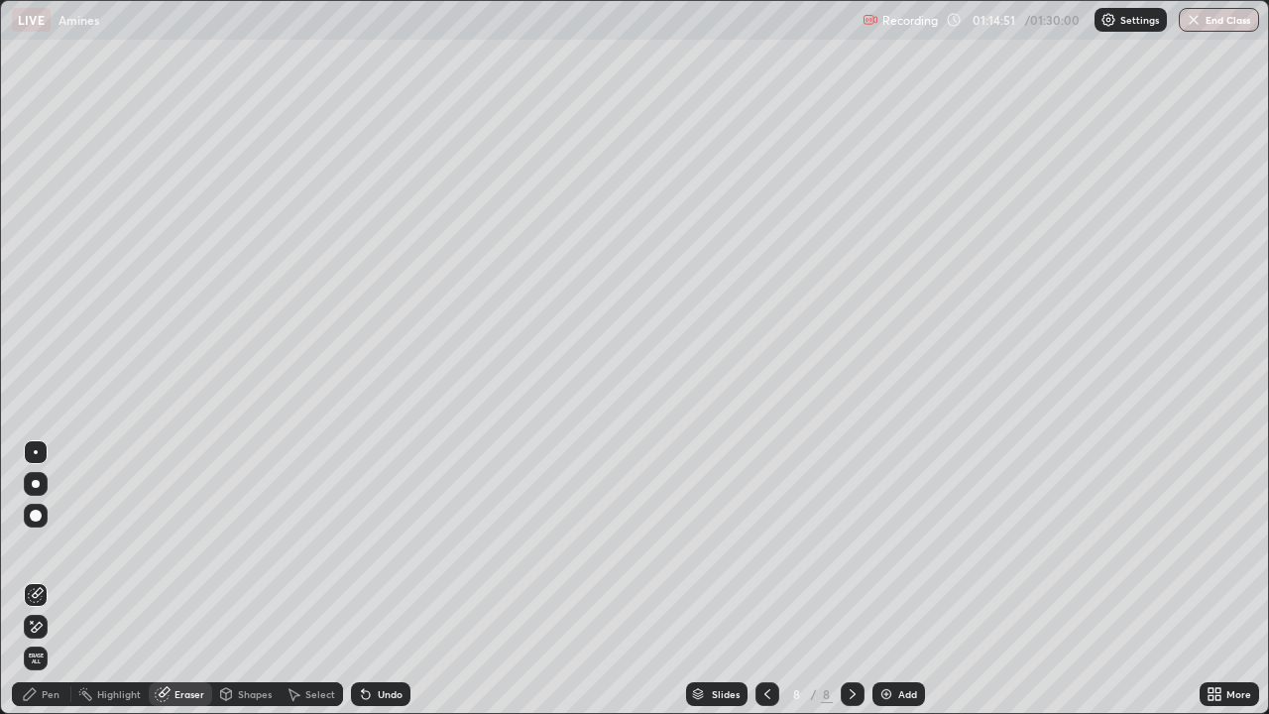
click at [43, 545] on div "Pen" at bounding box center [51, 694] width 18 height 10
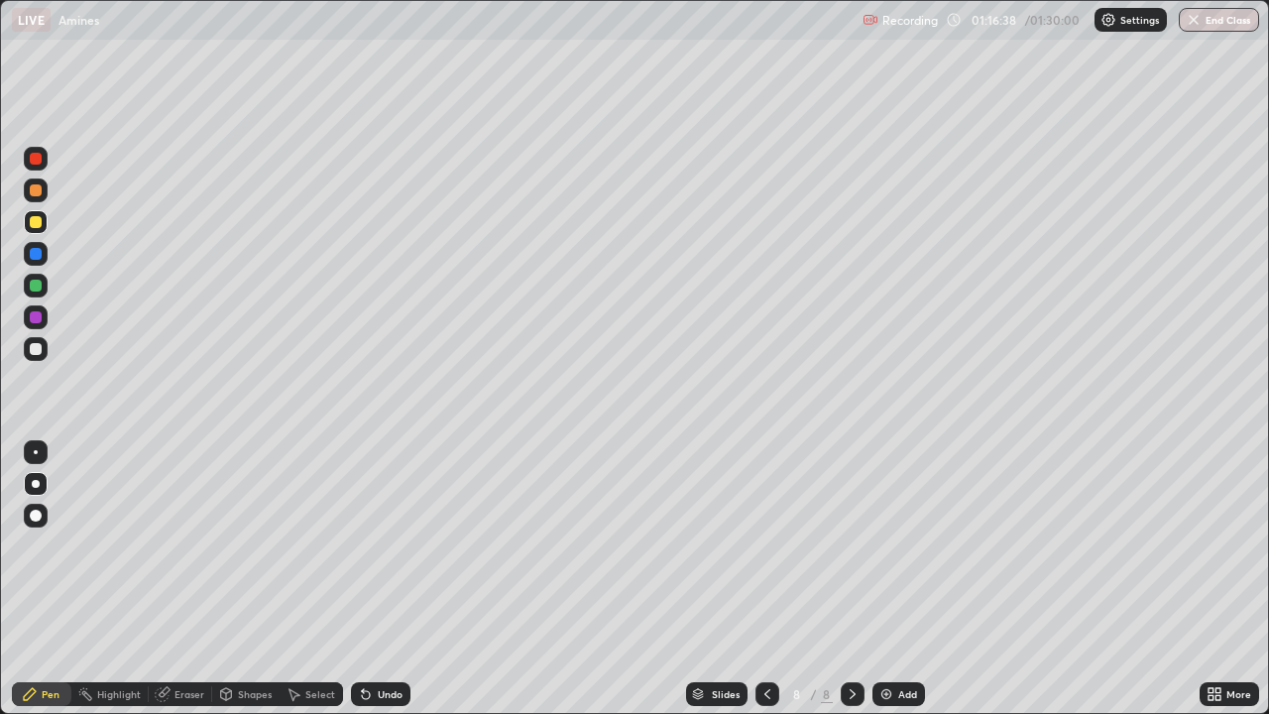
click at [159, 545] on icon at bounding box center [162, 694] width 13 height 13
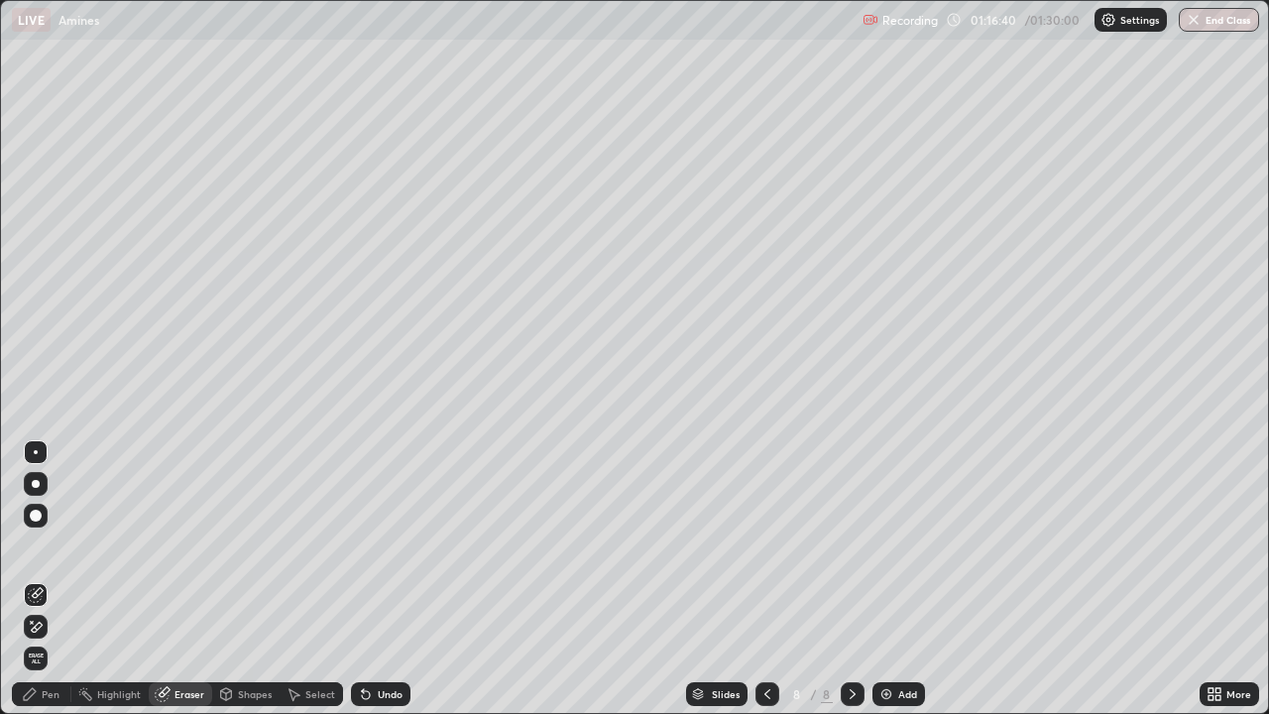
click at [50, 545] on div "Pen" at bounding box center [51, 694] width 18 height 10
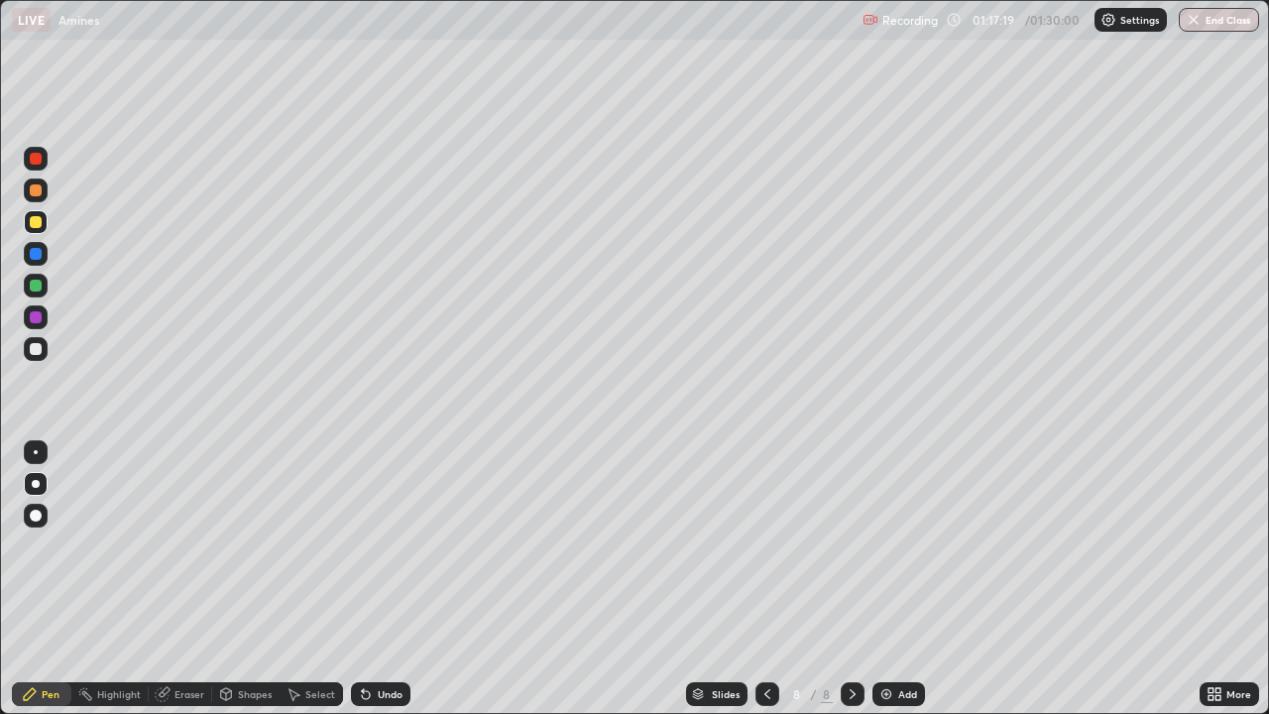
click at [45, 257] on div at bounding box center [36, 254] width 24 height 24
click at [881, 545] on img at bounding box center [887, 694] width 16 height 16
click at [765, 545] on icon at bounding box center [768, 694] width 16 height 16
click at [853, 545] on icon at bounding box center [853, 694] width 16 height 16
click at [193, 545] on div "Eraser" at bounding box center [190, 694] width 30 height 10
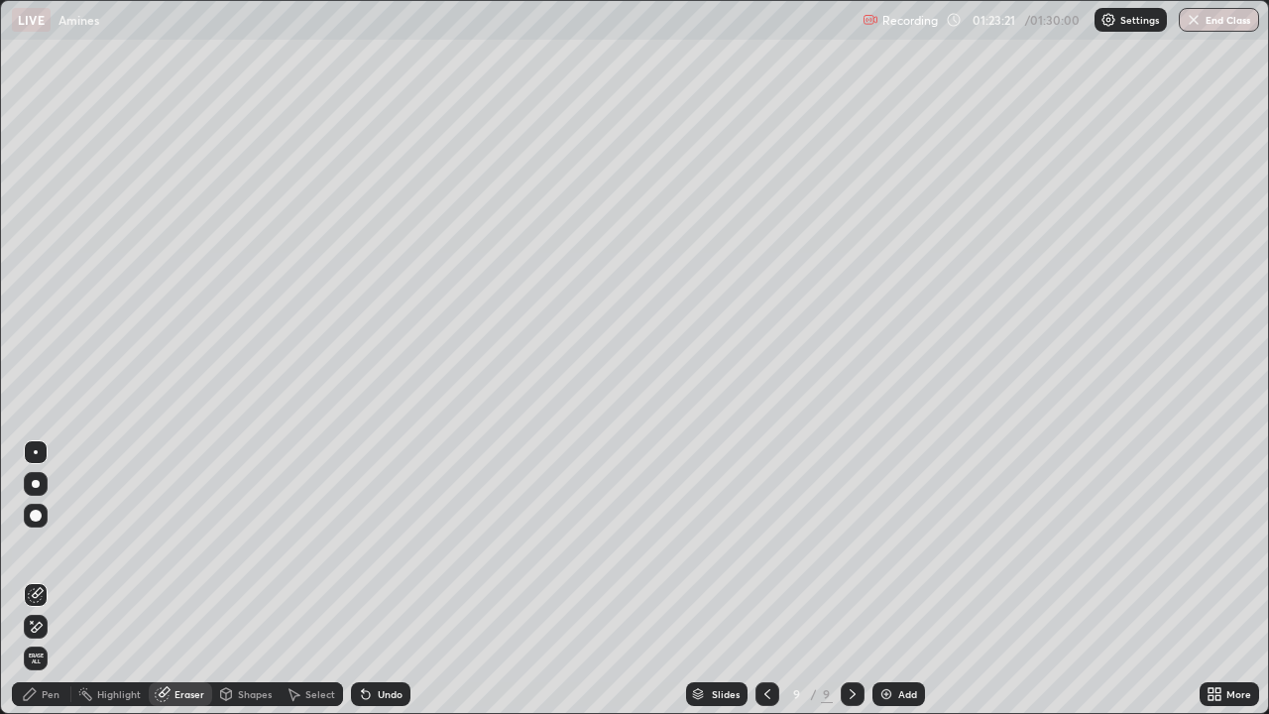
click at [41, 545] on icon at bounding box center [37, 627] width 11 height 10
click at [42, 545] on div "Pen" at bounding box center [41, 694] width 59 height 24
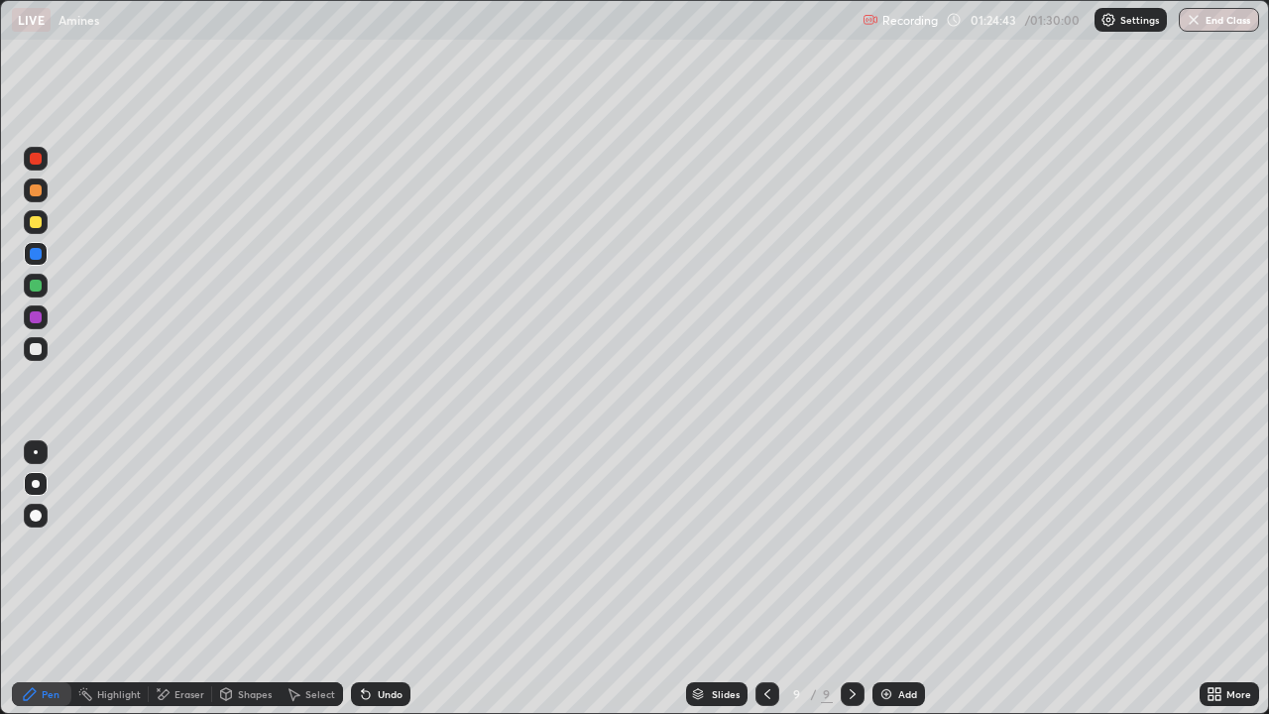
click at [44, 219] on div at bounding box center [36, 222] width 24 height 24
click at [38, 316] on div at bounding box center [36, 317] width 12 height 12
click at [40, 254] on div at bounding box center [36, 254] width 12 height 12
click at [373, 545] on div "Undo" at bounding box center [380, 694] width 59 height 24
click at [37, 286] on div at bounding box center [36, 286] width 12 height 12
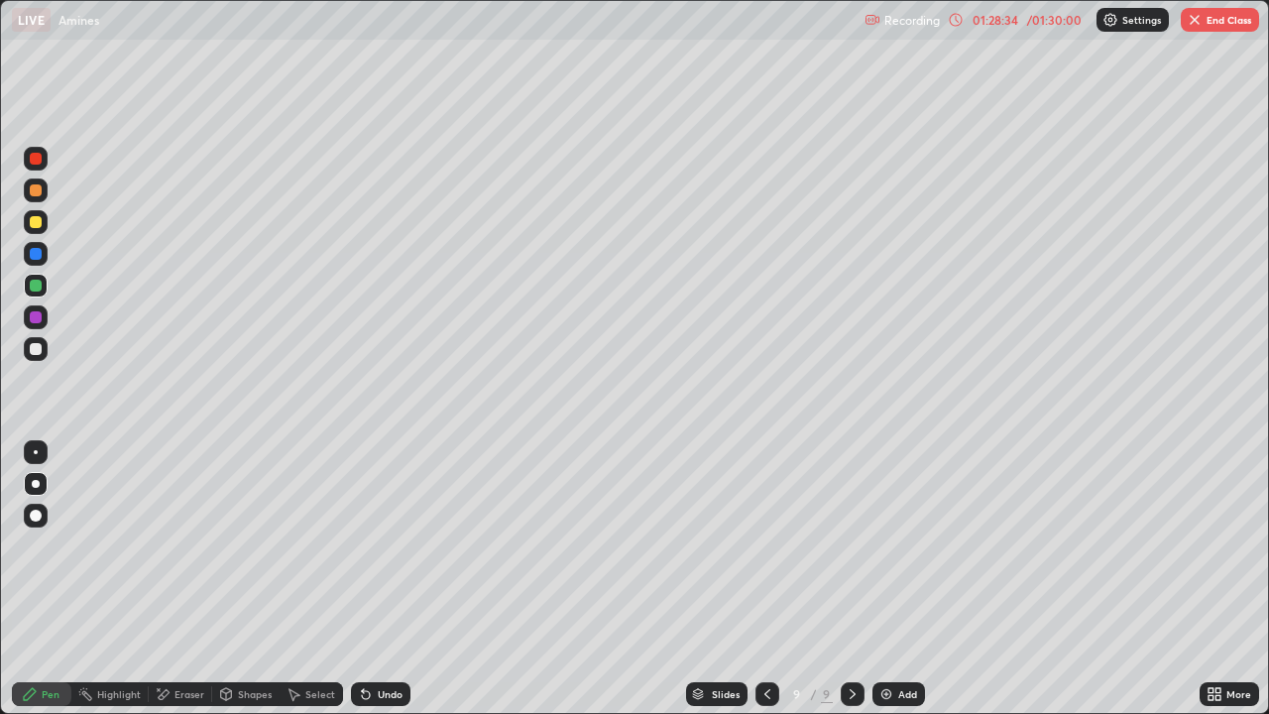
click at [43, 158] on div at bounding box center [36, 159] width 24 height 24
click at [764, 545] on div at bounding box center [768, 694] width 24 height 24
click at [851, 545] on icon at bounding box center [853, 694] width 16 height 16
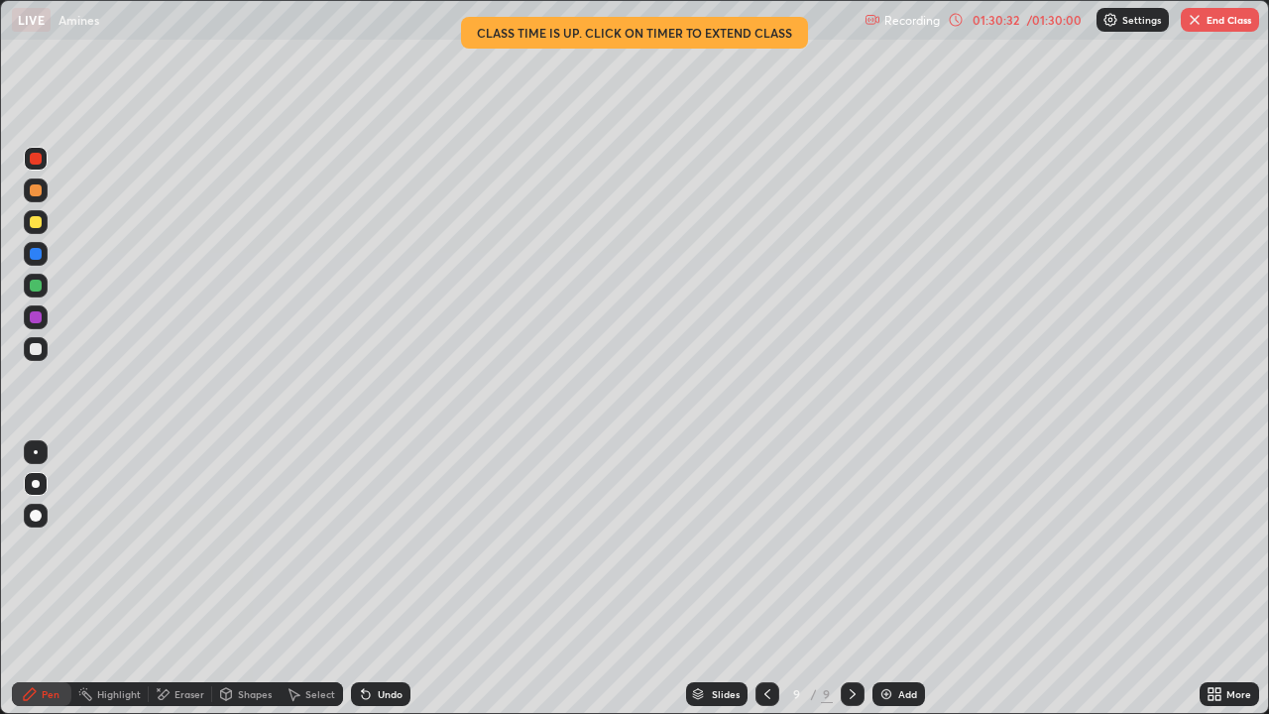
click at [1003, 22] on div "01:30:32" at bounding box center [996, 20] width 56 height 12
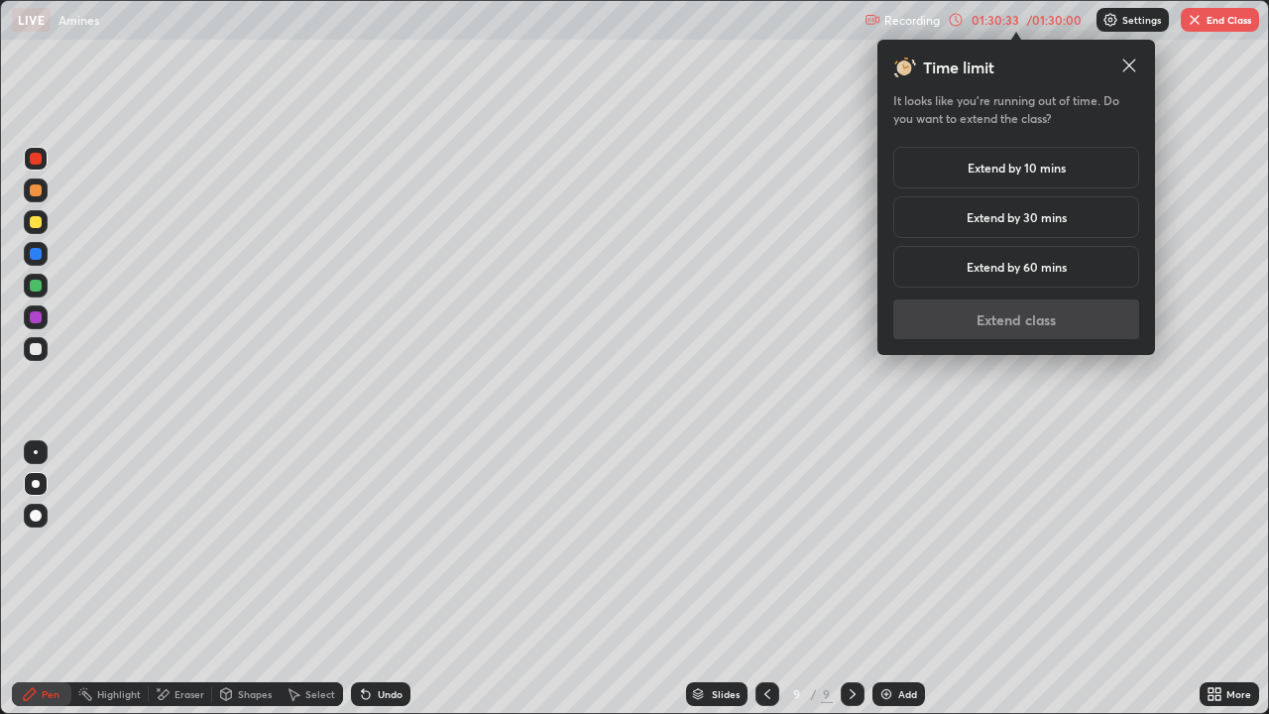
click at [1030, 170] on h5 "Extend by 10 mins" at bounding box center [1017, 168] width 98 height 18
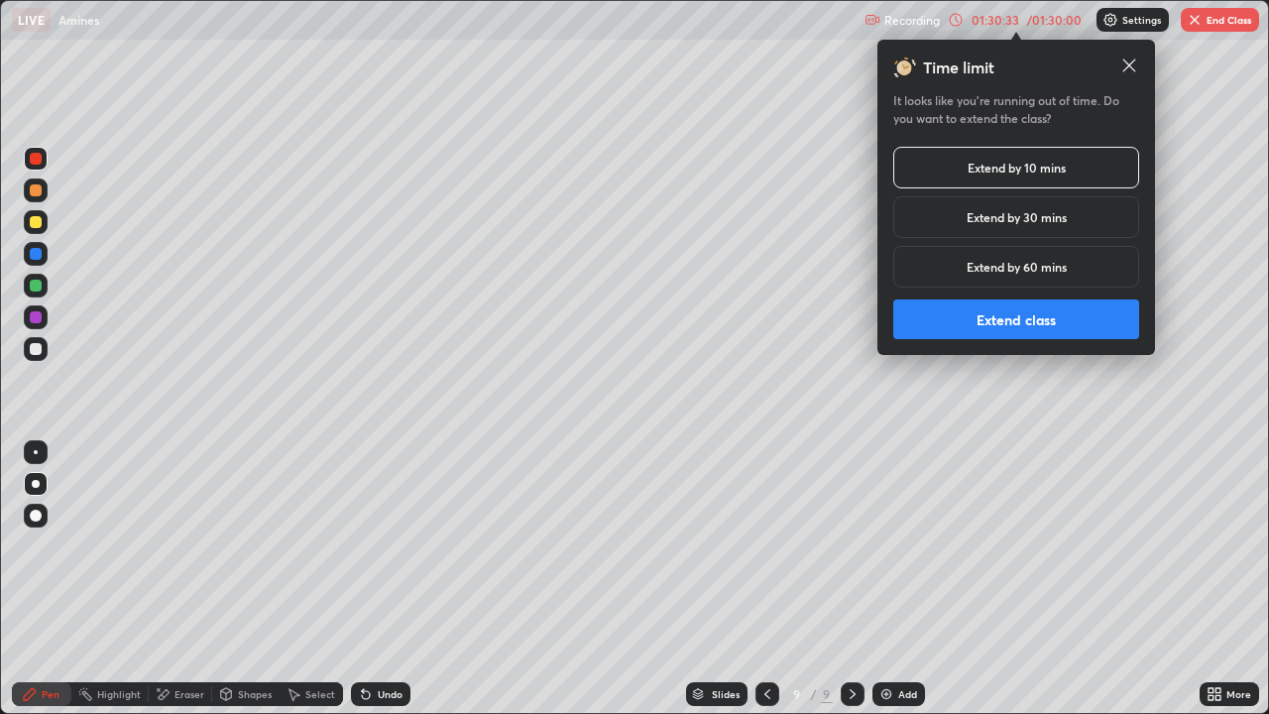
click at [1090, 331] on button "Extend class" at bounding box center [1016, 319] width 246 height 40
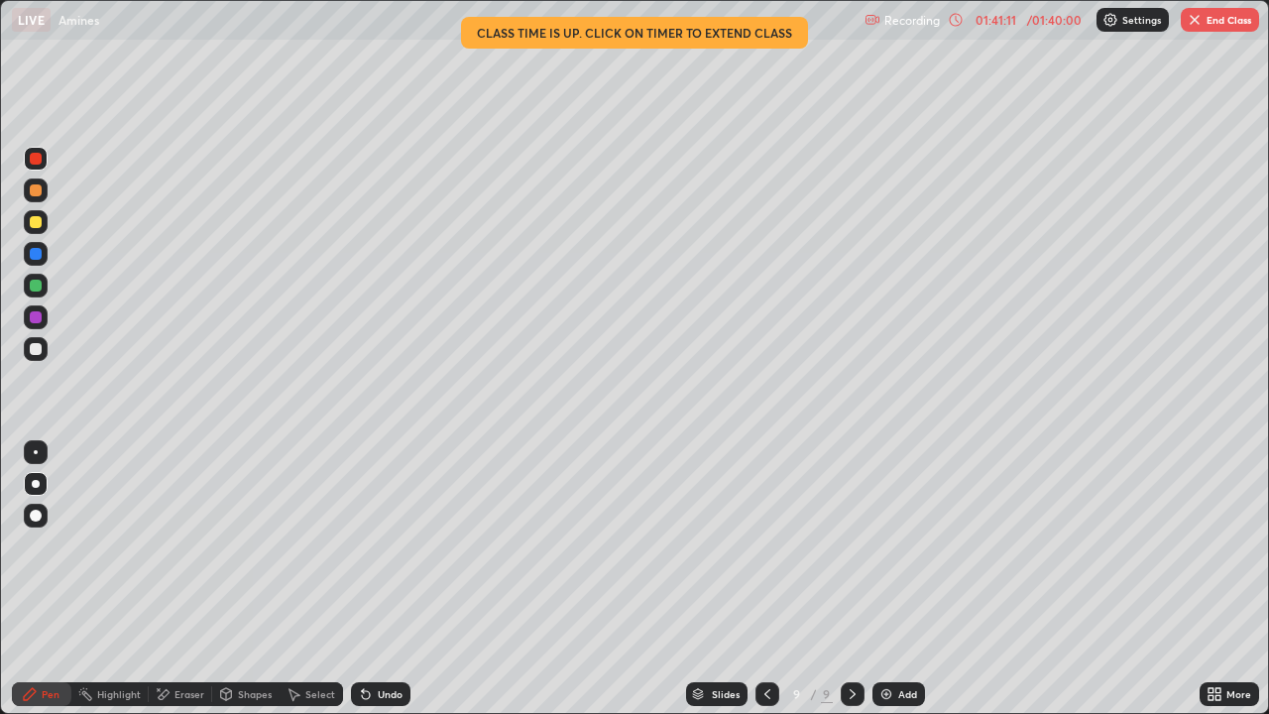
click at [1214, 20] on button "End Class" at bounding box center [1220, 20] width 78 height 24
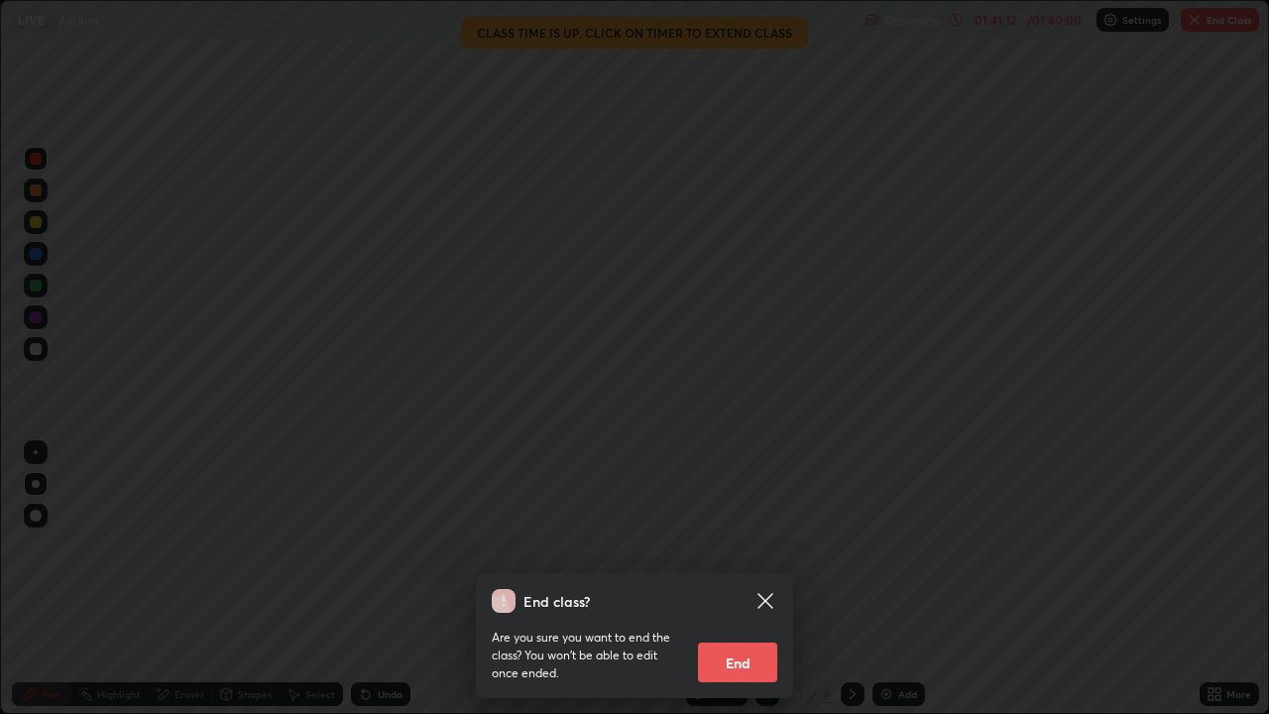
click at [749, 545] on button "End" at bounding box center [737, 663] width 79 height 40
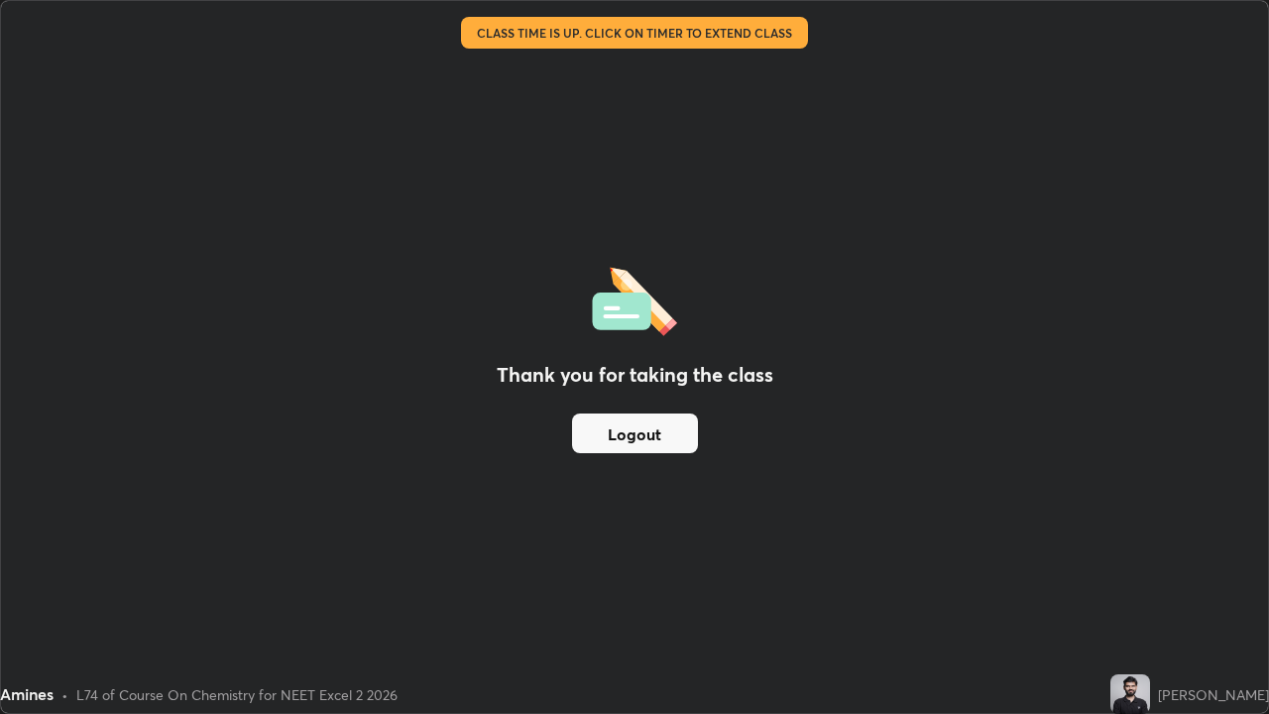
click at [792, 126] on div "Thank you for taking the class Logout" at bounding box center [634, 357] width 1267 height 712
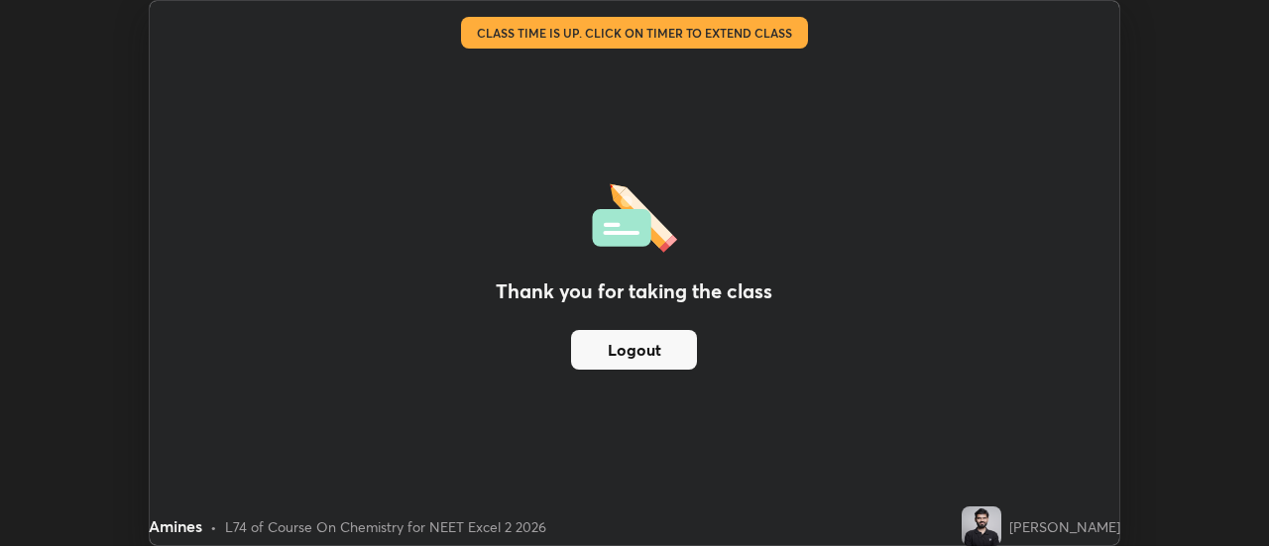
scroll to position [98610, 97887]
